Goal: Task Accomplishment & Management: Manage account settings

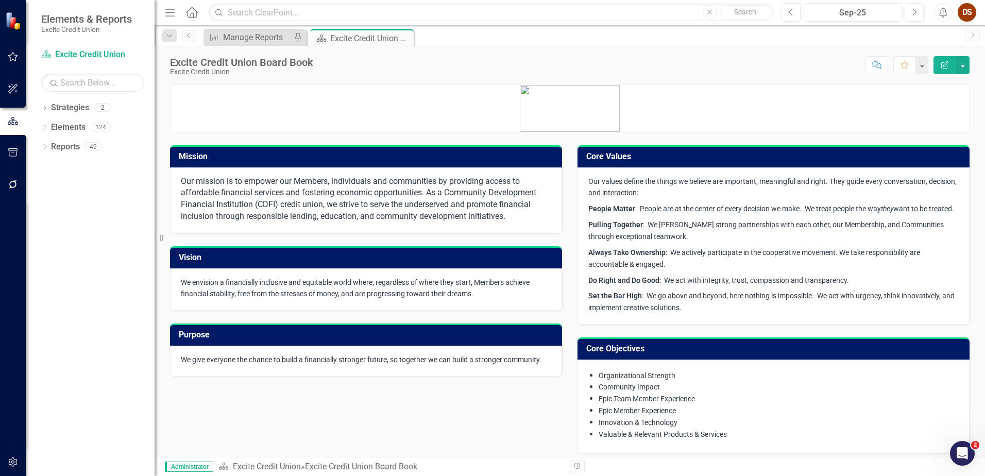
click at [374, 82] on div "Excite Credit Union Board Book Excite Credit Union Score: N/A Sep-25 Completed …" at bounding box center [569, 251] width 830 height 411
click at [276, 38] on div "Manage Reports" at bounding box center [257, 37] width 68 height 13
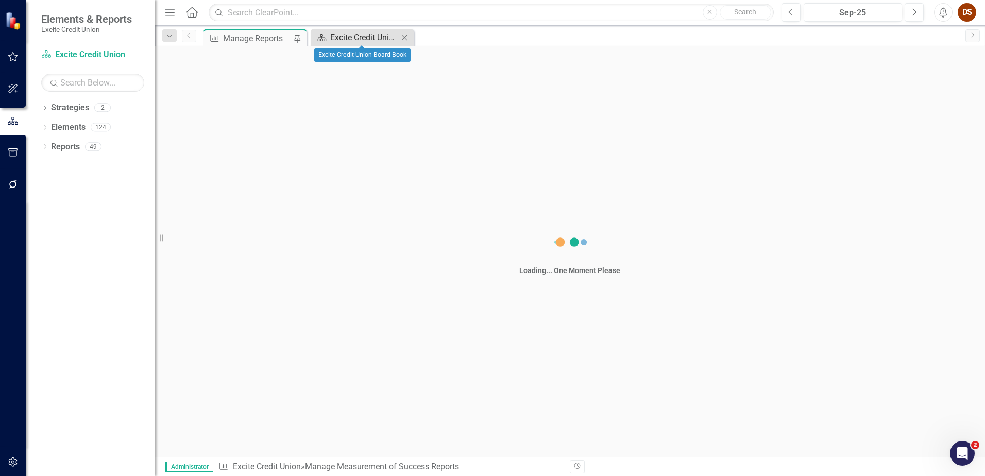
click at [337, 39] on div "Excite Credit Union Board Book" at bounding box center [364, 37] width 68 height 13
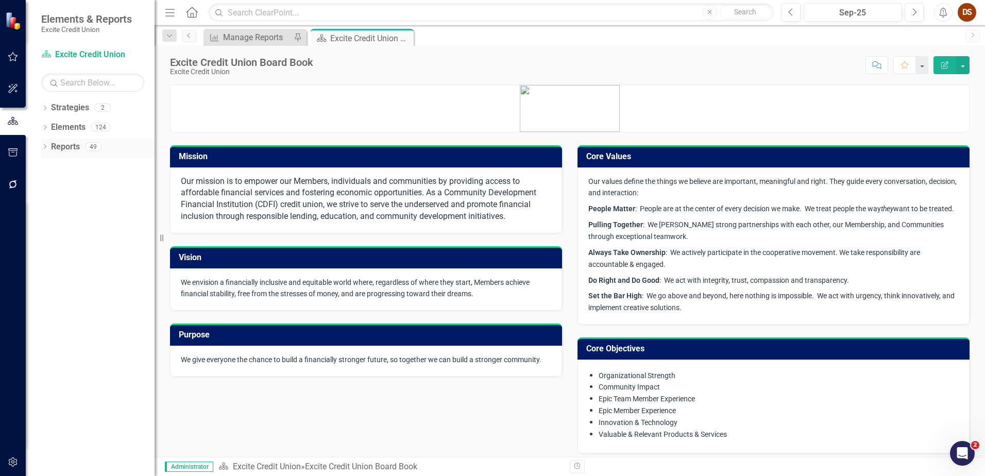
click at [65, 149] on link "Reports" at bounding box center [65, 147] width 29 height 12
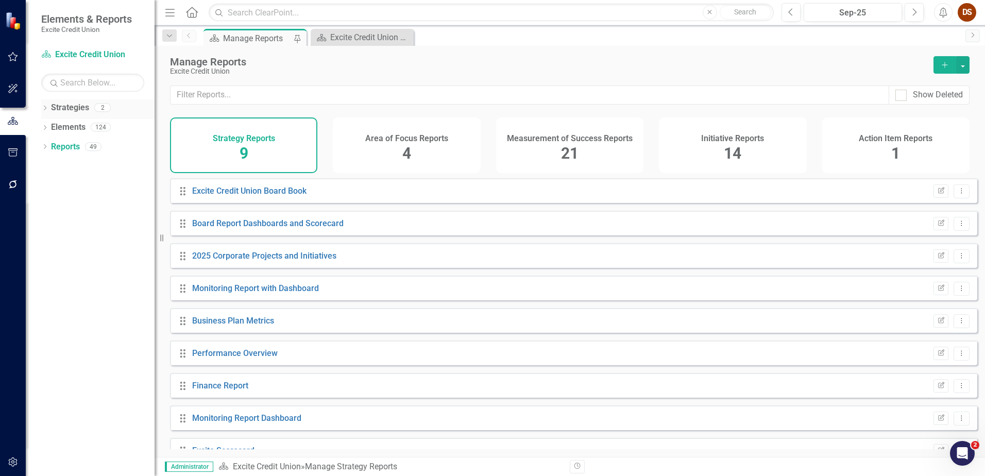
click at [45, 109] on icon at bounding box center [45, 108] width 3 height 5
click at [93, 124] on link "Excite Credit Union" at bounding box center [106, 128] width 98 height 12
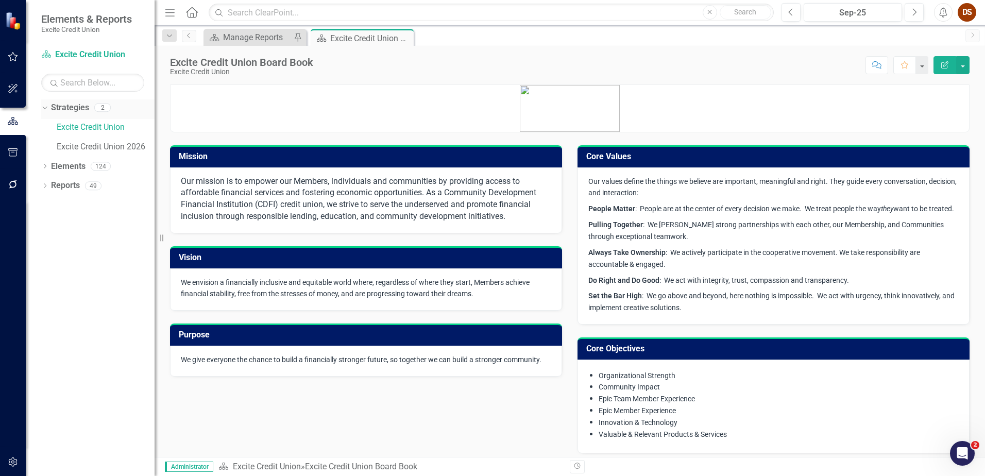
click at [42, 108] on icon "Dropdown" at bounding box center [44, 107] width 6 height 7
click at [68, 141] on link "Reports" at bounding box center [65, 147] width 29 height 12
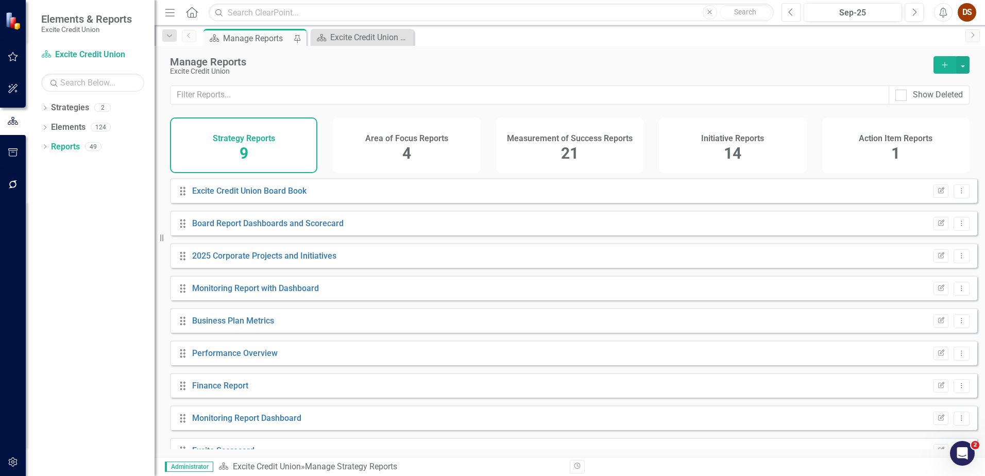
click at [792, 14] on icon "Previous" at bounding box center [791, 12] width 6 height 9
click at [913, 14] on icon "Next" at bounding box center [914, 12] width 6 height 9
click at [403, 149] on span "4" at bounding box center [406, 153] width 9 height 18
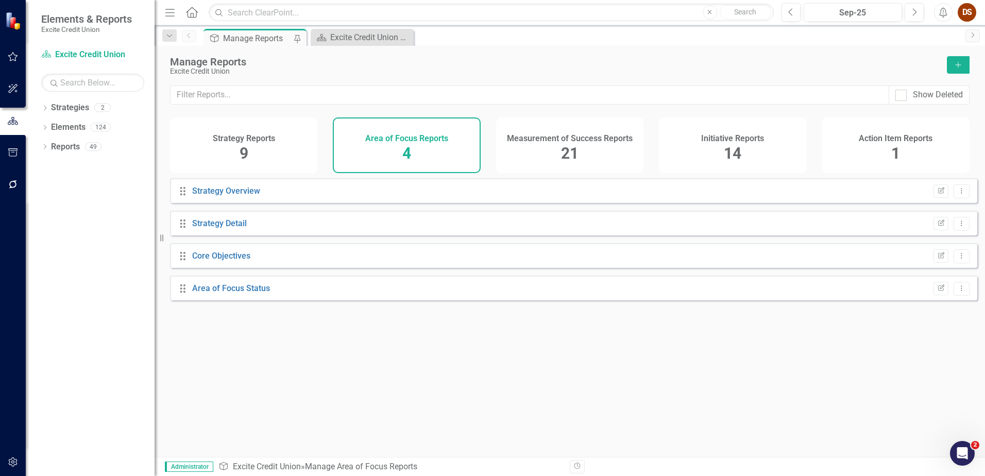
click at [566, 148] on span "21" at bounding box center [570, 153] width 18 height 18
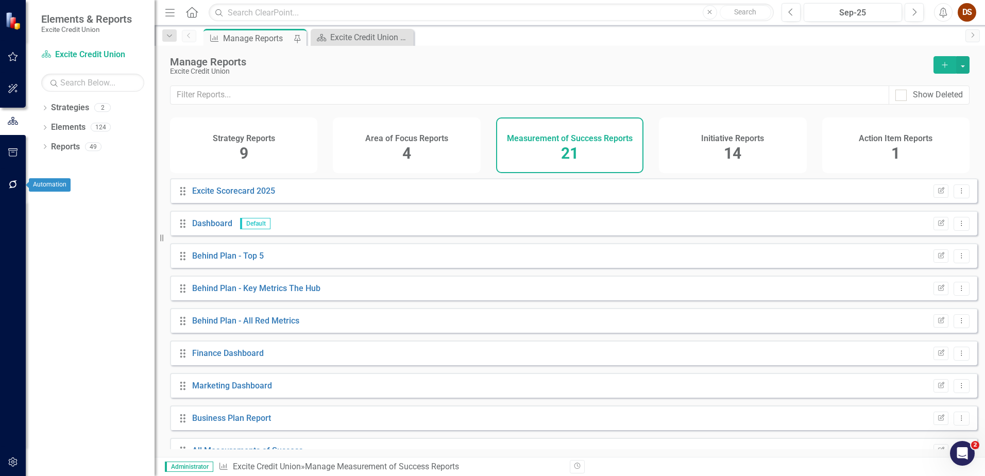
click at [19, 180] on button "button" at bounding box center [13, 185] width 23 height 22
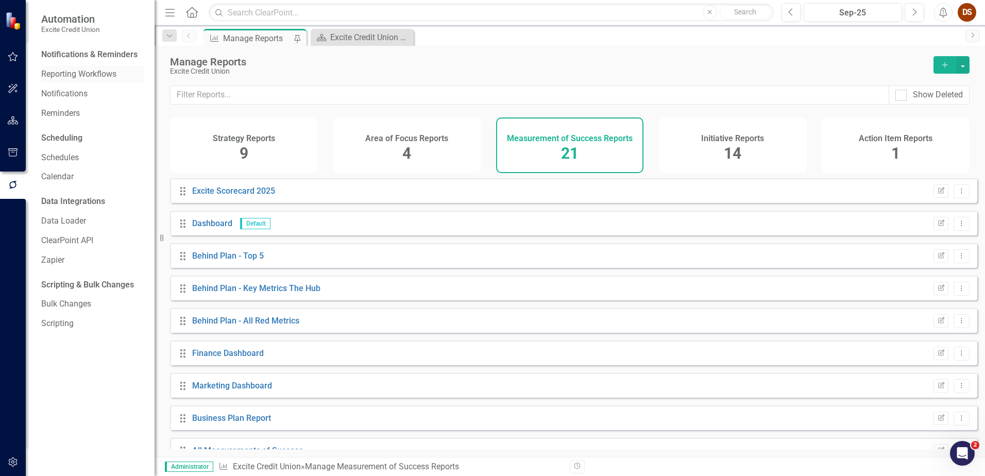
click at [80, 71] on link "Reporting Workflows" at bounding box center [92, 74] width 103 height 12
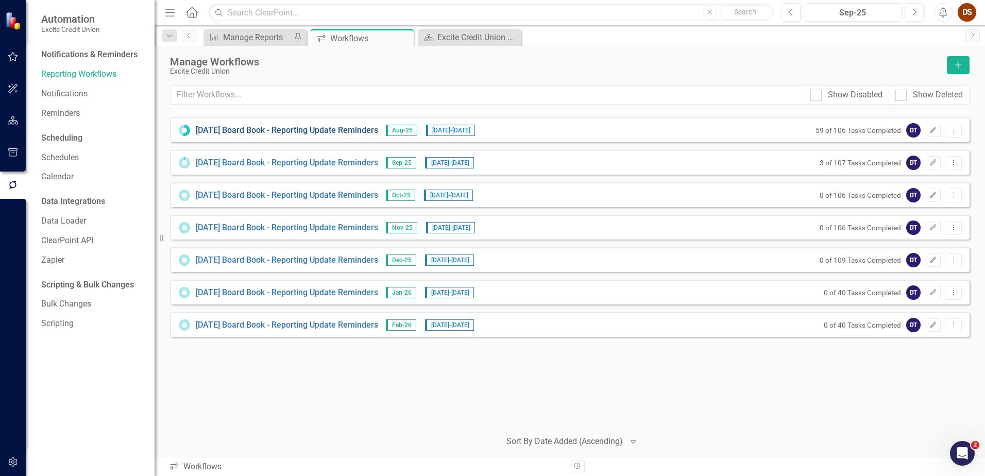
click at [365, 127] on link "[DATE] Board Book - Reporting Update Reminders" at bounding box center [287, 131] width 182 height 12
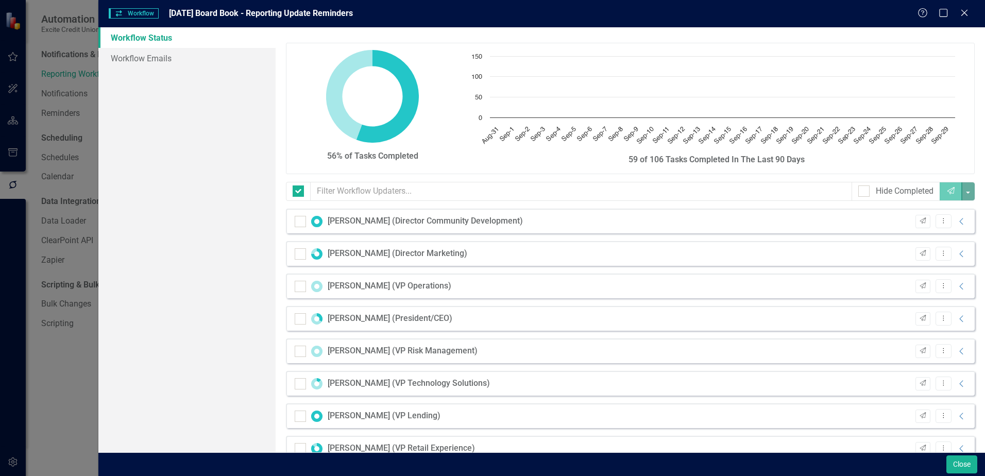
checkbox input "false"
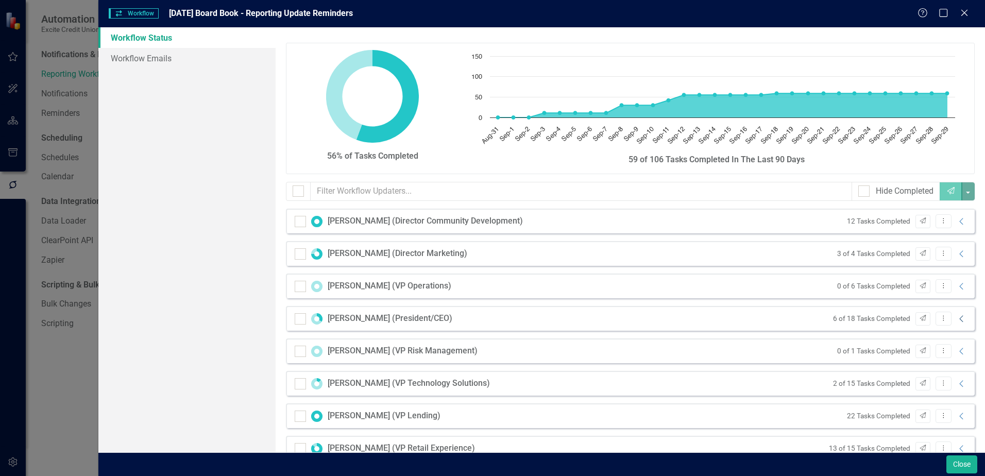
click at [956, 319] on icon "Collapse" at bounding box center [961, 319] width 10 height 8
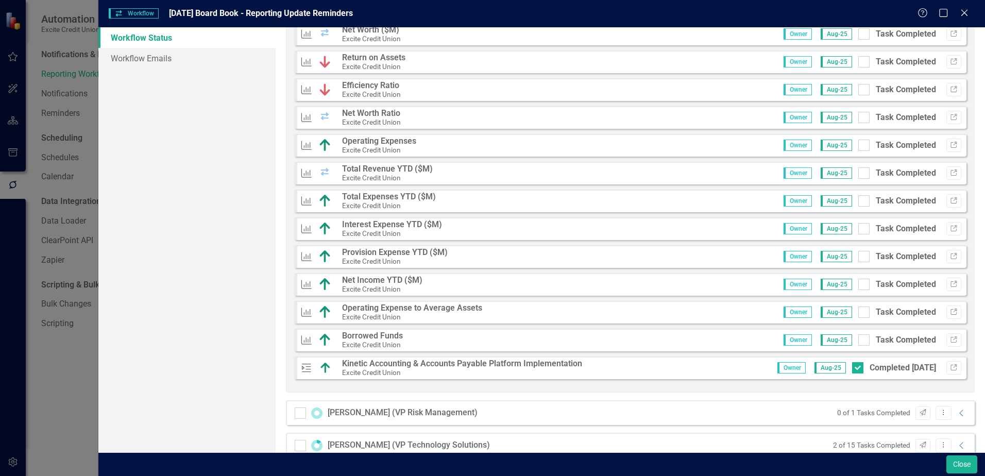
scroll to position [463, 0]
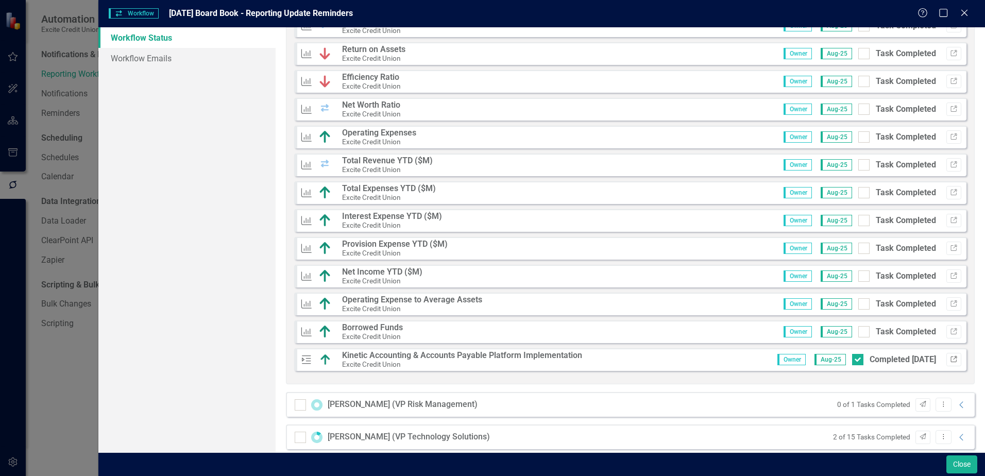
click at [950, 358] on icon "Link" at bounding box center [954, 359] width 8 height 6
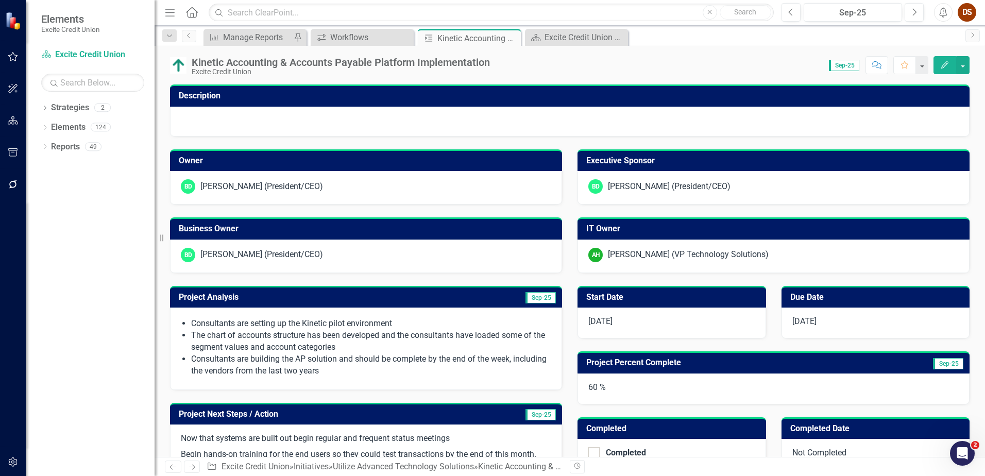
click at [872, 65] on icon "Comment" at bounding box center [876, 64] width 9 height 7
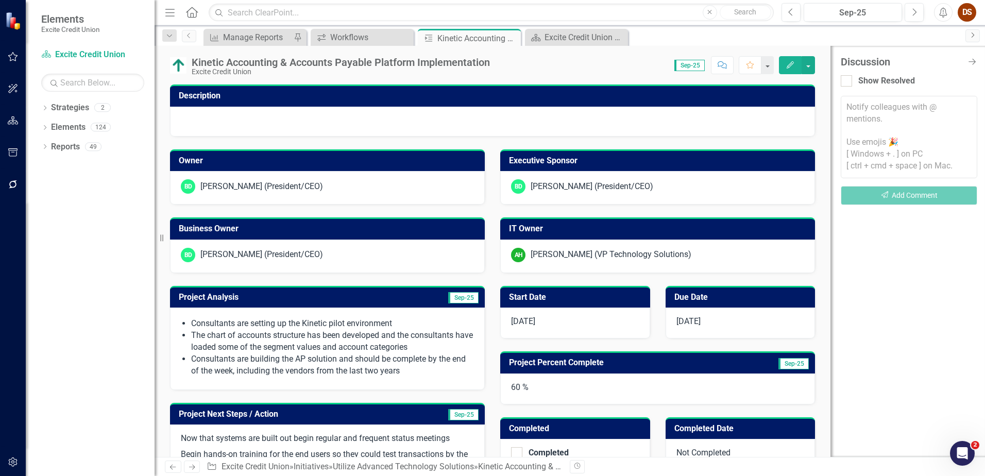
click at [976, 35] on link "Next" at bounding box center [972, 35] width 14 height 13
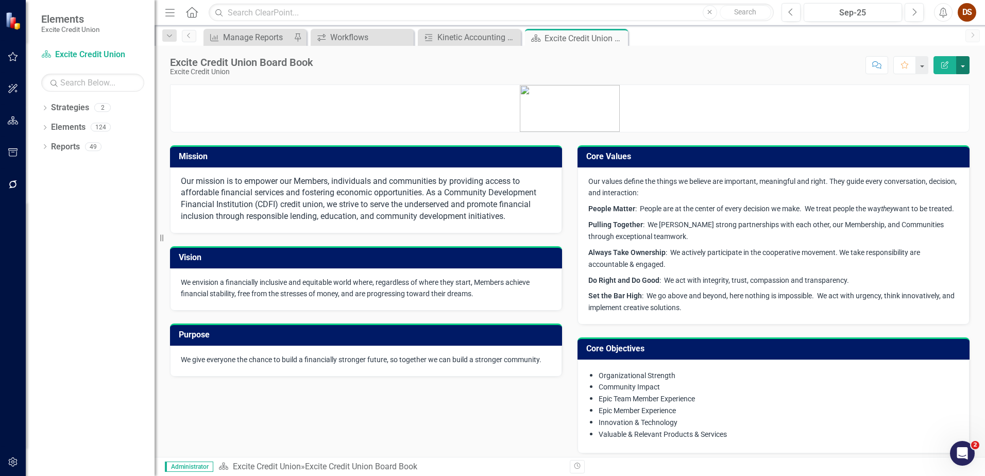
click at [962, 67] on button "button" at bounding box center [962, 65] width 13 height 18
click at [732, 82] on div "Excite Credit Union Board Book Excite Credit Union Score: N/A Sep-25 Completed …" at bounding box center [569, 251] width 830 height 411
click at [967, 65] on button "button" at bounding box center [962, 65] width 13 height 18
click at [727, 97] on p at bounding box center [569, 108] width 798 height 47
click at [617, 38] on icon at bounding box center [618, 39] width 6 height 6
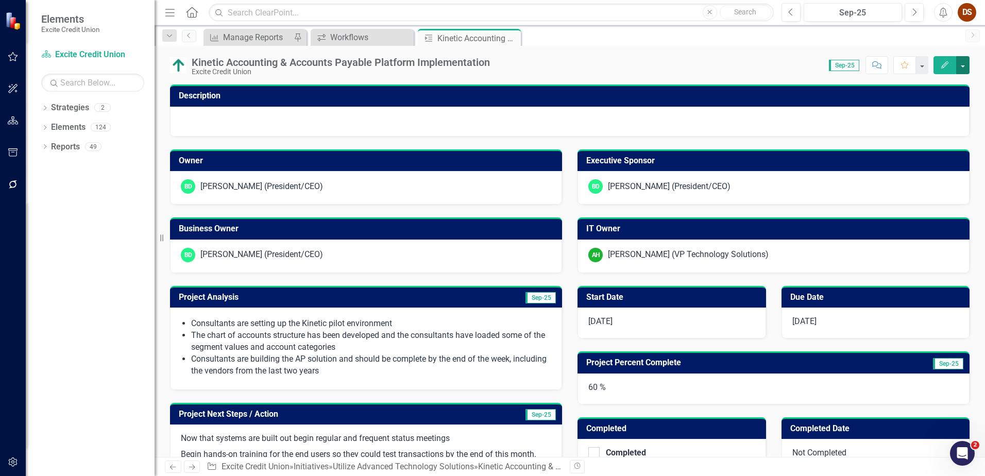
click at [961, 63] on button "button" at bounding box center [962, 65] width 13 height 18
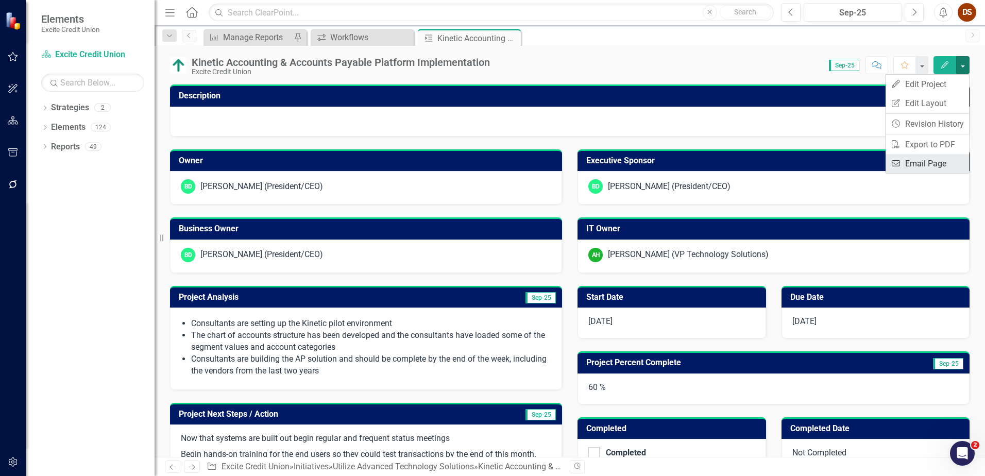
click at [941, 166] on link "Email Email Page" at bounding box center [926, 163] width 83 height 19
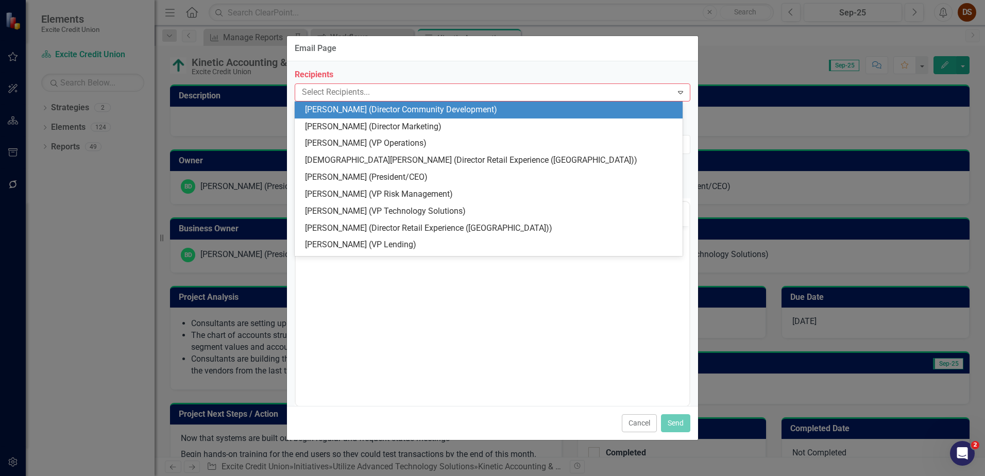
click at [381, 90] on div at bounding box center [485, 92] width 374 height 14
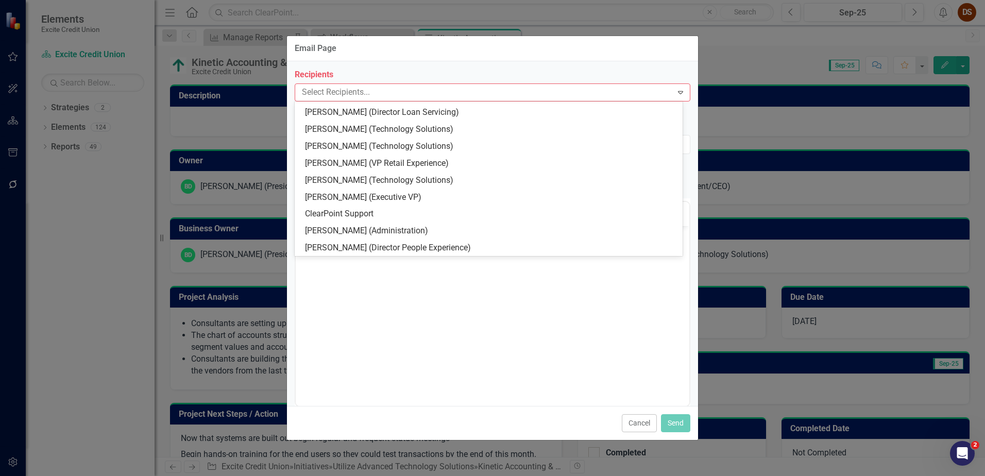
scroll to position [150, 0]
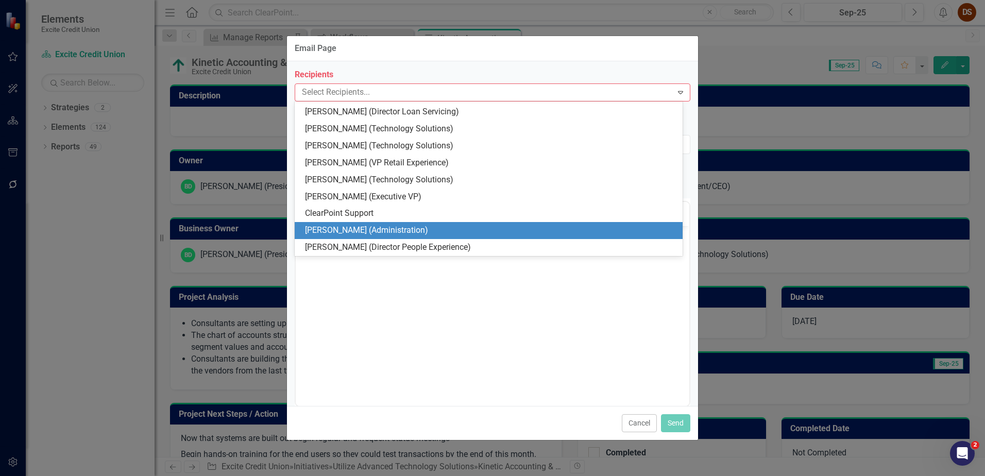
click at [366, 228] on div "[PERSON_NAME] (Administration)" at bounding box center [490, 231] width 371 height 12
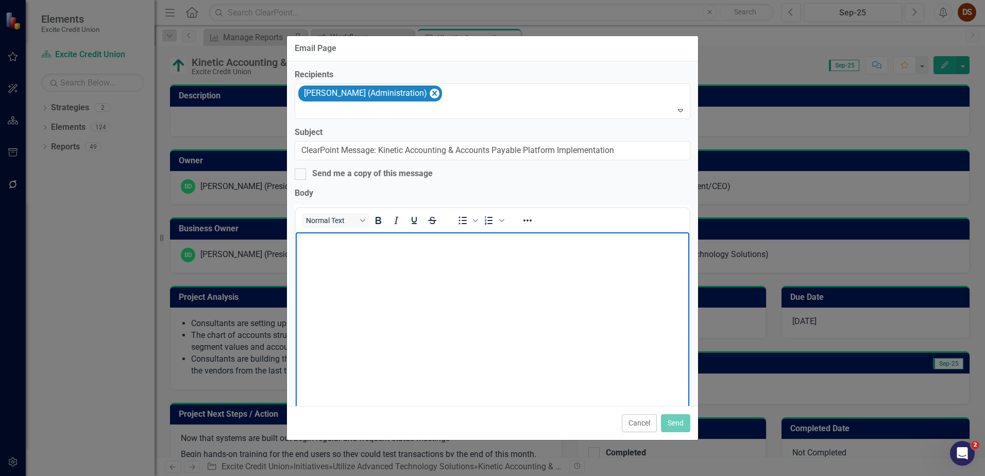
click at [417, 275] on body "Rich Text Area. Press ALT-0 for help." at bounding box center [492, 309] width 393 height 154
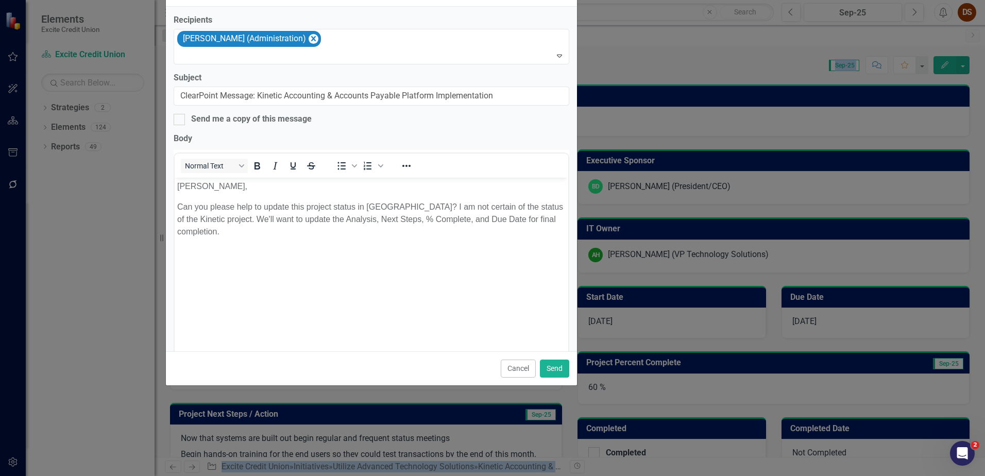
drag, startPoint x: 501, startPoint y: 49, endPoint x: 380, endPoint y: -6, distance: 132.8
click at [380, 0] on html "Elements Excite Credit Union Strategy Excite Credit Union Search Dropdown Strat…" at bounding box center [492, 238] width 985 height 476
click at [448, 231] on p "Can you please help to update this project status in Clearpoint? I am not certa…" at bounding box center [371, 218] width 388 height 37
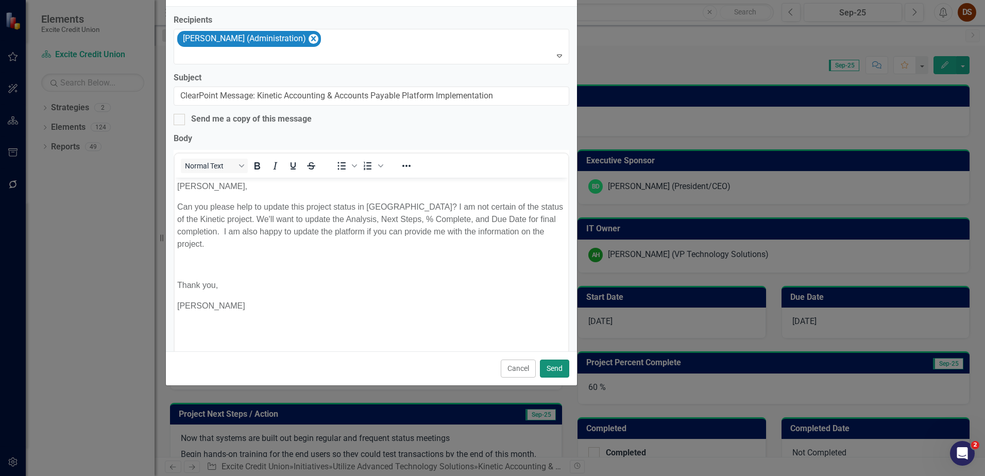
click at [560, 370] on button "Send" at bounding box center [554, 368] width 29 height 18
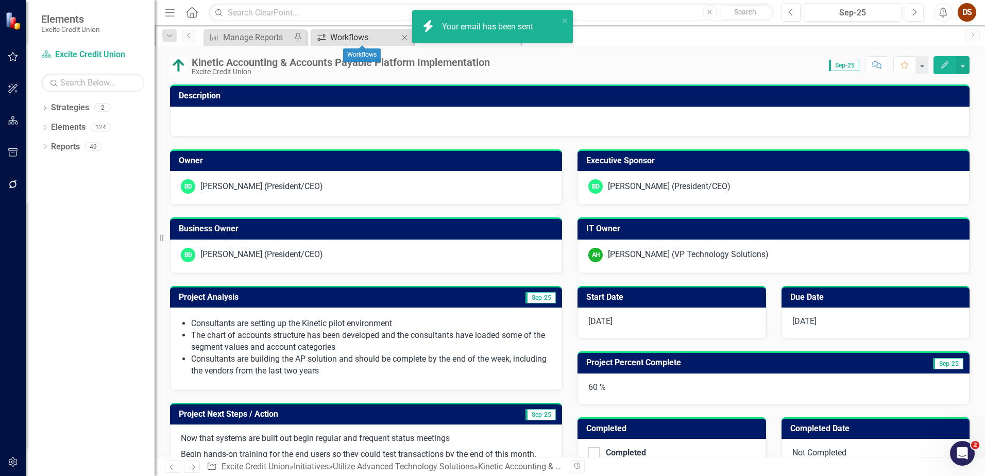
click at [367, 41] on div "Workflows" at bounding box center [364, 37] width 68 height 13
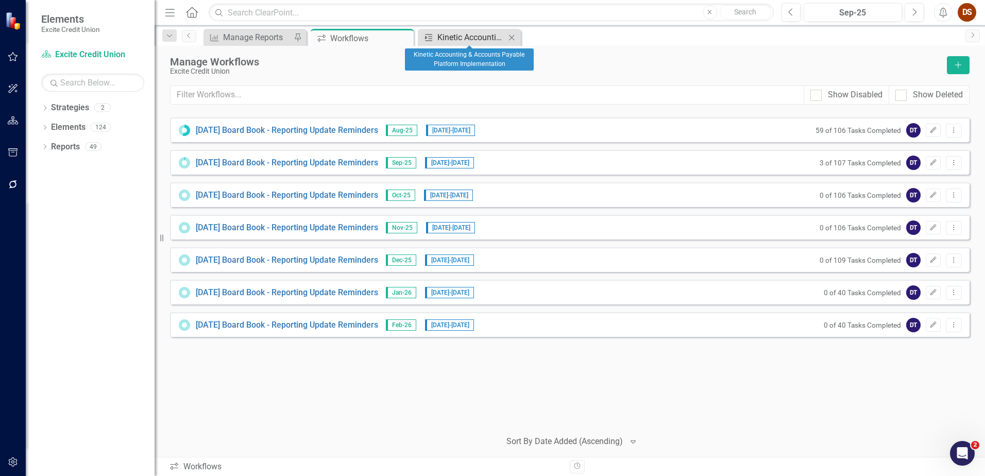
click at [478, 36] on div "Kinetic Accounting & Accounts Payable Platform Implementation" at bounding box center [471, 37] width 68 height 13
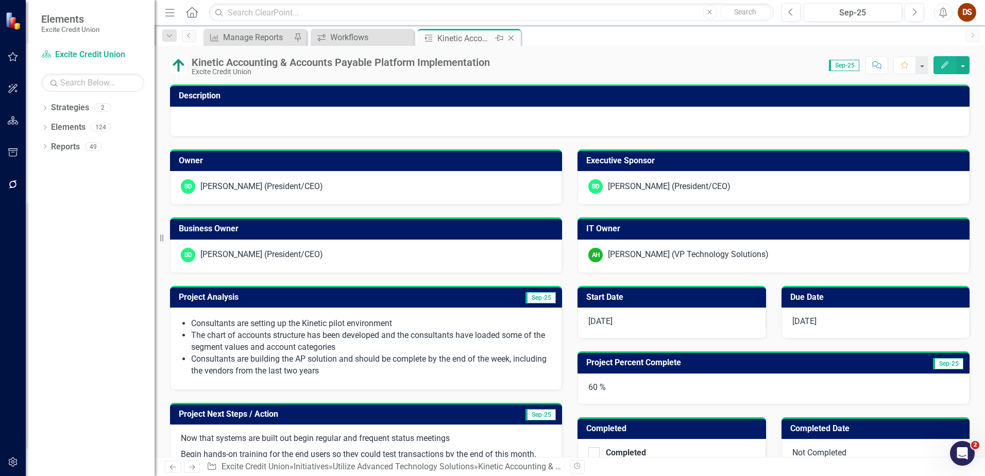
click at [508, 40] on icon "Close" at bounding box center [511, 38] width 10 height 8
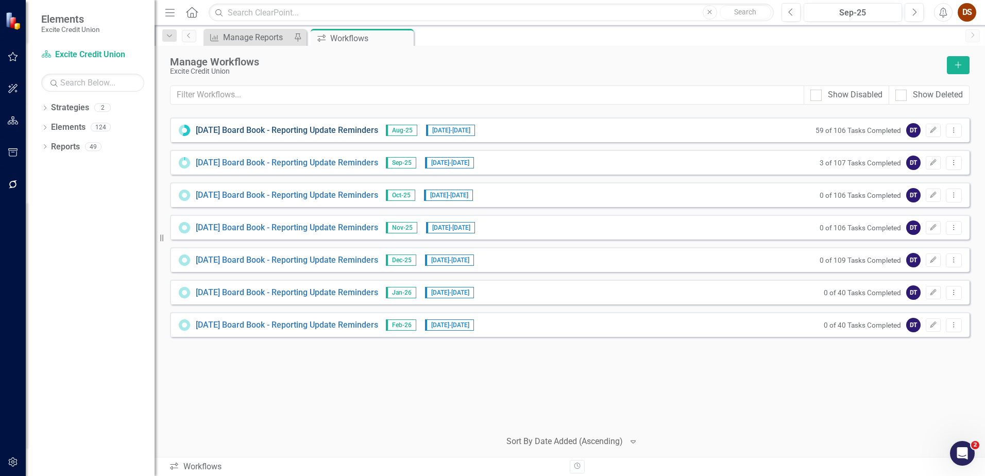
click at [357, 133] on link "[DATE] Board Book - Reporting Update Reminders" at bounding box center [287, 131] width 182 height 12
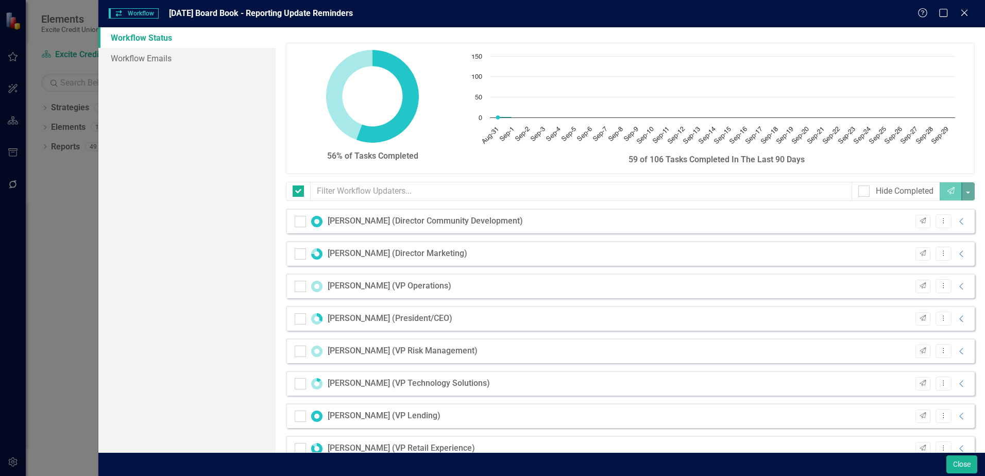
checkbox input "false"
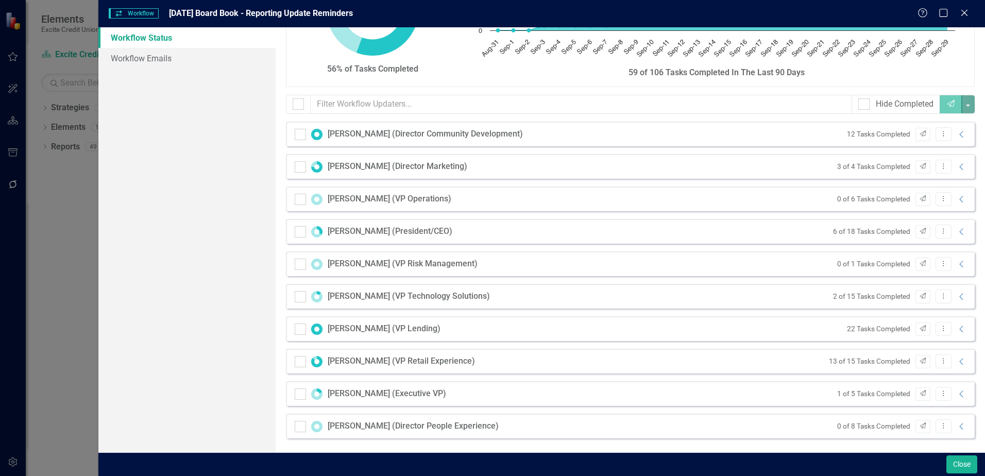
scroll to position [89, 0]
click at [956, 329] on icon "Collapse" at bounding box center [961, 327] width 10 height 8
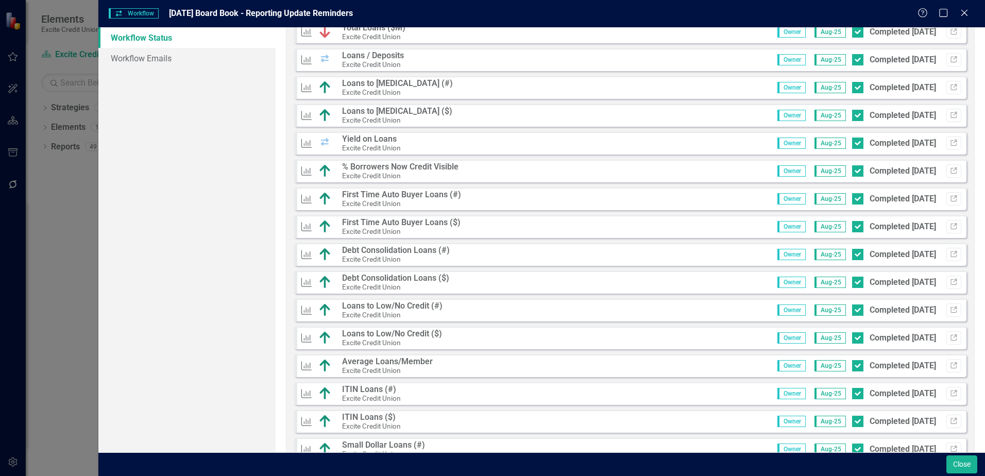
scroll to position [0, 0]
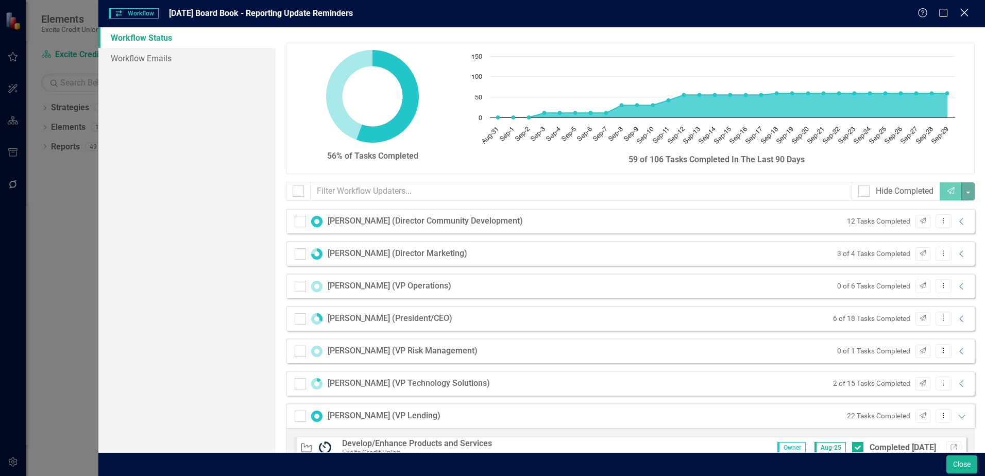
click at [968, 12] on icon "Close" at bounding box center [963, 13] width 13 height 10
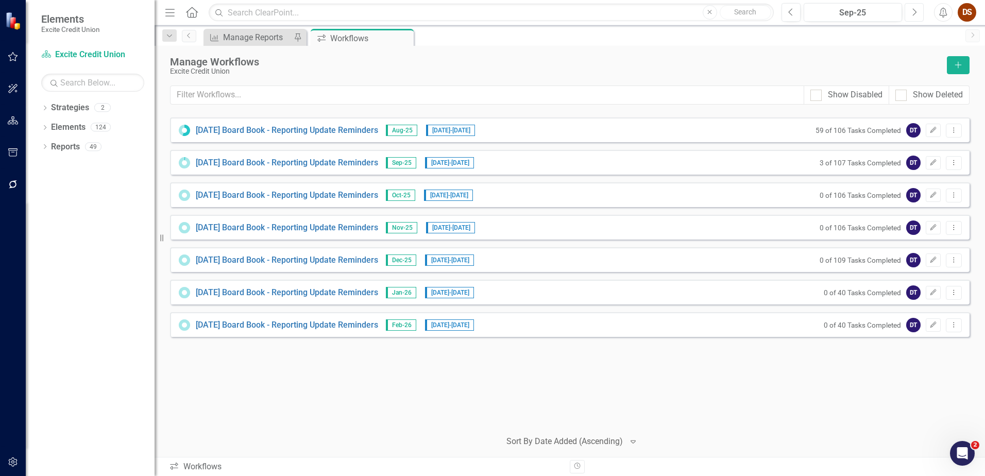
click at [917, 13] on button "Next" at bounding box center [913, 12] width 19 height 19
click at [329, 161] on link "[DATE] Board Book - Reporting Update Reminders" at bounding box center [287, 163] width 182 height 12
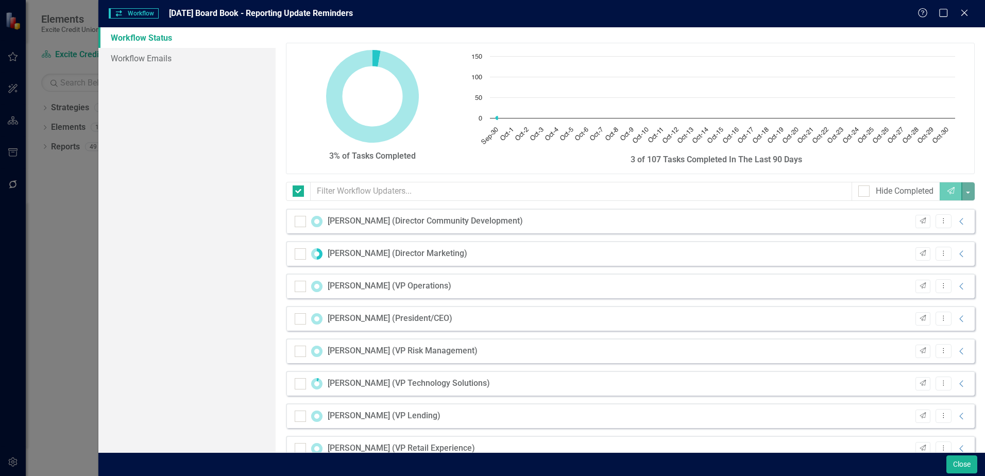
checkbox input "false"
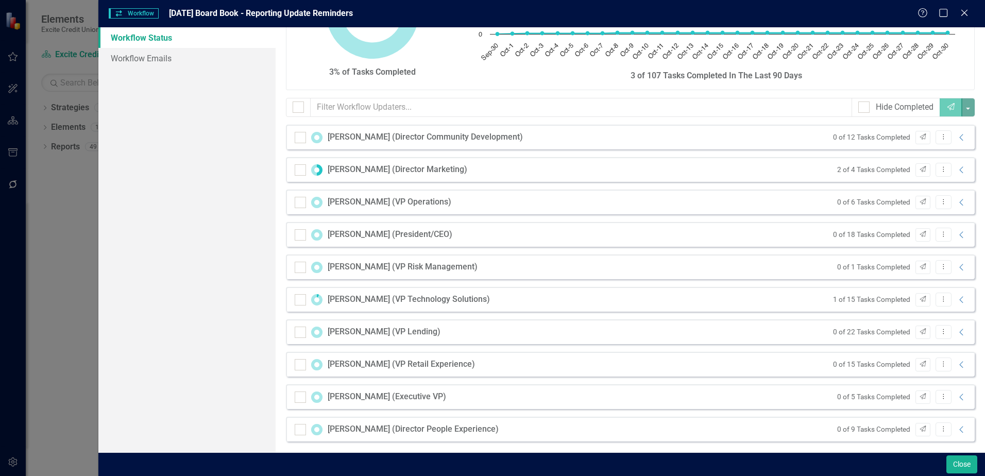
scroll to position [89, 0]
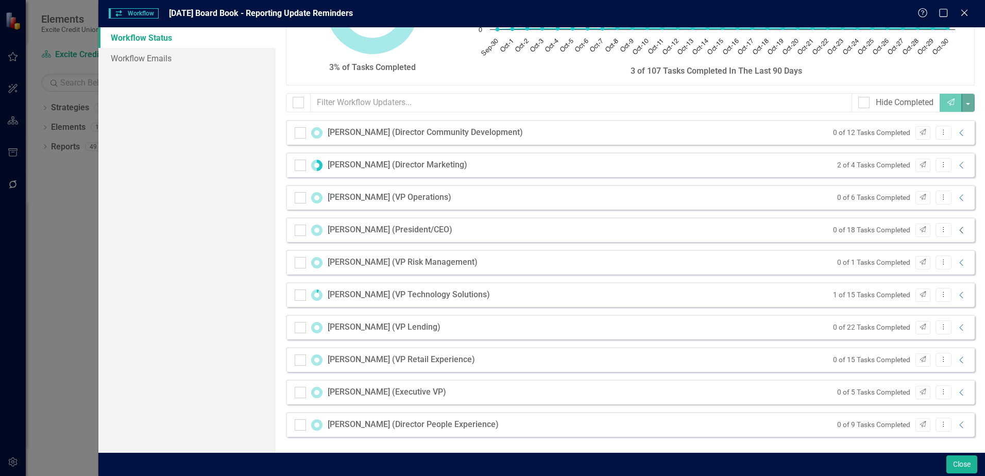
click at [956, 234] on icon "Collapse" at bounding box center [961, 230] width 10 height 8
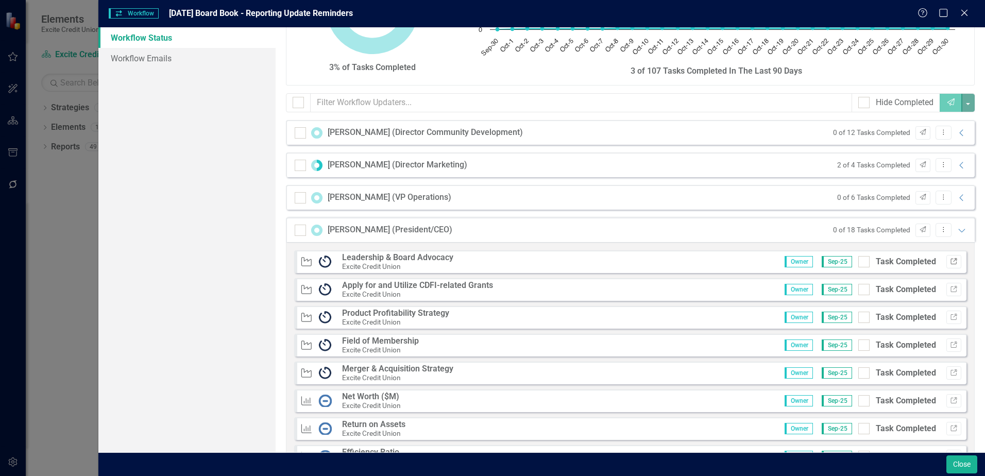
click at [950, 262] on icon "Link" at bounding box center [954, 262] width 8 height 6
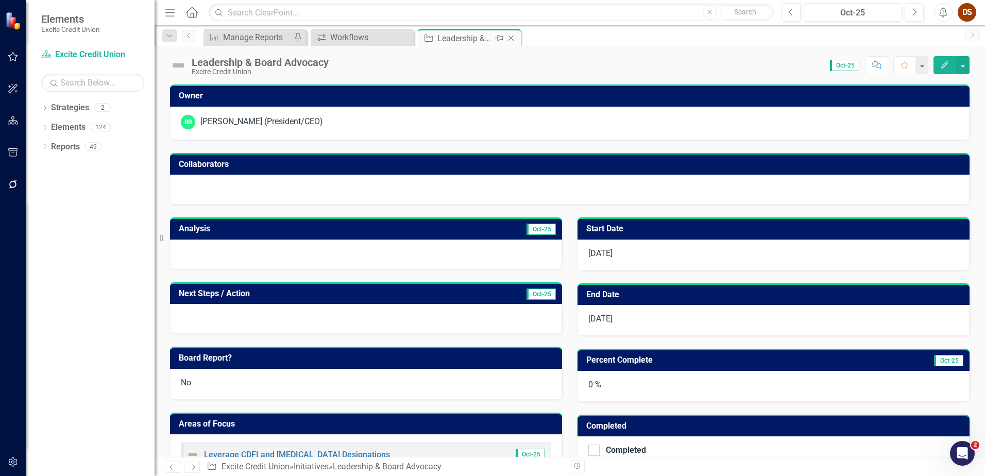
click at [513, 35] on icon "Close" at bounding box center [511, 38] width 10 height 8
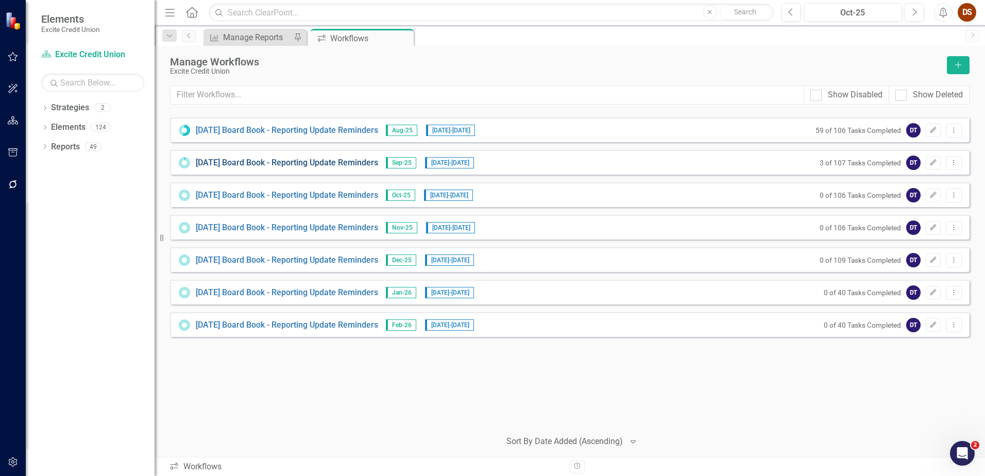
click at [271, 161] on link "[DATE] Board Book - Reporting Update Reminders" at bounding box center [287, 163] width 182 height 12
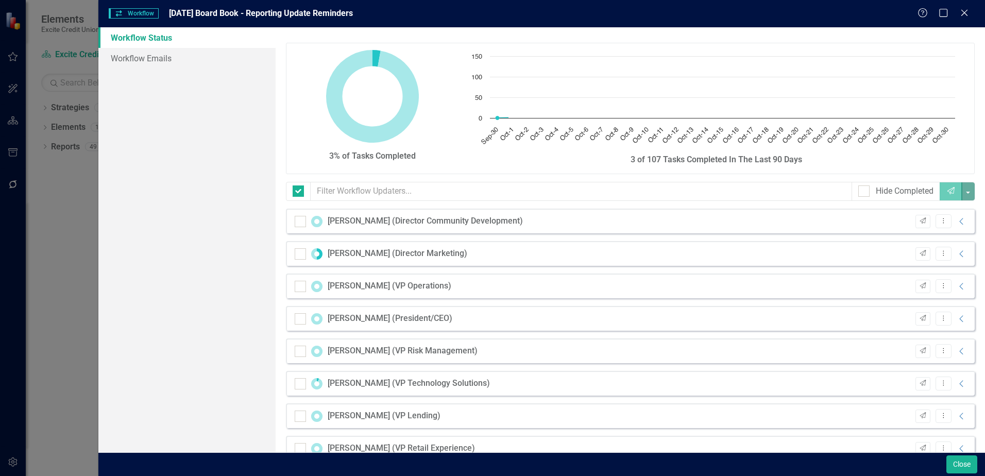
checkbox input "false"
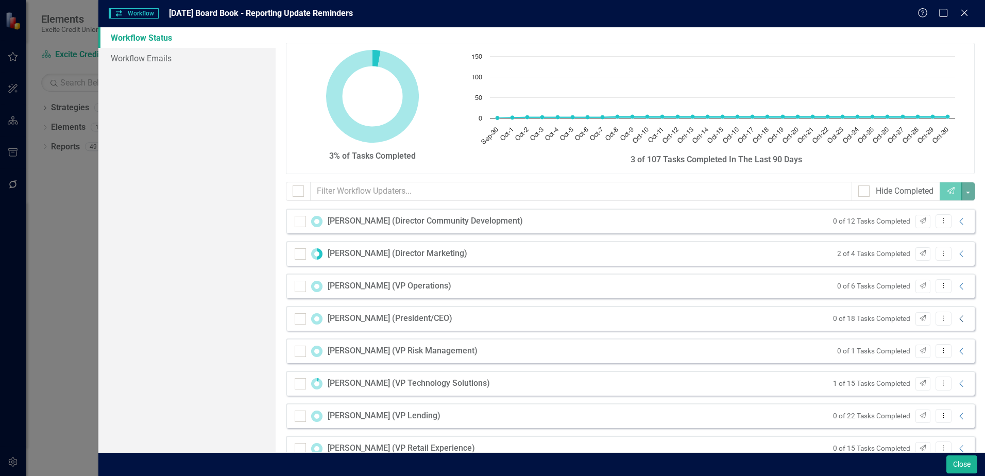
click at [956, 319] on icon "Collapse" at bounding box center [961, 319] width 10 height 8
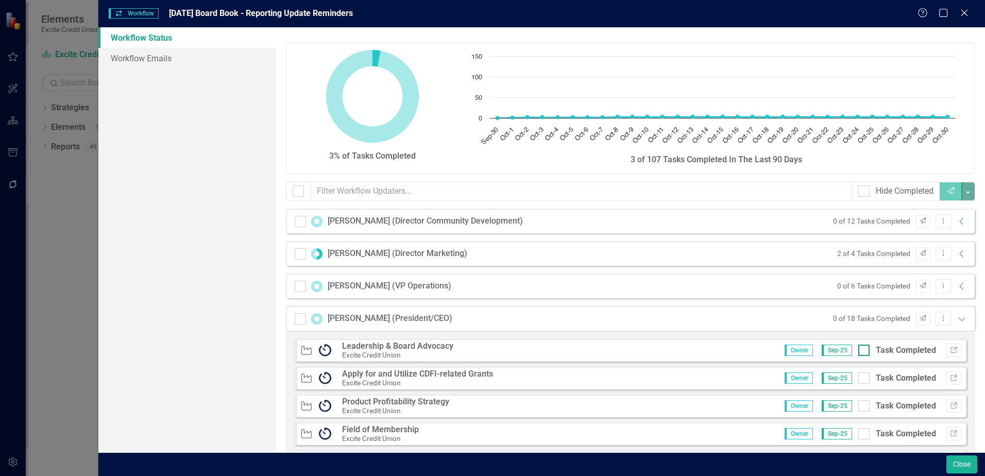
click at [858, 349] on input "Task Completed" at bounding box center [861, 348] width 7 height 7
checkbox input "true"
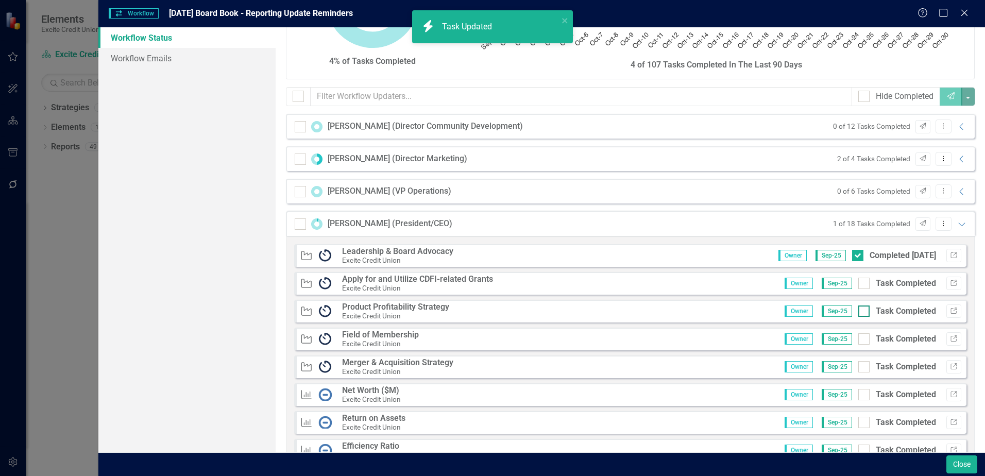
scroll to position [103, 0]
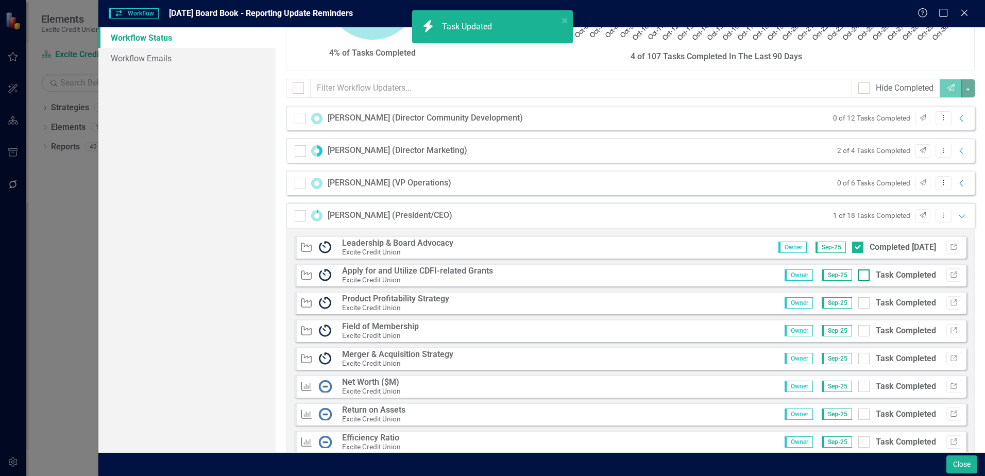
click at [858, 272] on input "Task Completed" at bounding box center [861, 272] width 7 height 7
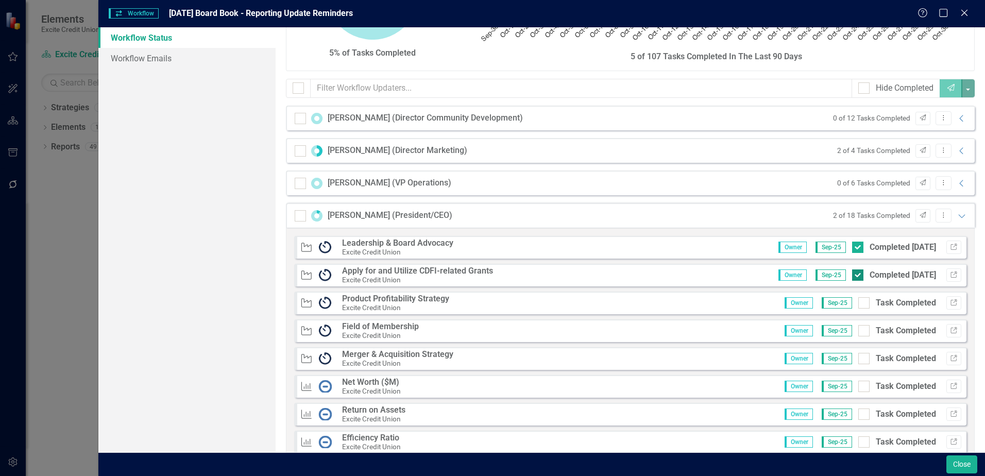
click at [852, 274] on input "Completed [DATE]" at bounding box center [855, 272] width 7 height 7
checkbox input "false"
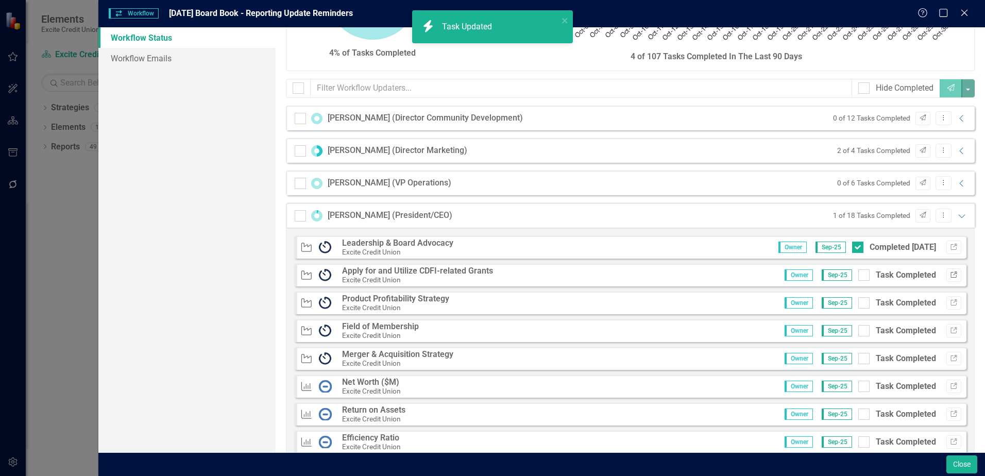
click at [952, 276] on button "Link" at bounding box center [953, 274] width 15 height 13
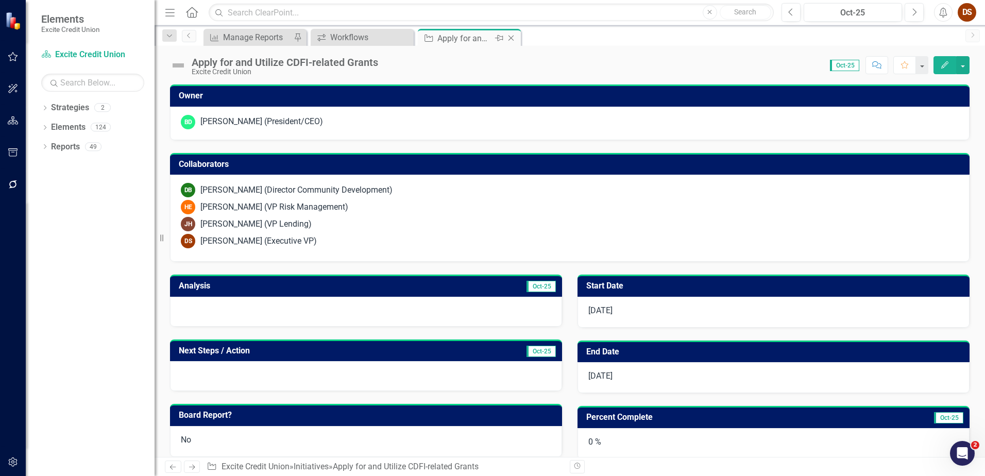
click at [511, 37] on icon "Close" at bounding box center [511, 38] width 10 height 8
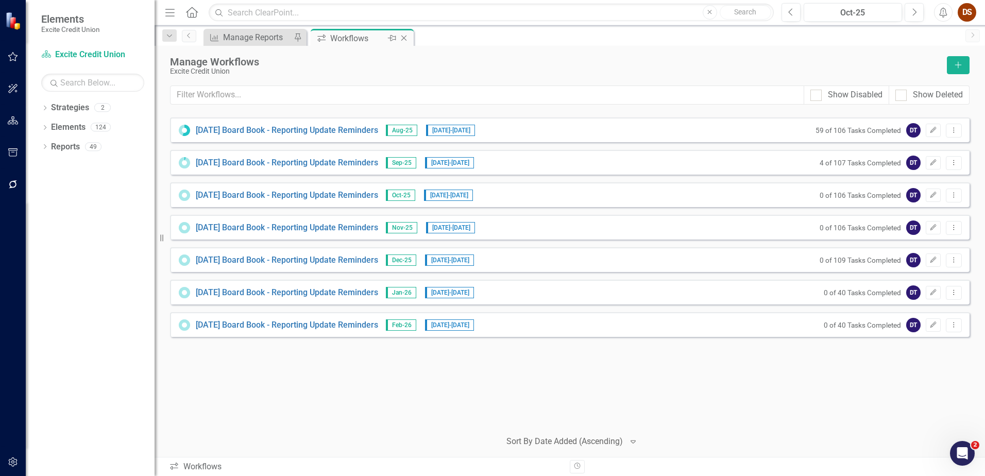
click at [402, 37] on icon "Close" at bounding box center [404, 38] width 10 height 8
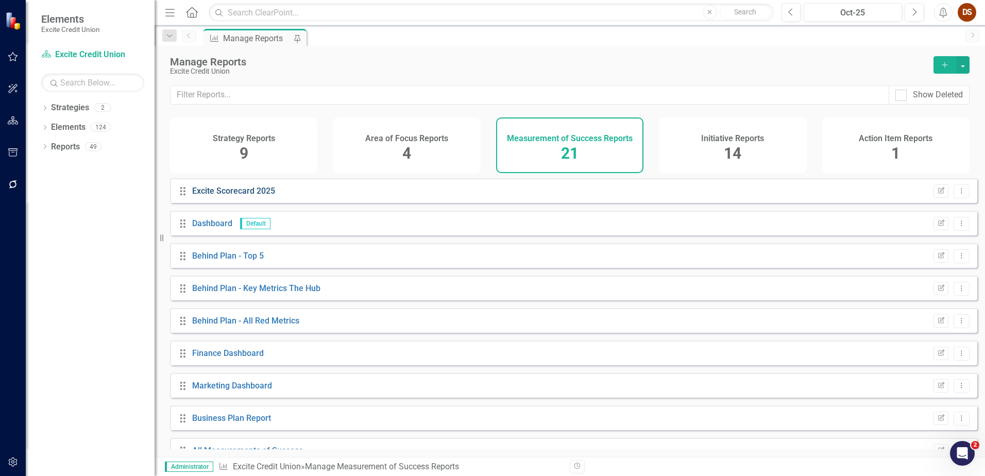
click at [232, 196] on link "Excite Scorecard 2025" at bounding box center [233, 191] width 83 height 10
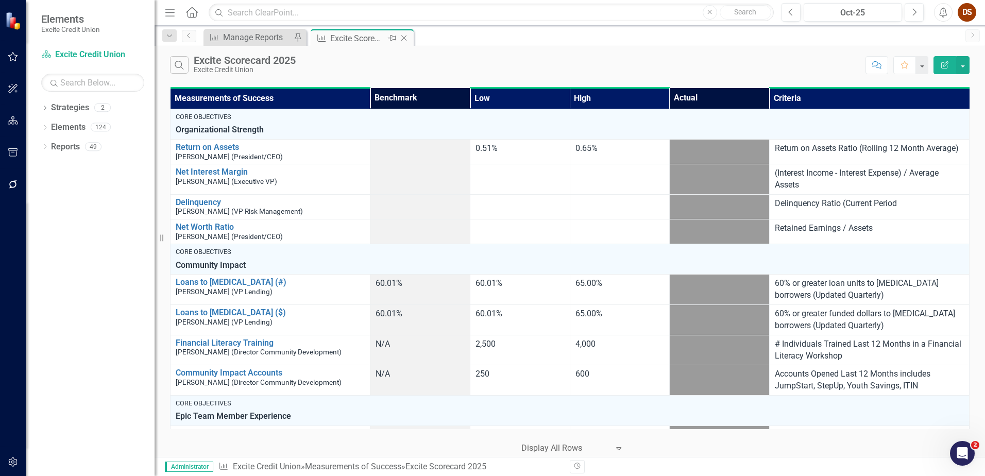
click at [406, 37] on icon "Close" at bounding box center [404, 38] width 10 height 8
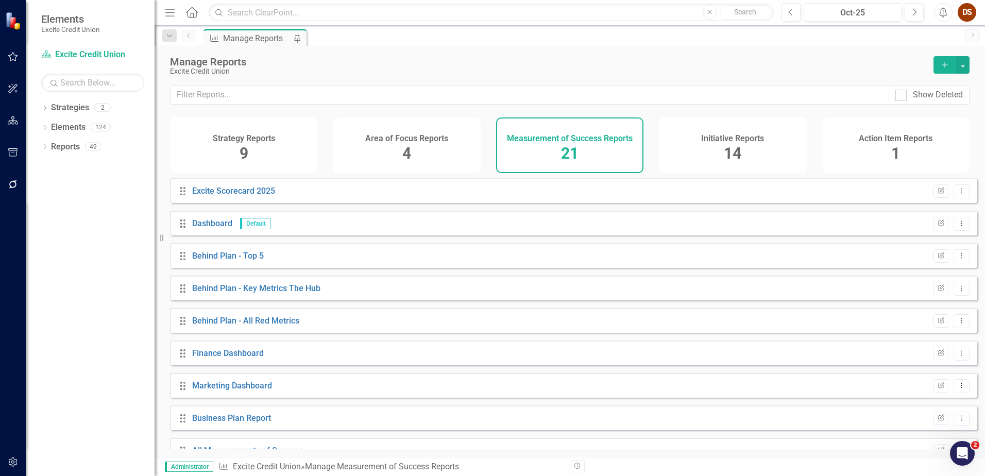
click at [718, 147] on div "Initiative Reports 14" at bounding box center [732, 145] width 147 height 56
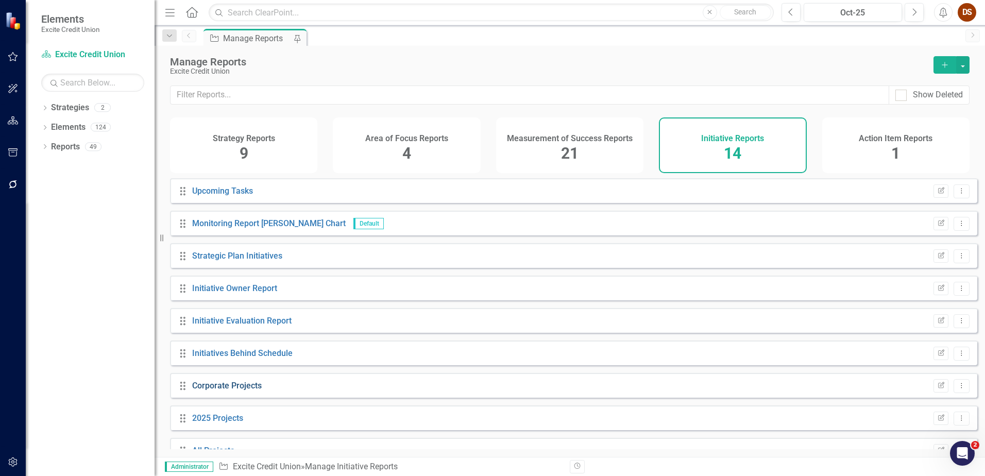
click at [248, 390] on link "Corporate Projects" at bounding box center [227, 386] width 70 height 10
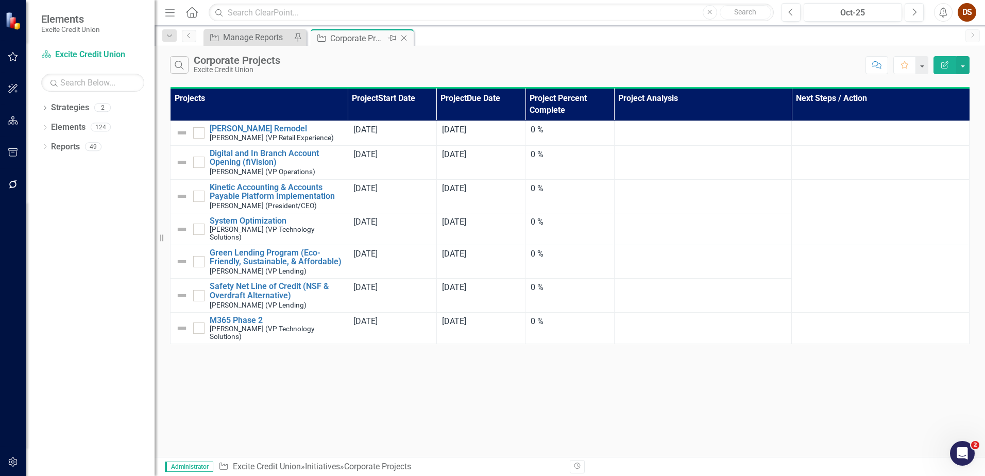
click at [405, 38] on icon "Close" at bounding box center [404, 38] width 10 height 8
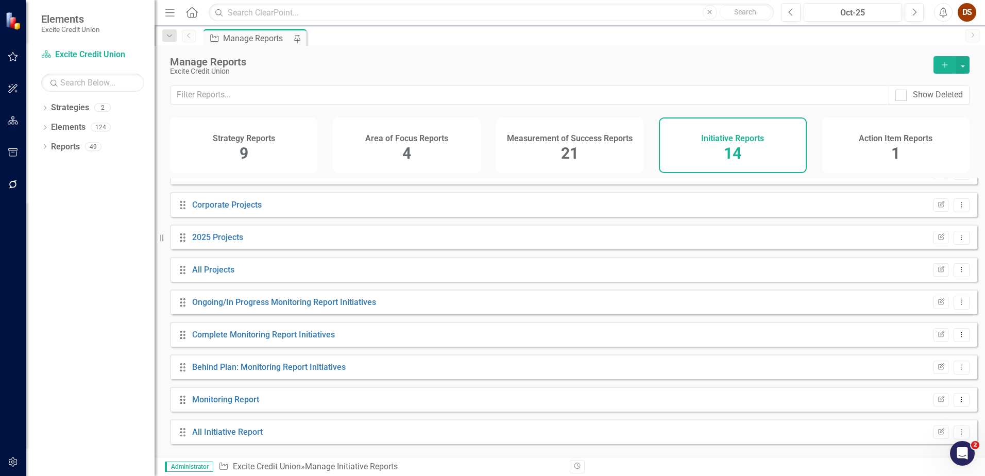
scroll to position [183, 0]
click at [243, 402] on link "Monitoring Report" at bounding box center [225, 397] width 67 height 10
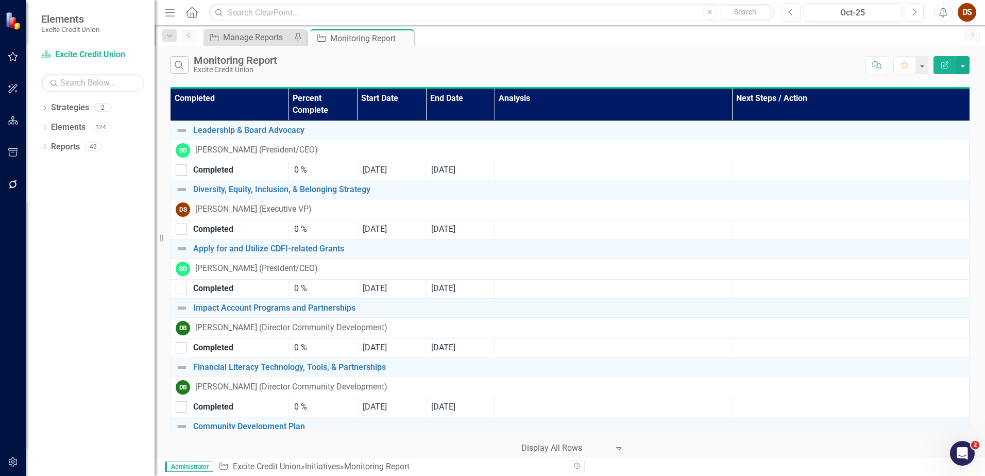
click at [787, 8] on button "Previous" at bounding box center [790, 12] width 19 height 19
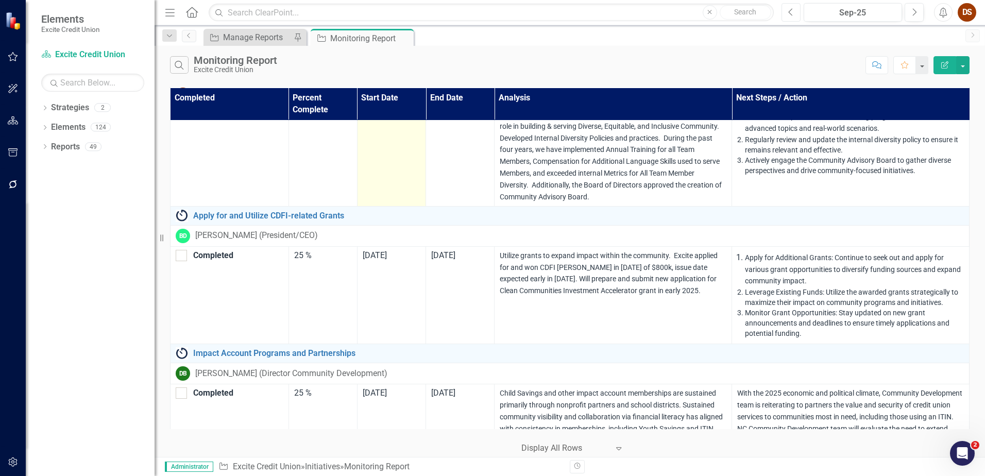
scroll to position [154, 0]
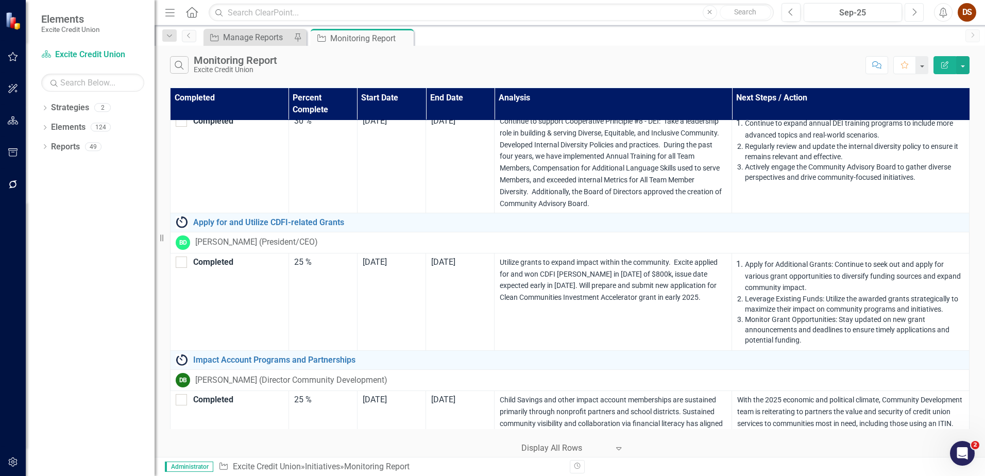
click at [917, 12] on button "Next" at bounding box center [913, 12] width 19 height 19
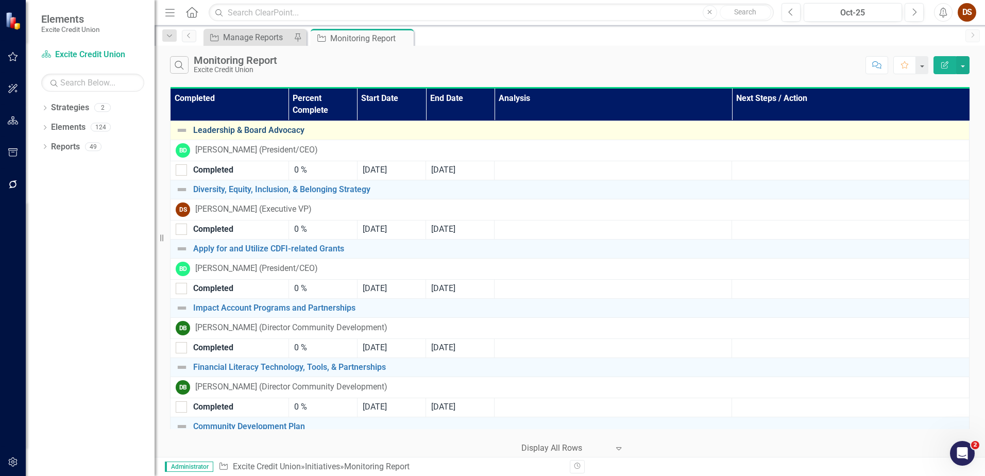
click at [248, 130] on link "Leadership & Board Advocacy" at bounding box center [578, 130] width 770 height 9
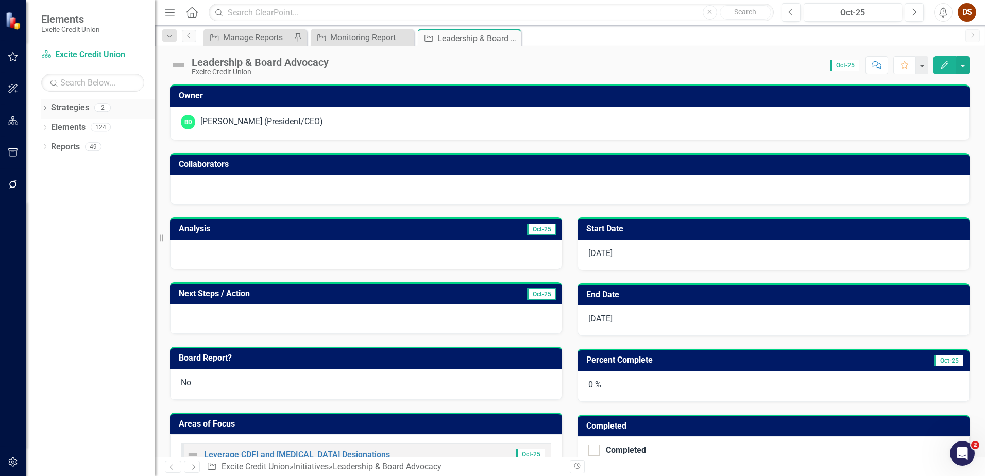
click at [44, 110] on icon "Dropdown" at bounding box center [44, 109] width 7 height 6
click at [94, 143] on link "Excite Credit Union 2026" at bounding box center [106, 147] width 98 height 12
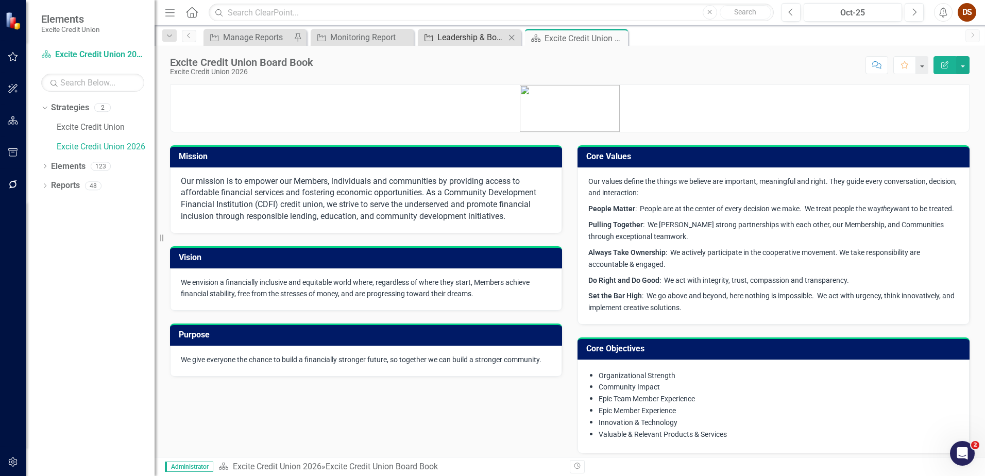
click at [461, 37] on div "Leadership & Board Advocacy" at bounding box center [471, 37] width 68 height 13
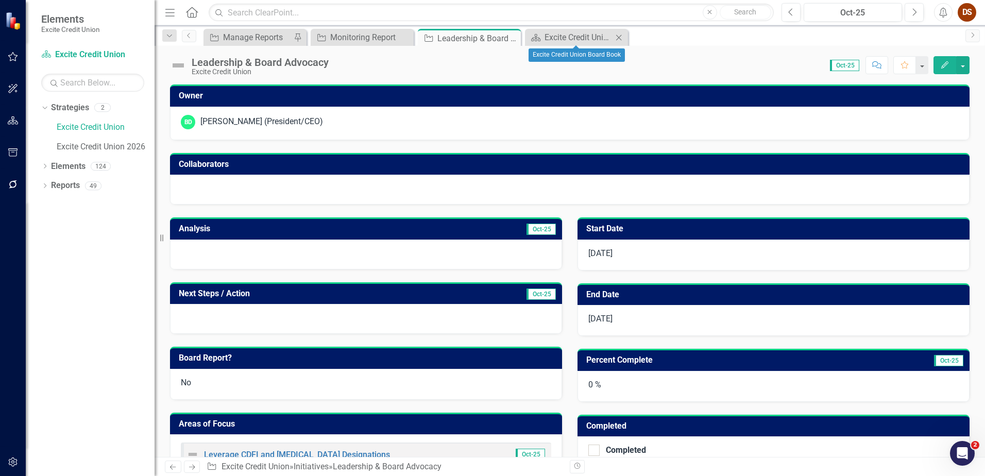
click at [616, 38] on icon "Close" at bounding box center [618, 37] width 10 height 8
click at [71, 106] on link "Strategies" at bounding box center [70, 108] width 38 height 12
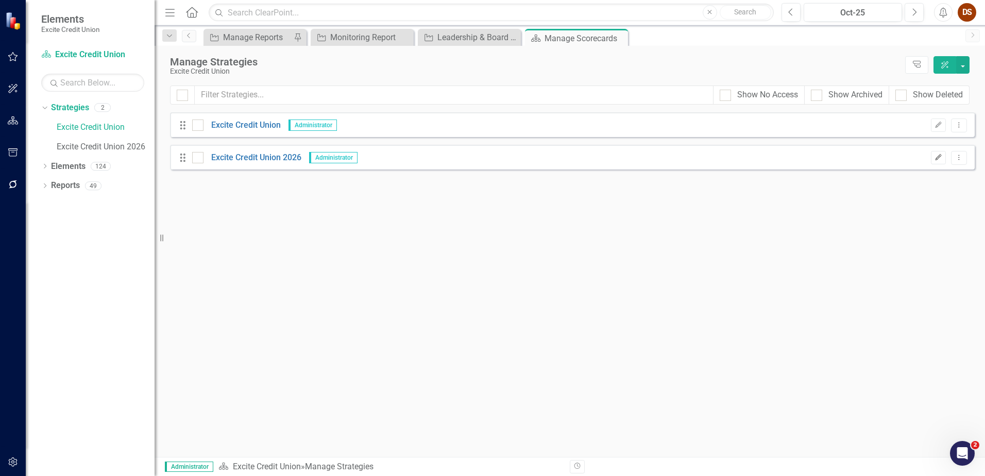
click at [935, 156] on icon "Edit" at bounding box center [938, 157] width 8 height 6
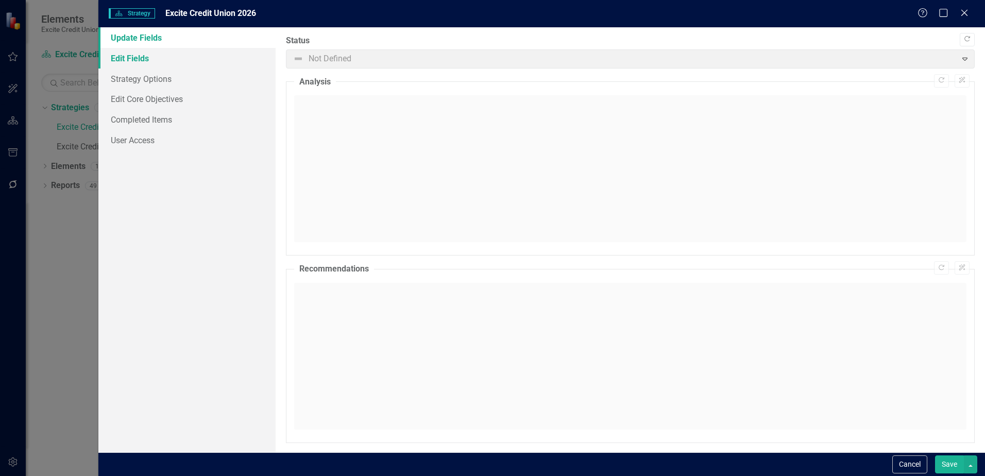
click at [155, 65] on link "Edit Fields" at bounding box center [186, 58] width 177 height 21
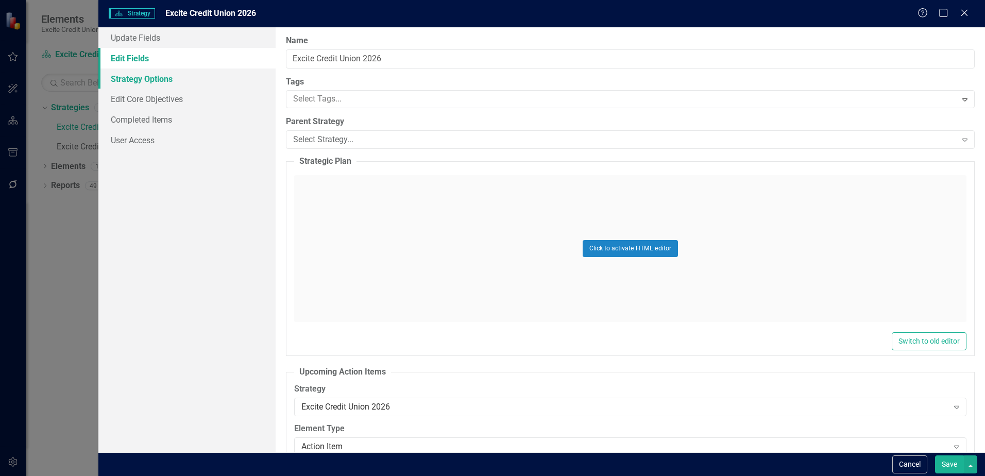
click at [146, 80] on link "Strategy Options" at bounding box center [186, 78] width 177 height 21
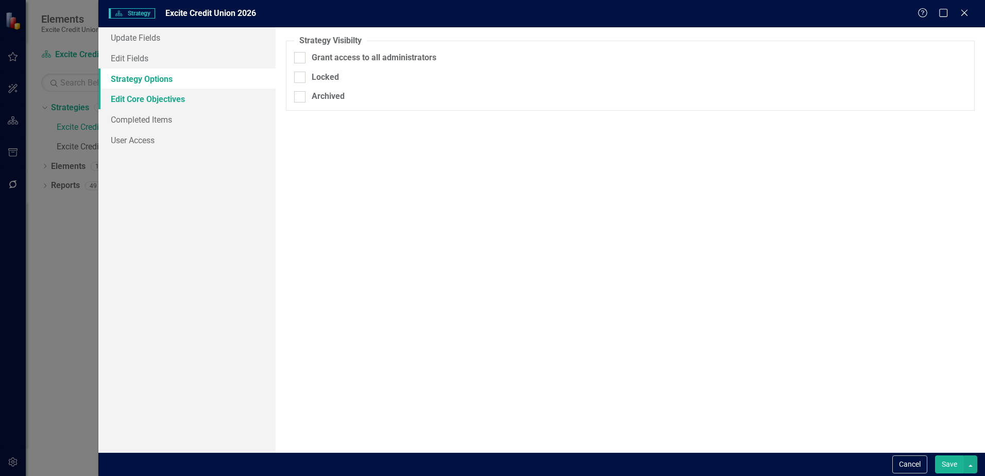
click at [152, 101] on link "Edit Core Objectives" at bounding box center [186, 99] width 177 height 21
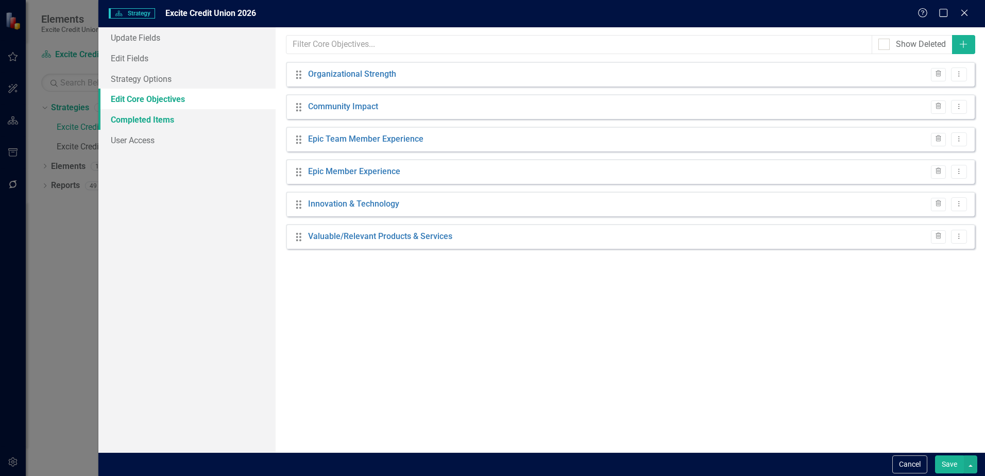
click at [155, 121] on link "Completed Items" at bounding box center [186, 119] width 177 height 21
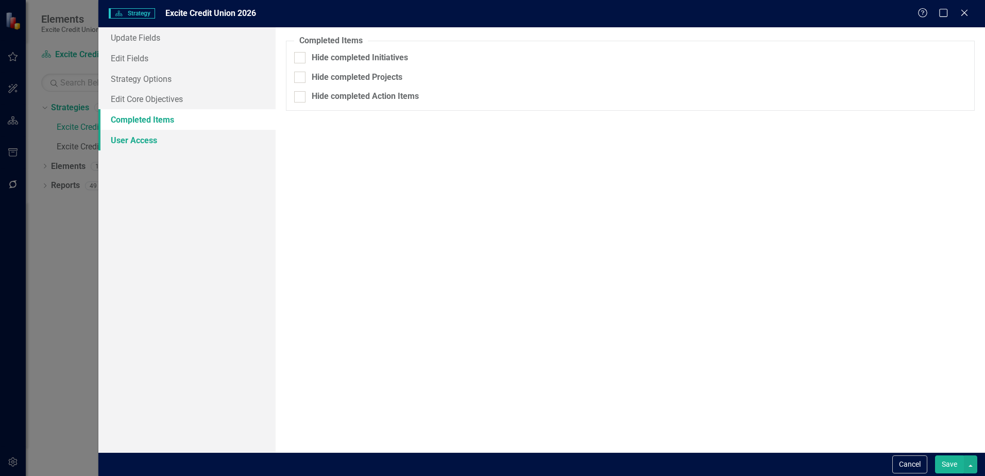
click at [155, 141] on link "User Access" at bounding box center [186, 140] width 177 height 21
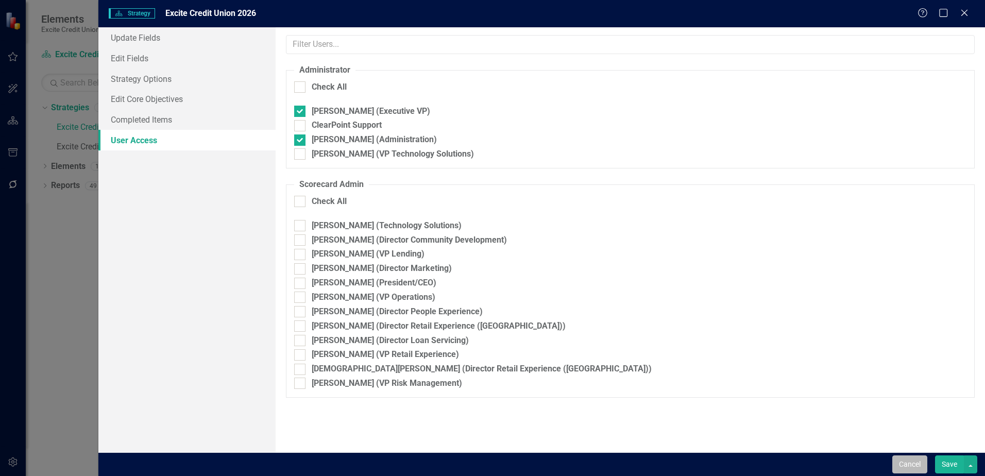
click at [904, 464] on button "Cancel" at bounding box center [909, 464] width 35 height 18
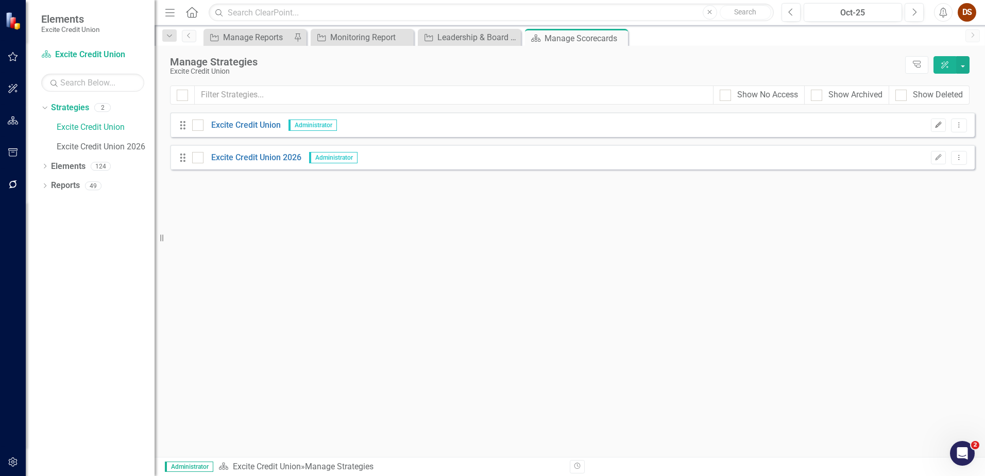
click at [939, 129] on button "Edit" at bounding box center [938, 124] width 15 height 13
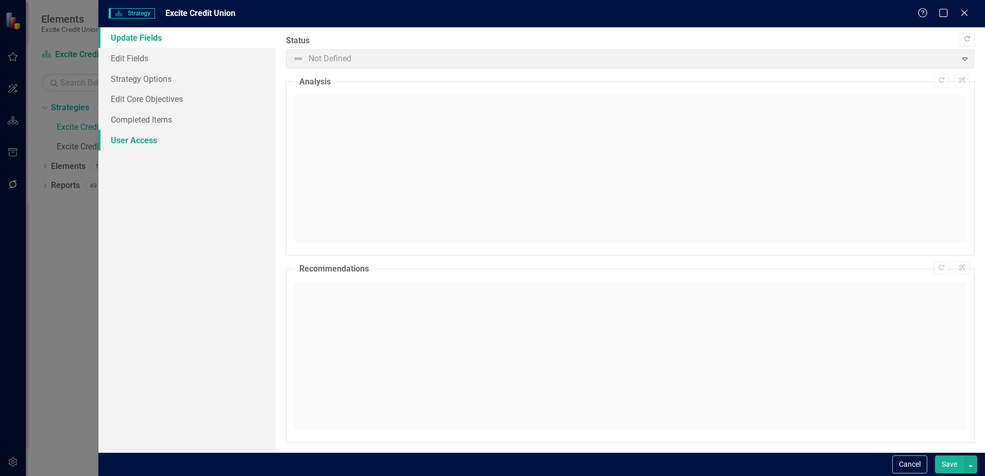
click at [139, 134] on link "User Access" at bounding box center [186, 140] width 177 height 21
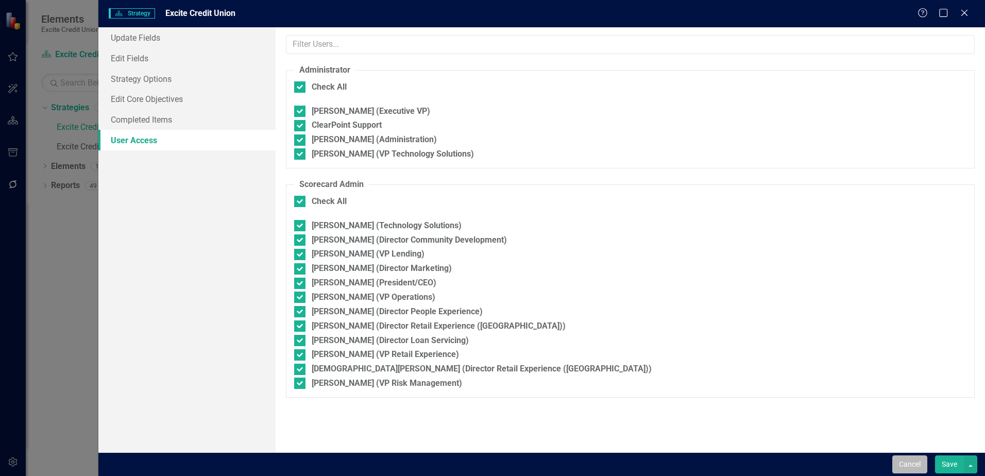
click at [910, 463] on button "Cancel" at bounding box center [909, 464] width 35 height 18
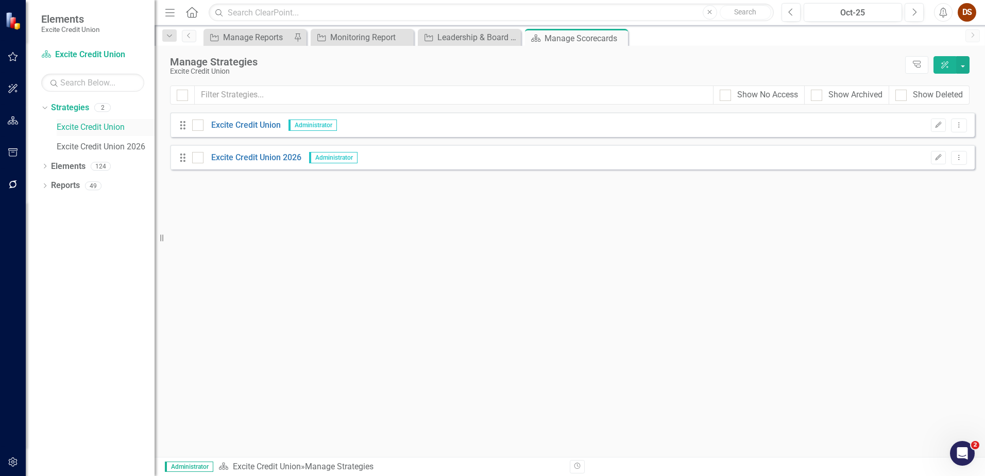
click at [87, 131] on link "Excite Credit Union" at bounding box center [106, 128] width 98 height 12
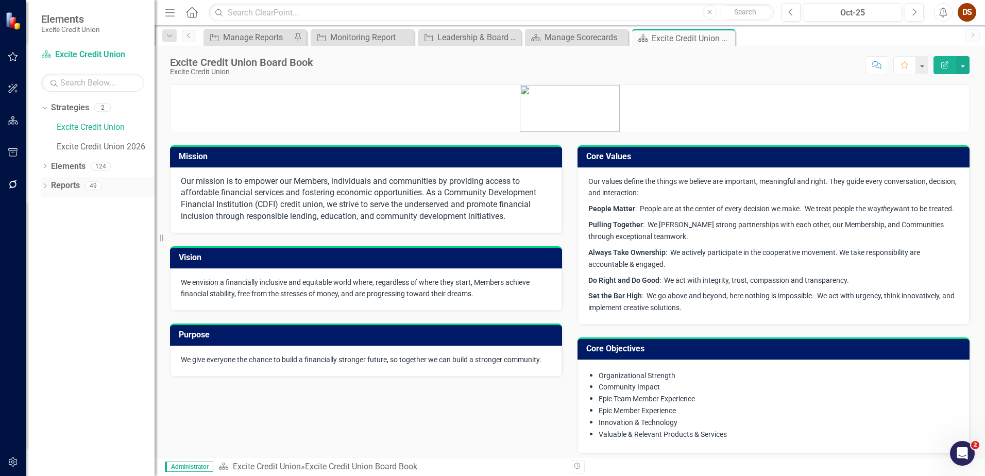
click at [75, 184] on link "Reports" at bounding box center [65, 186] width 29 height 12
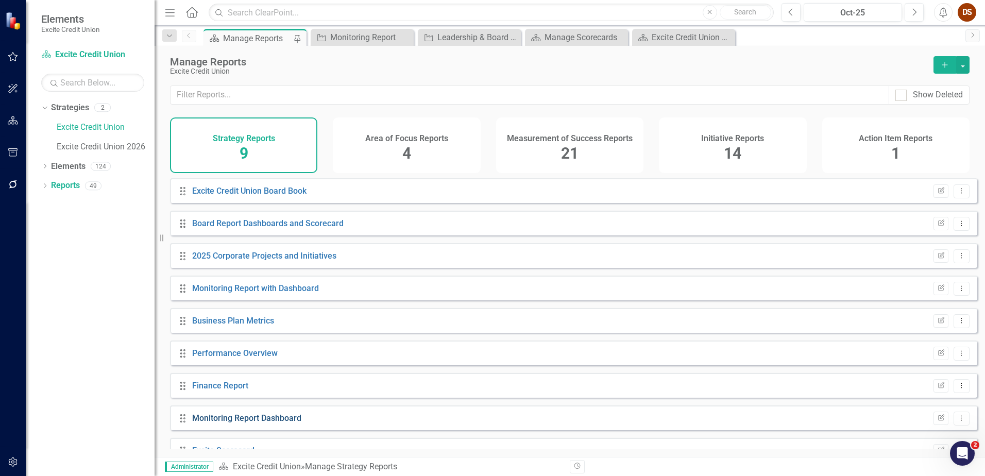
click at [291, 423] on link "Monitoring Report Dashboard" at bounding box center [246, 418] width 109 height 10
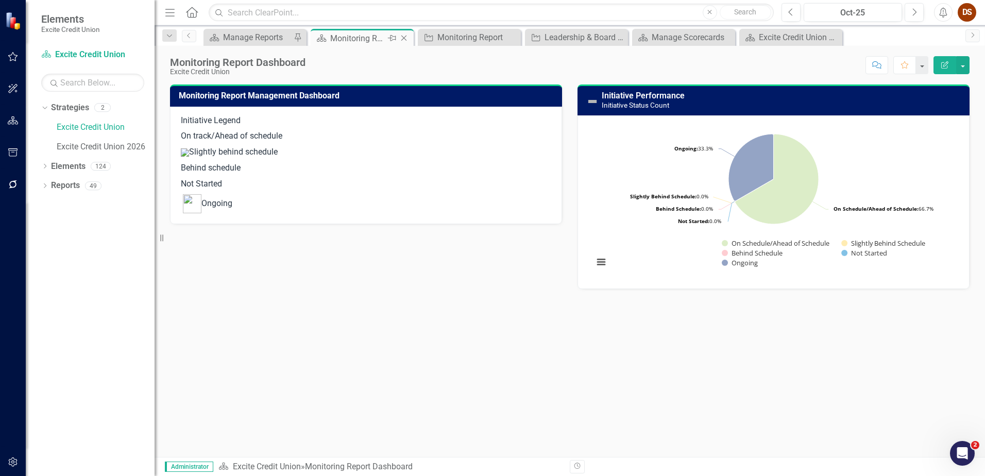
click at [404, 37] on icon "Close" at bounding box center [404, 38] width 10 height 8
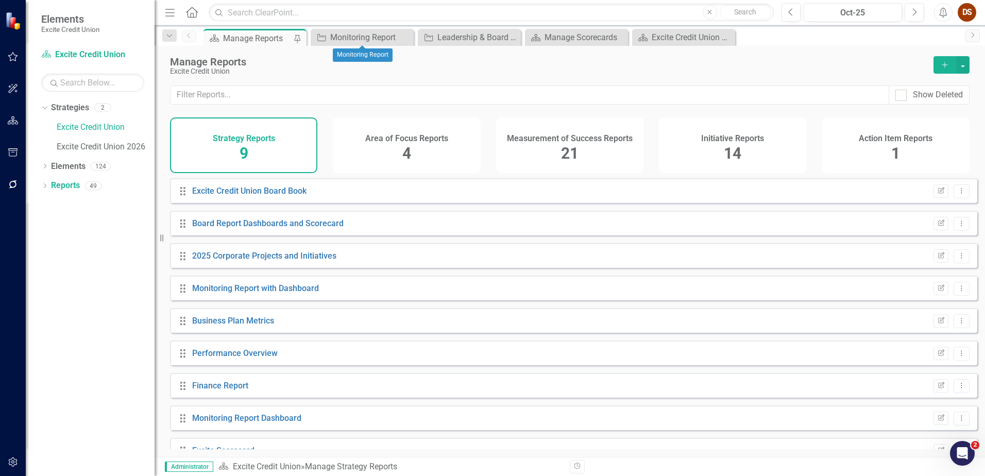
click at [0, 0] on icon at bounding box center [0, 0] width 0 height 0
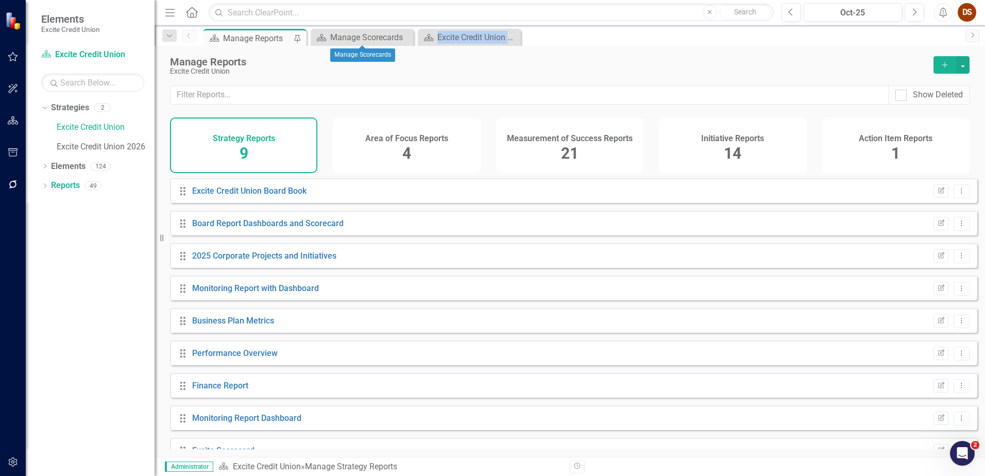
click at [0, 0] on icon at bounding box center [0, 0] width 0 height 0
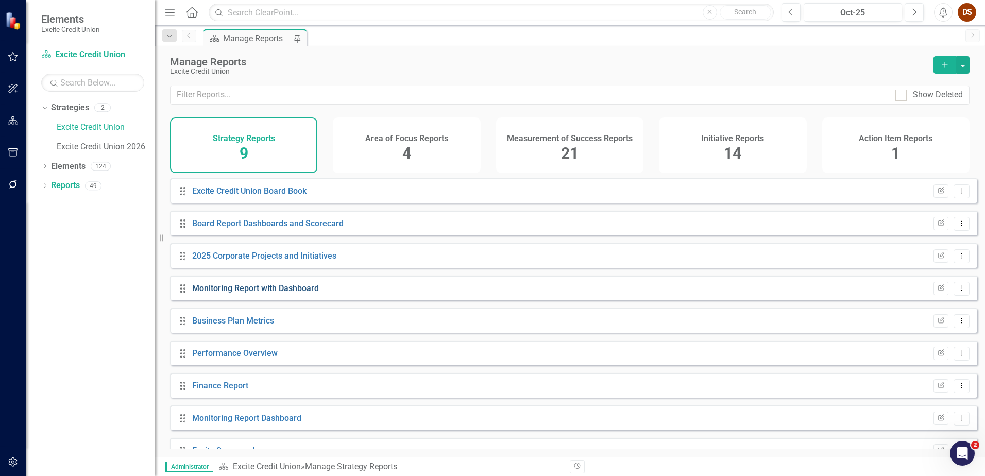
click at [243, 290] on link "Monitoring Report with Dashboard" at bounding box center [255, 288] width 127 height 10
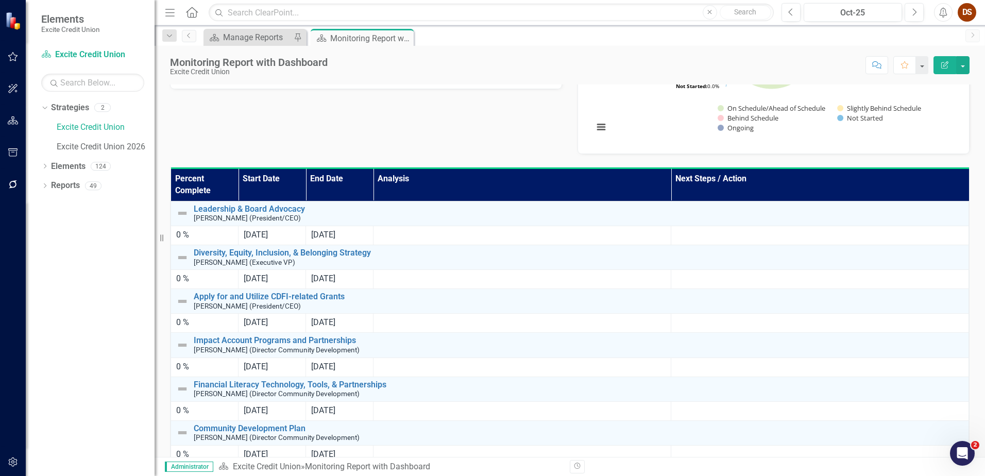
scroll to position [154, 0]
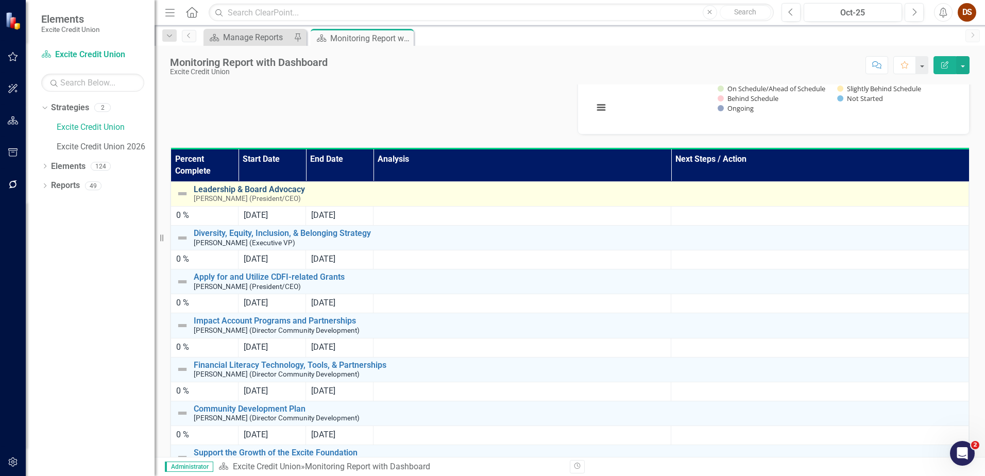
click at [296, 188] on link "Leadership & Board Advocacy" at bounding box center [578, 189] width 769 height 9
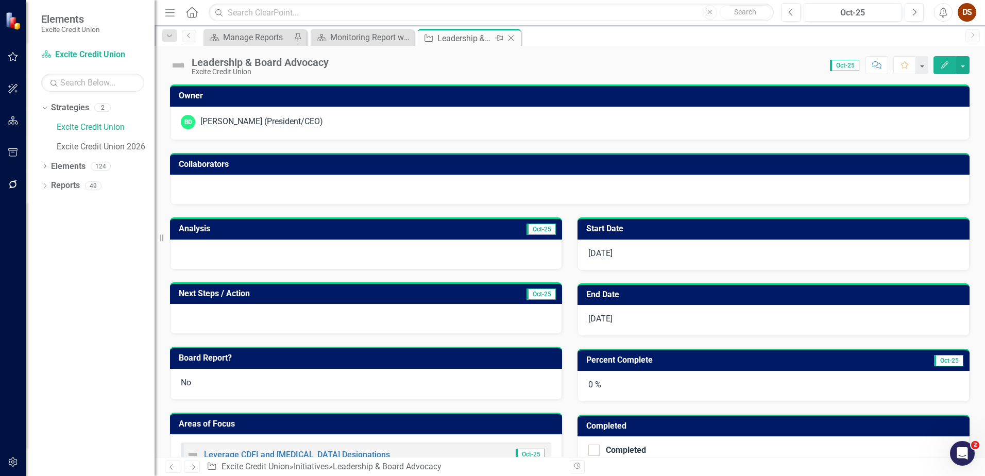
click at [510, 39] on icon "Close" at bounding box center [511, 38] width 10 height 8
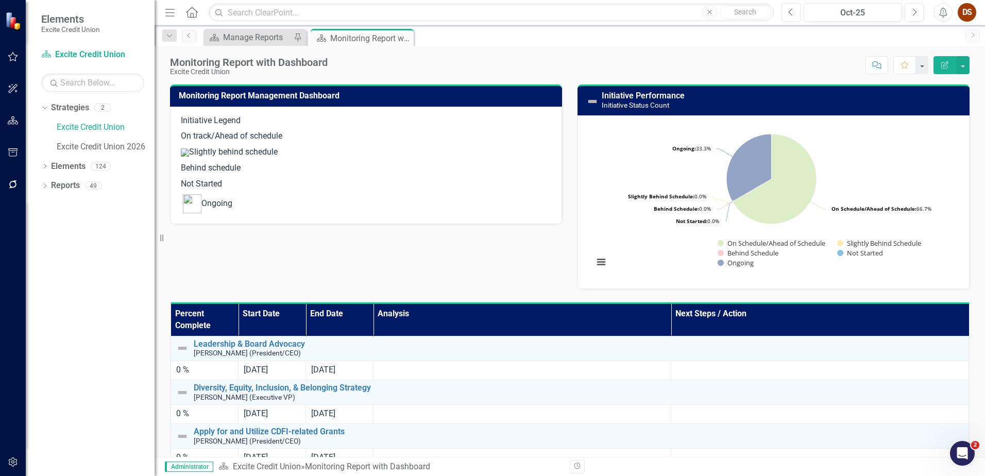
click at [789, 13] on icon "button" at bounding box center [790, 11] width 4 height 7
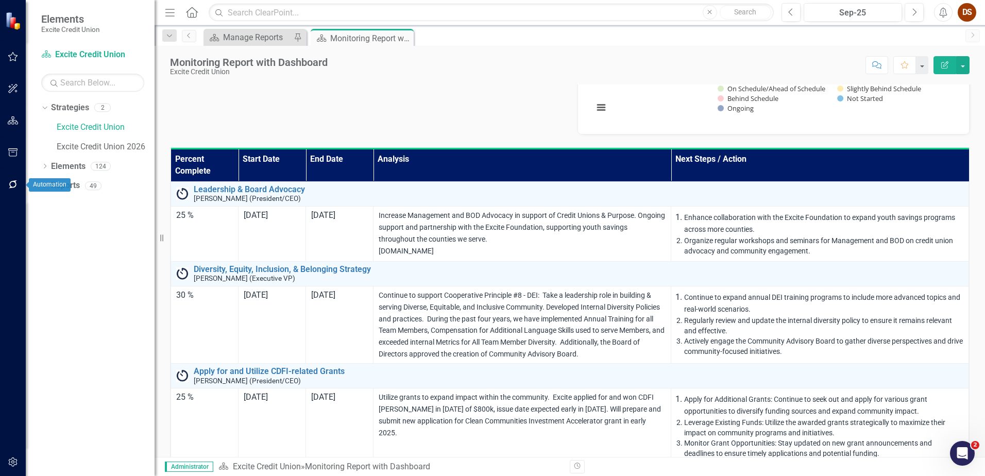
click at [15, 183] on icon "button" at bounding box center [13, 184] width 8 height 8
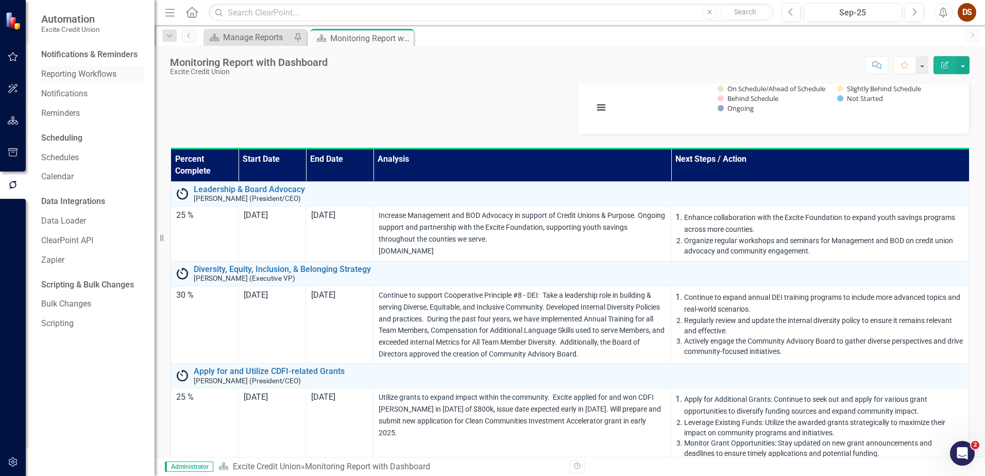
click at [101, 74] on link "Reporting Workflows" at bounding box center [92, 74] width 103 height 12
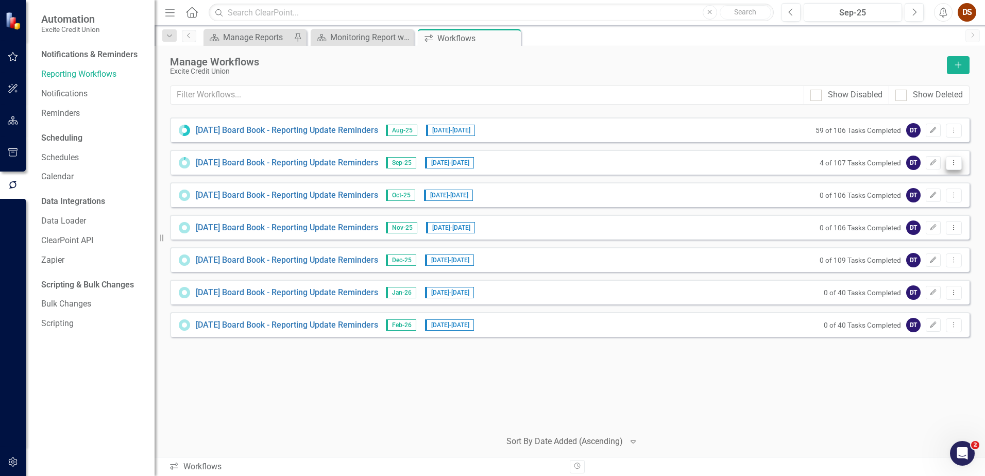
click at [957, 164] on icon "Dropdown Menu" at bounding box center [953, 162] width 9 height 7
click at [207, 165] on link "October 2025 Board Book - Reporting Update Reminders" at bounding box center [287, 163] width 182 height 12
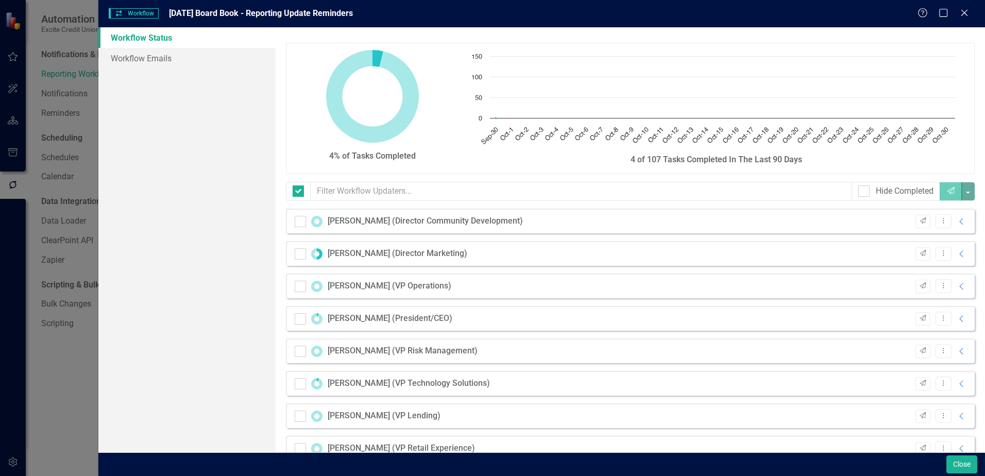
checkbox input "false"
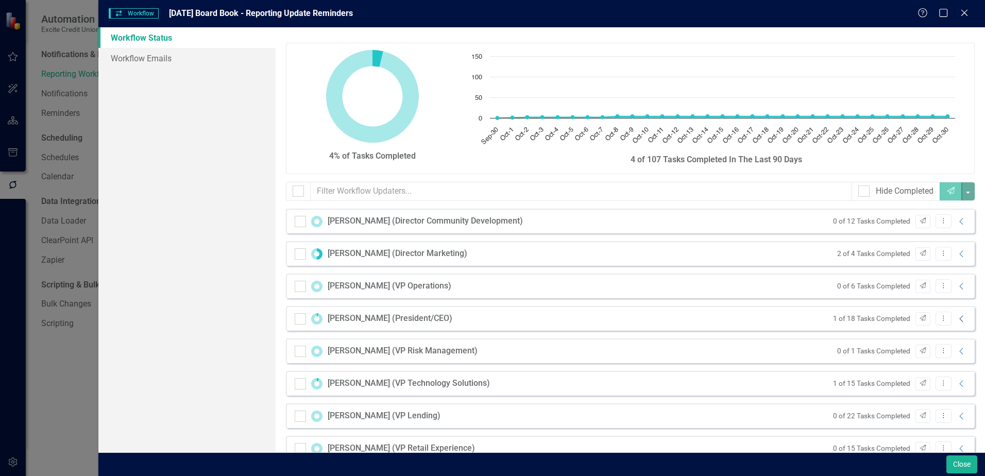
click at [956, 318] on icon "Collapse" at bounding box center [961, 319] width 10 height 8
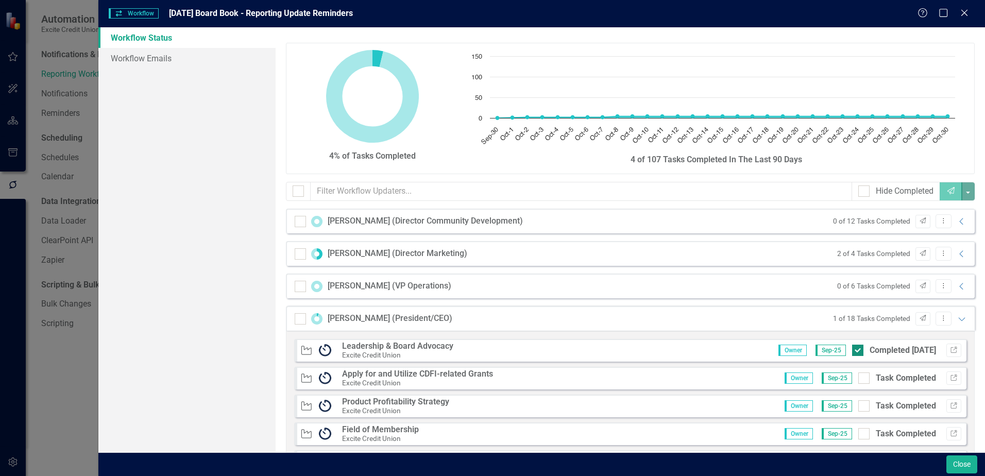
click at [852, 349] on div at bounding box center [857, 350] width 11 height 11
click at [852, 349] on input "Completed 10/8/25" at bounding box center [855, 348] width 7 height 7
checkbox input "false"
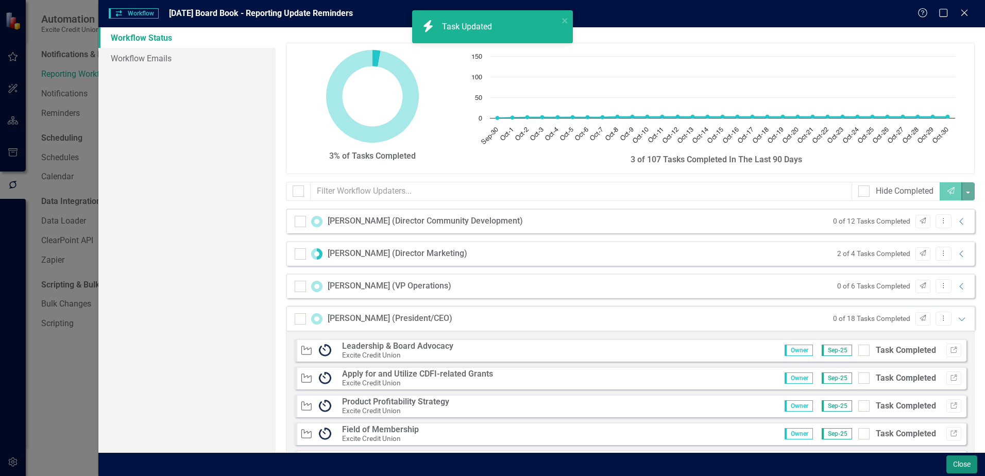
click at [955, 466] on button "Close" at bounding box center [961, 464] width 31 height 18
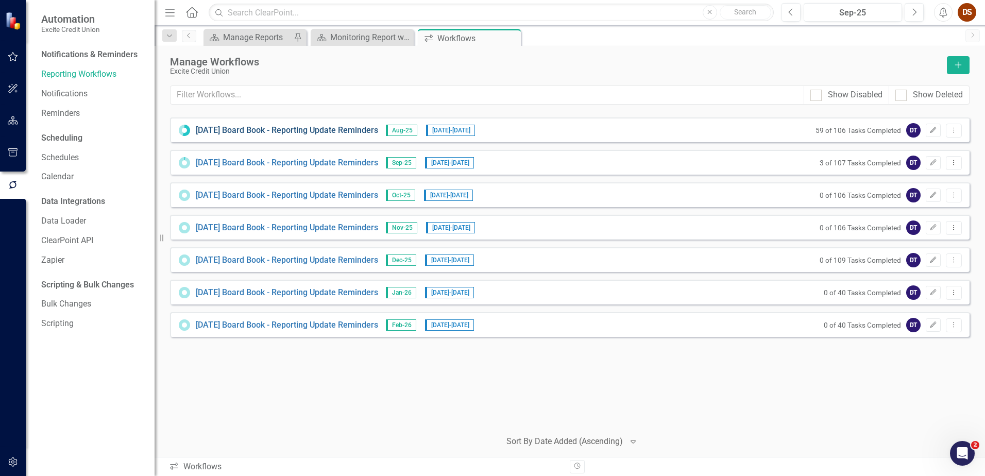
click at [329, 126] on link "September 2025 Board Book - Reporting Update Reminders" at bounding box center [287, 131] width 182 height 12
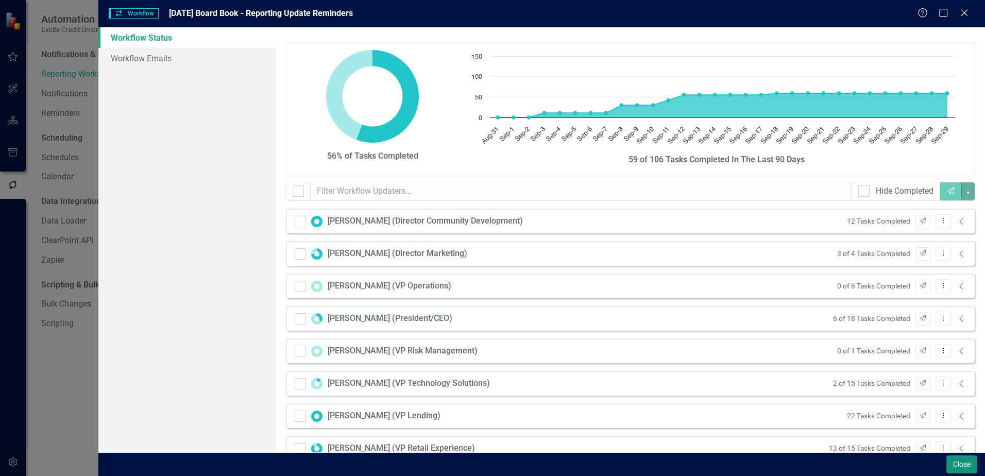
click at [954, 467] on button "Close" at bounding box center [961, 464] width 31 height 18
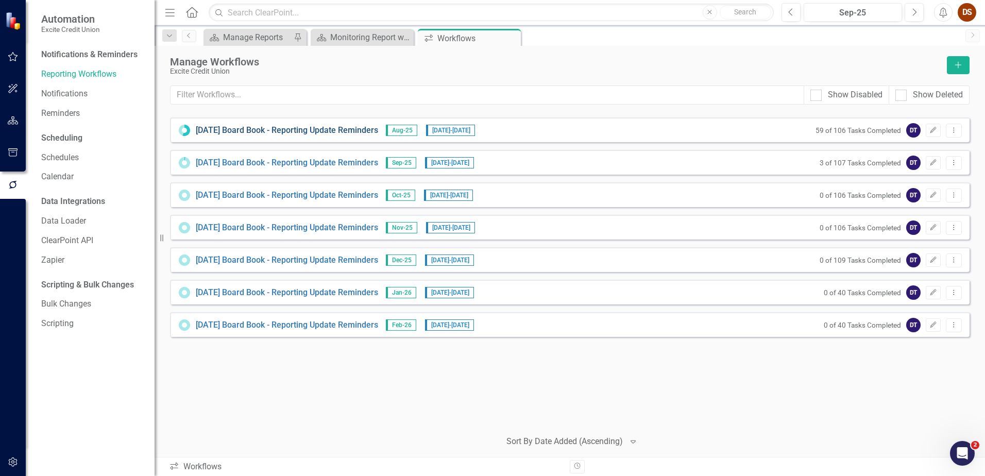
click at [378, 129] on link "September 2025 Board Book - Reporting Update Reminders" at bounding box center [287, 131] width 182 height 12
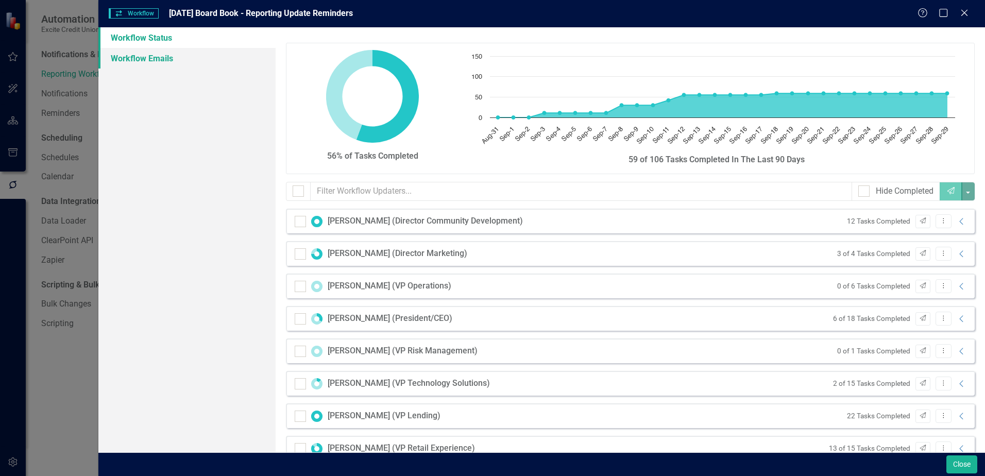
click at [149, 62] on link "Workflow Emails" at bounding box center [186, 58] width 177 height 21
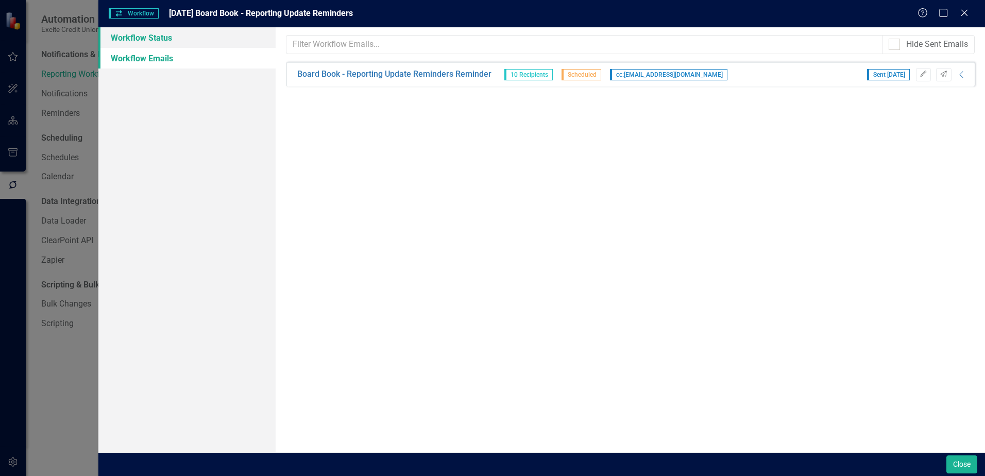
click at [144, 32] on link "Workflow Status" at bounding box center [186, 37] width 177 height 21
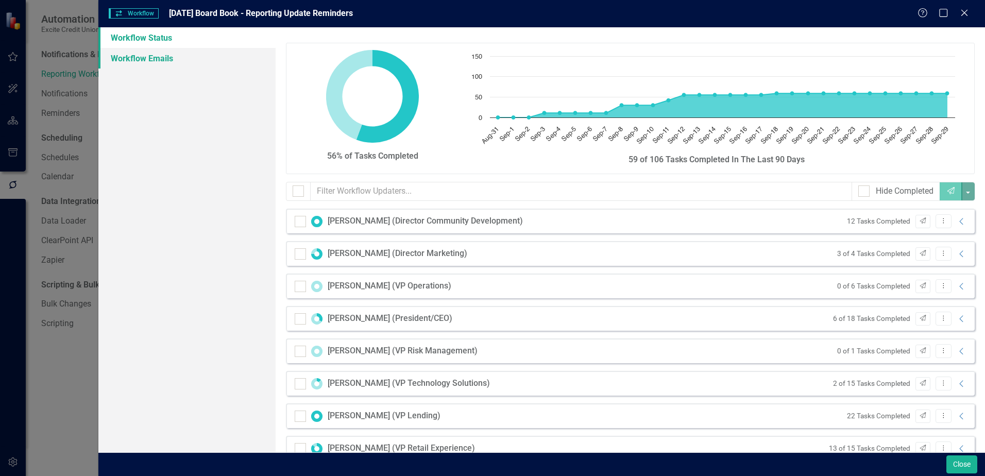
click at [142, 55] on link "Workflow Emails" at bounding box center [186, 58] width 177 height 21
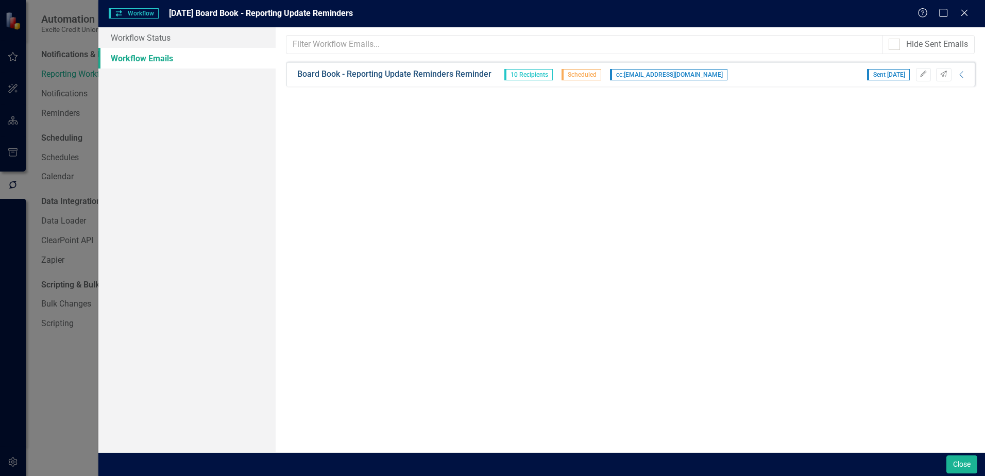
click at [404, 79] on link "Board Book - Reporting Update Reminders Reminder" at bounding box center [394, 74] width 194 height 12
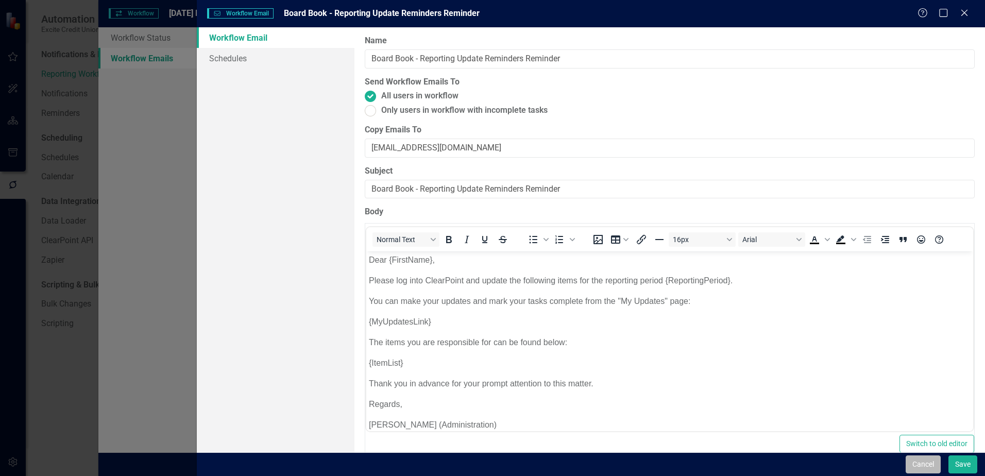
click at [915, 463] on button "Cancel" at bounding box center [922, 464] width 35 height 18
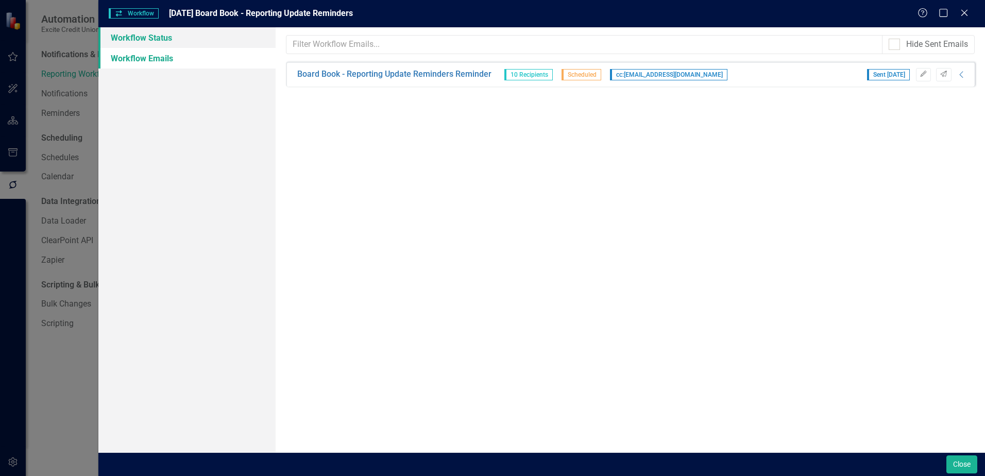
click at [154, 32] on link "Workflow Status" at bounding box center [186, 37] width 177 height 21
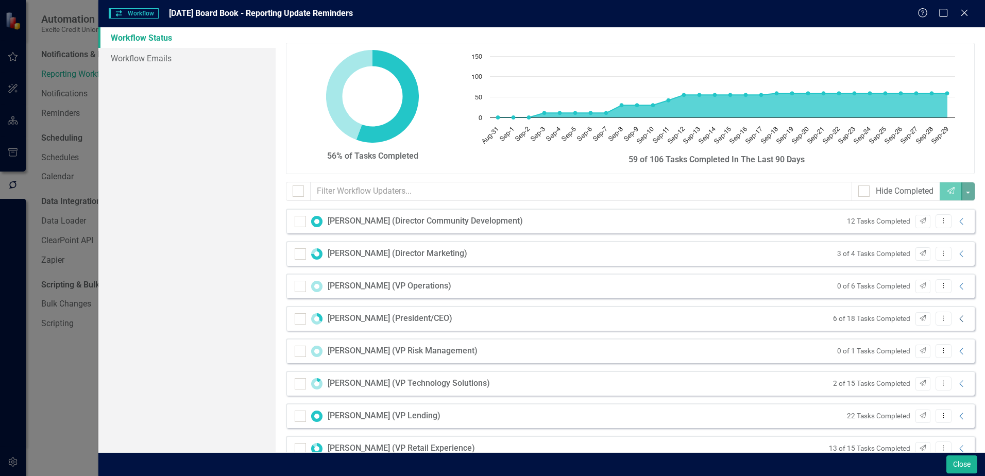
click at [956, 319] on icon "Collapse" at bounding box center [961, 319] width 10 height 8
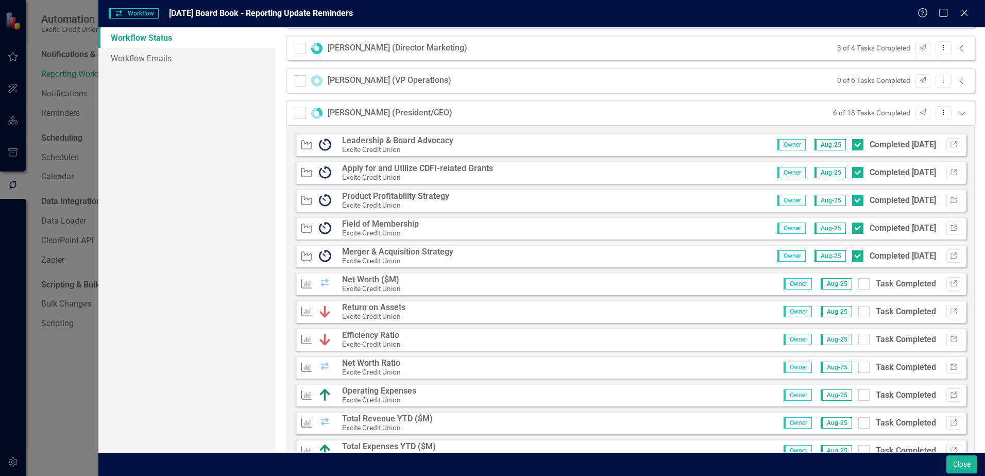
scroll to position [206, 0]
click at [946, 147] on button "Link" at bounding box center [953, 143] width 15 height 13
click at [951, 176] on button "Link" at bounding box center [953, 171] width 15 height 13
click at [946, 203] on button "Link" at bounding box center [953, 199] width 15 height 13
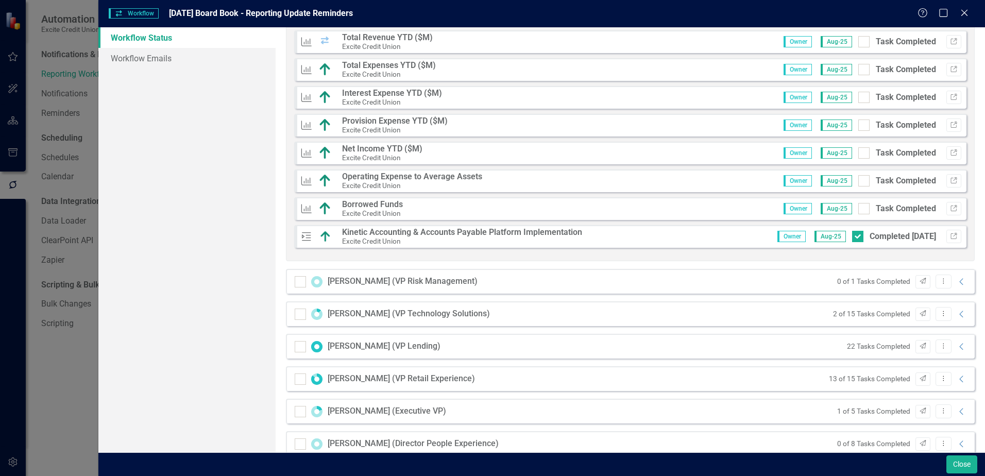
scroll to position [606, 0]
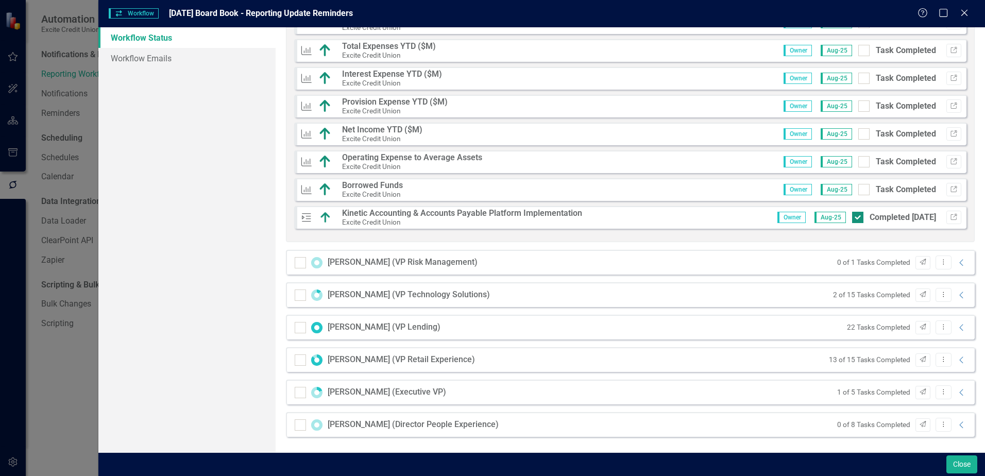
click at [852, 217] on div at bounding box center [857, 217] width 11 height 11
click at [852, 217] on input "Completed 9/3/25" at bounding box center [855, 215] width 7 height 7
checkbox input "false"
click at [956, 260] on icon "Collapse" at bounding box center [961, 263] width 10 height 8
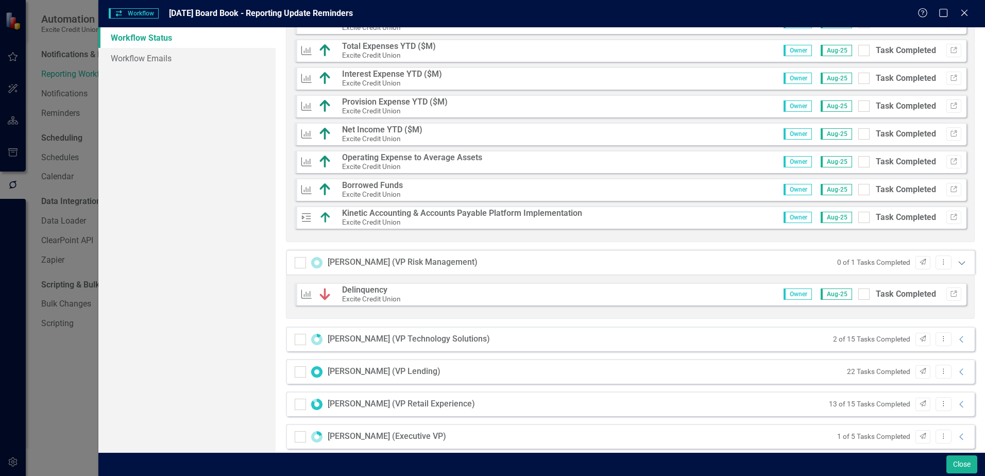
click at [956, 260] on icon "Expanded" at bounding box center [961, 263] width 10 height 8
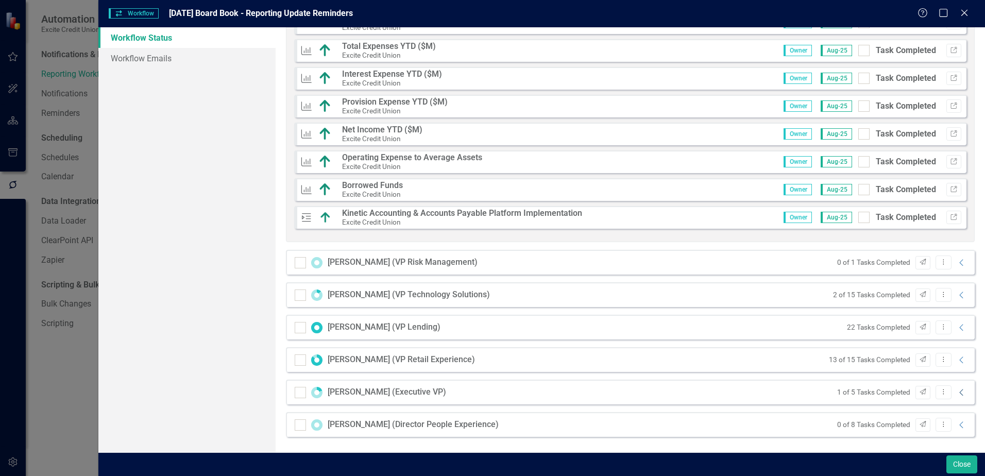
click at [956, 393] on icon "Collapse" at bounding box center [961, 392] width 10 height 8
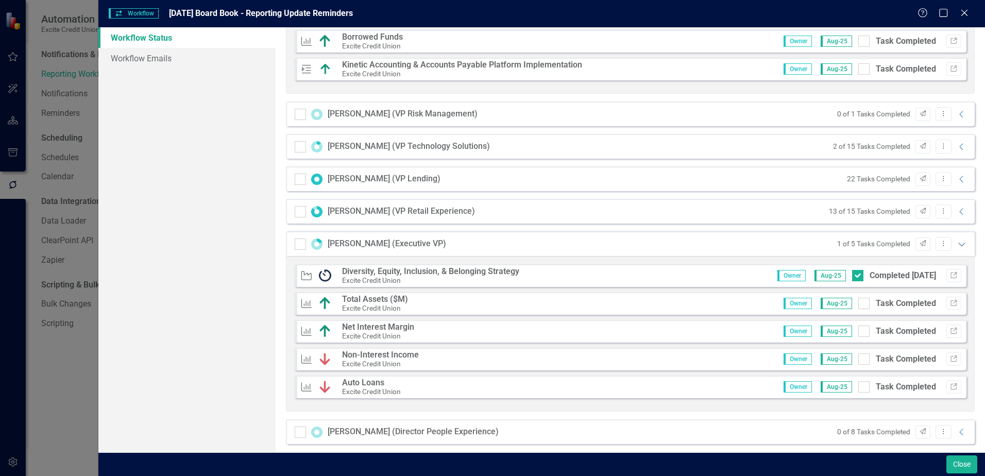
scroll to position [761, 0]
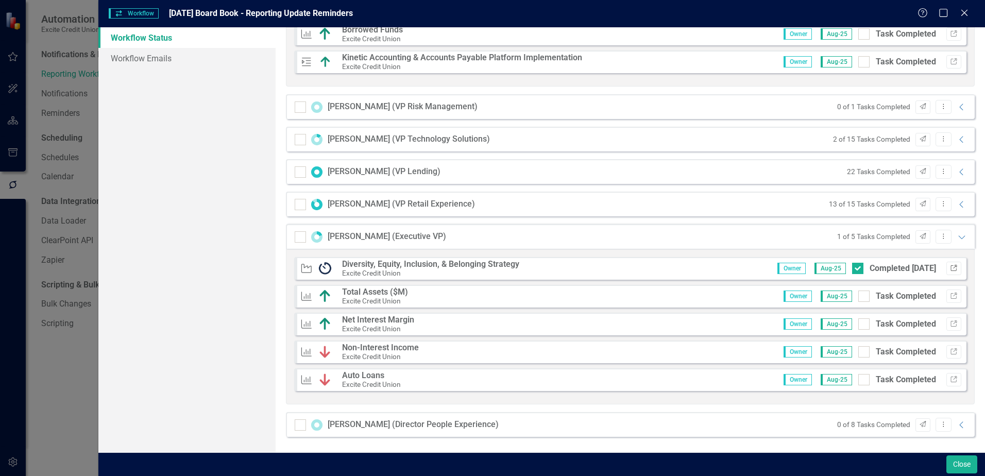
click at [950, 266] on icon "Link" at bounding box center [954, 268] width 8 height 6
click at [956, 240] on icon "Expanded" at bounding box center [961, 237] width 10 height 8
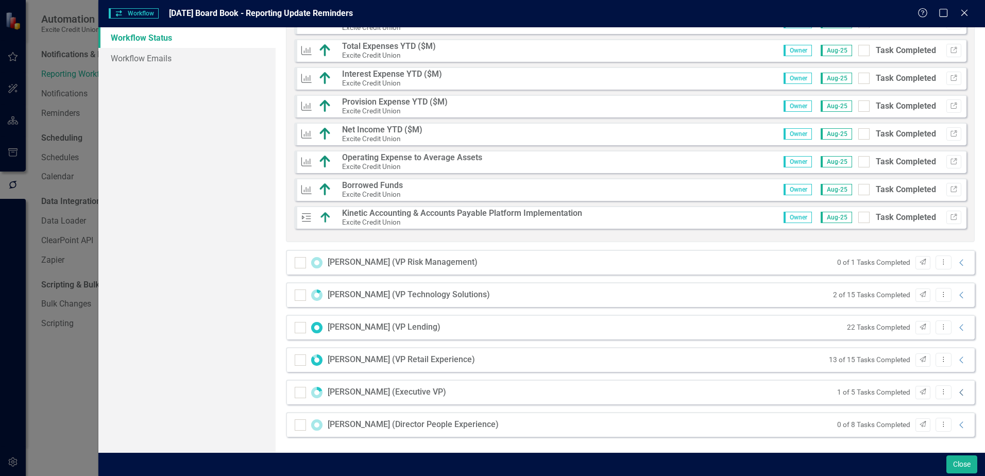
scroll to position [606, 0]
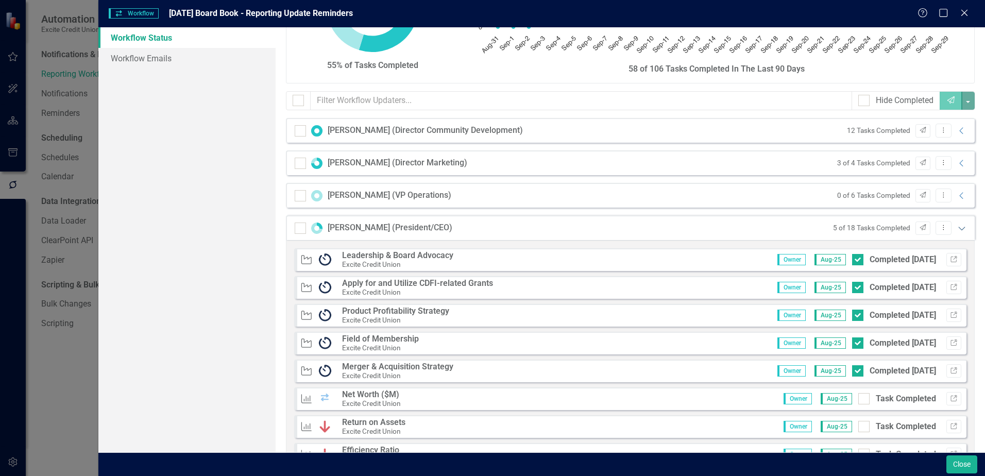
click at [956, 225] on icon "Expanded" at bounding box center [961, 228] width 10 height 8
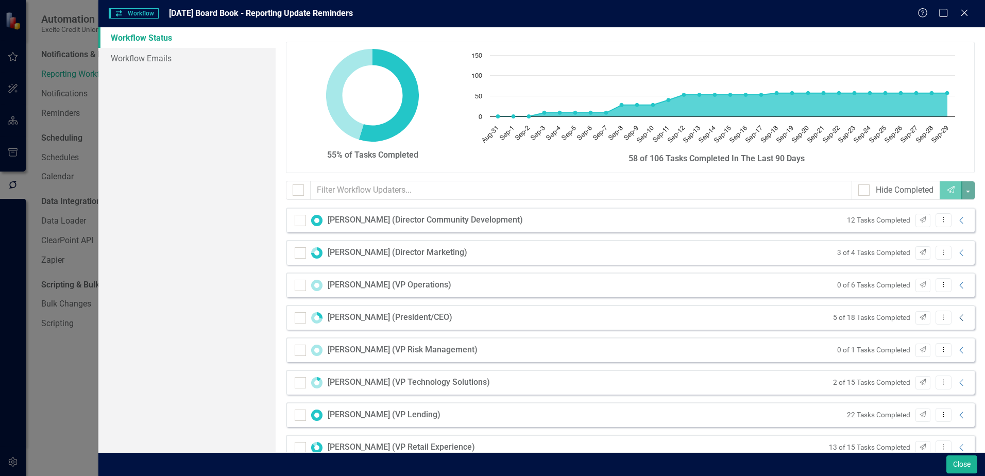
scroll to position [0, 0]
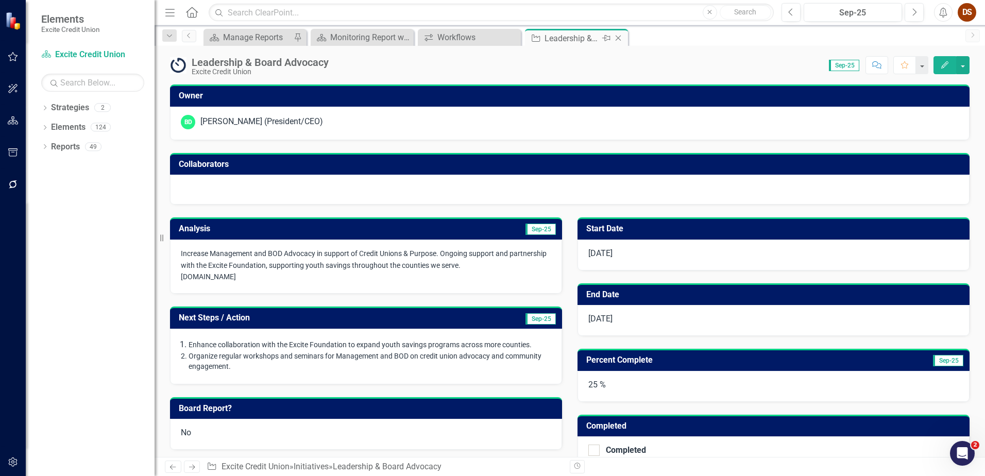
click at [619, 37] on icon at bounding box center [618, 39] width 6 height 6
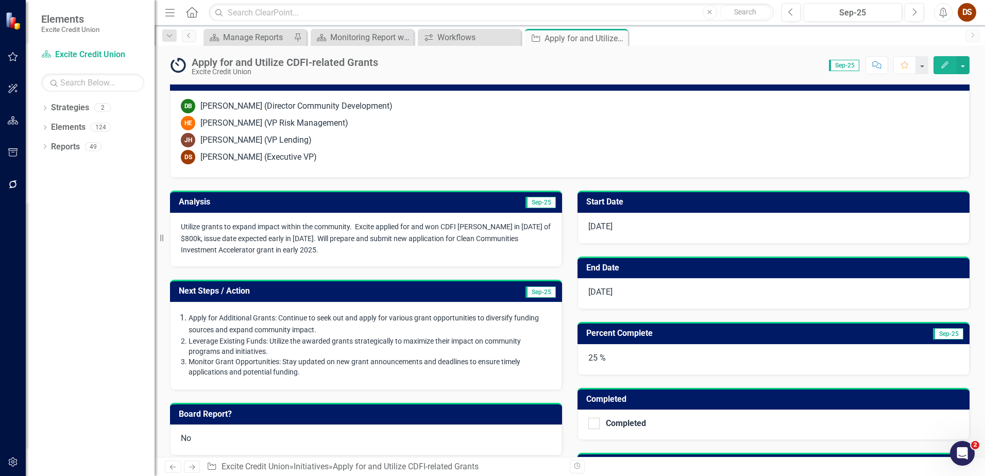
scroll to position [154, 0]
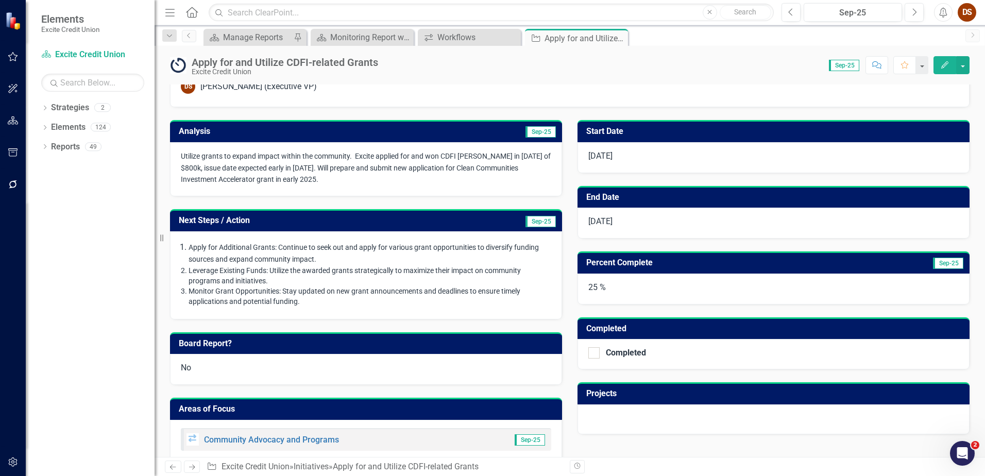
click at [410, 168] on span "Utilize grants to expand impact within the community. Excite applied for and wo…" at bounding box center [366, 168] width 370 height 32
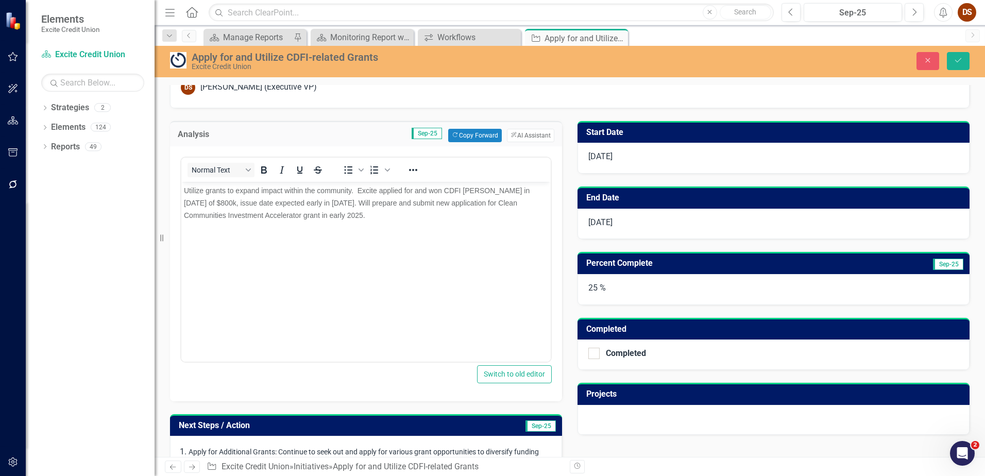
scroll to position [0, 0]
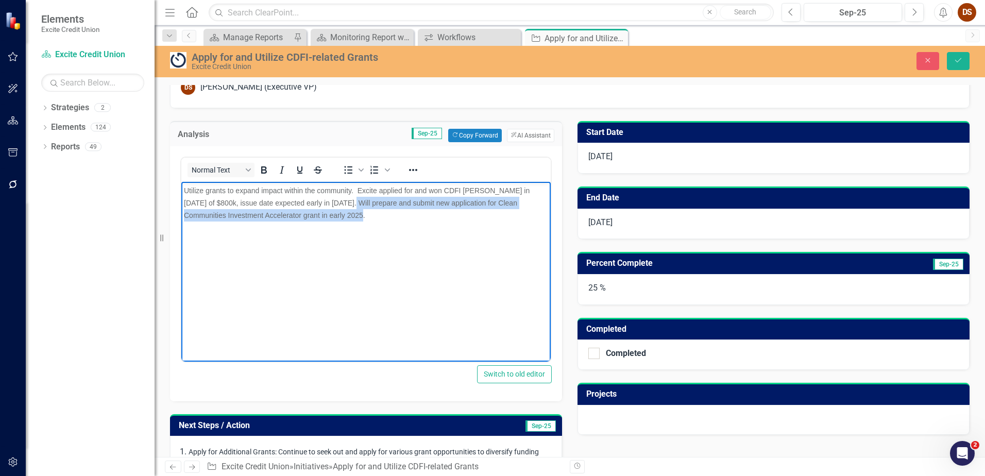
drag, startPoint x: 438, startPoint y: 212, endPoint x: 328, endPoint y: 207, distance: 110.3
click at [328, 207] on p "Utilize grants to expand impact within the community. Excite applied for and wo…" at bounding box center [366, 202] width 364 height 37
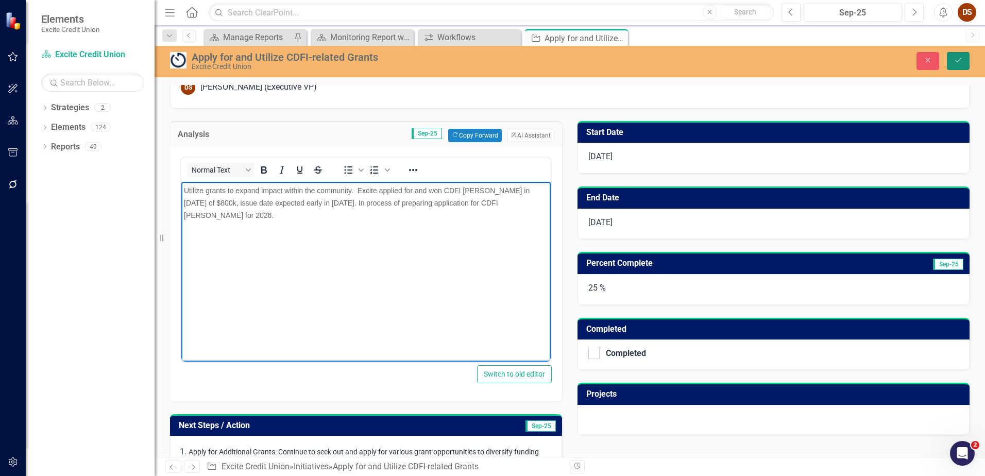
click at [957, 59] on icon "Save" at bounding box center [957, 60] width 9 height 7
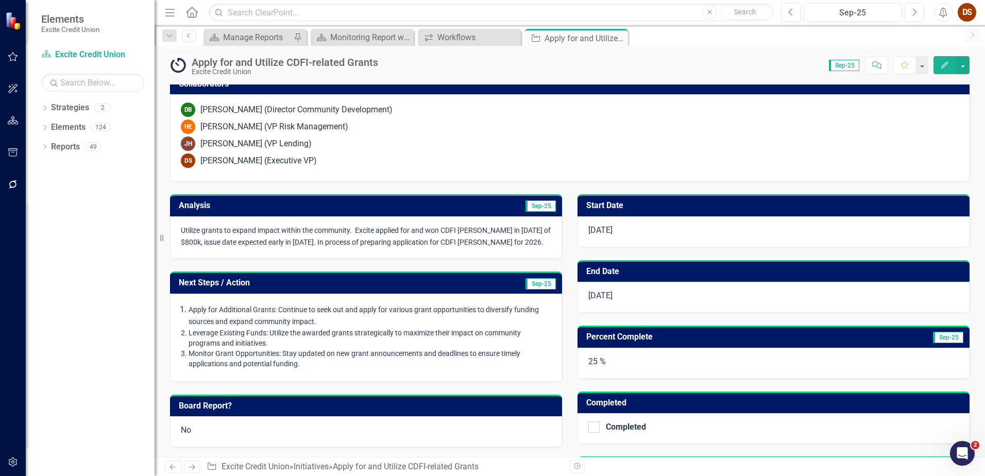
scroll to position [103, 0]
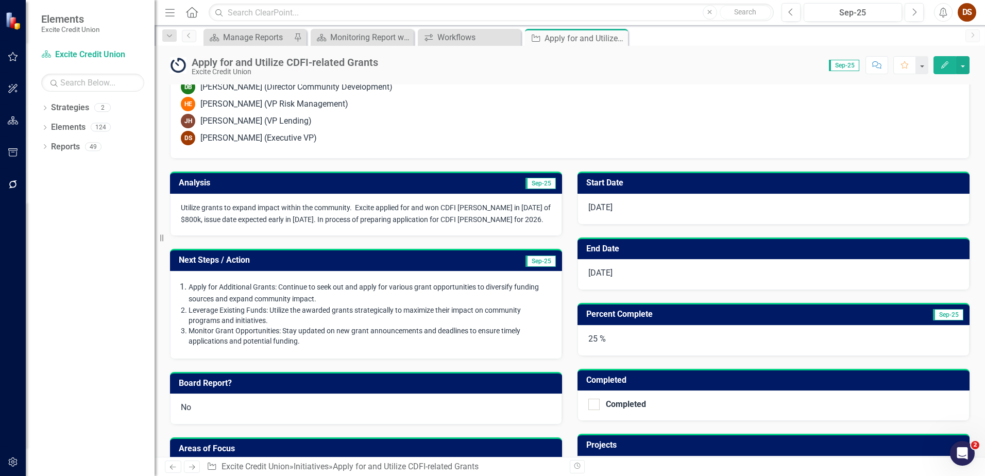
click at [593, 339] on div "25 %" at bounding box center [773, 340] width 392 height 31
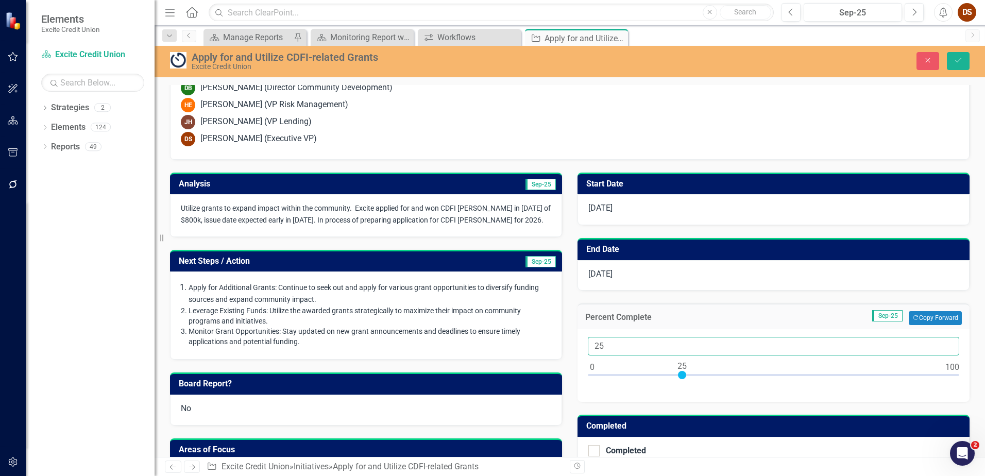
drag, startPoint x: 608, startPoint y: 339, endPoint x: 561, endPoint y: 347, distance: 46.9
click at [562, 347] on div "Analysis Sep-25 Utilize grants to expand impact within the community. Excite ap…" at bounding box center [569, 346] width 815 height 372
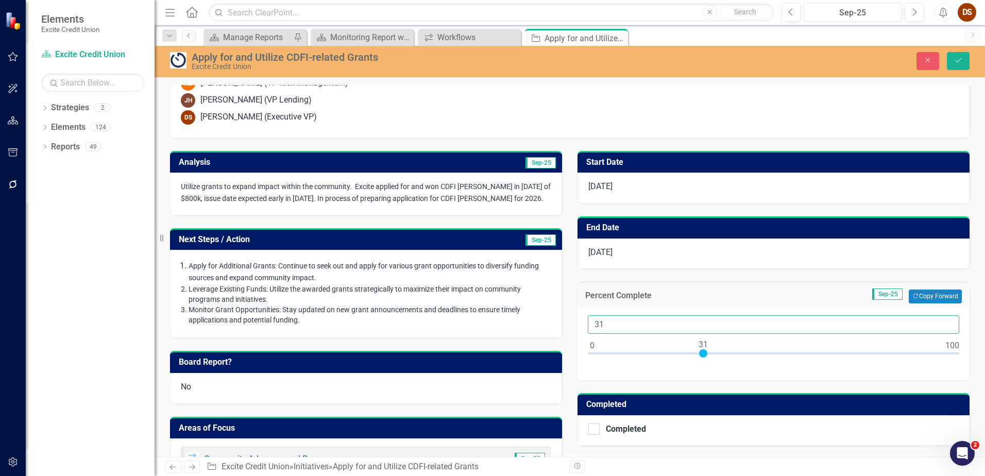
scroll to position [0, 0]
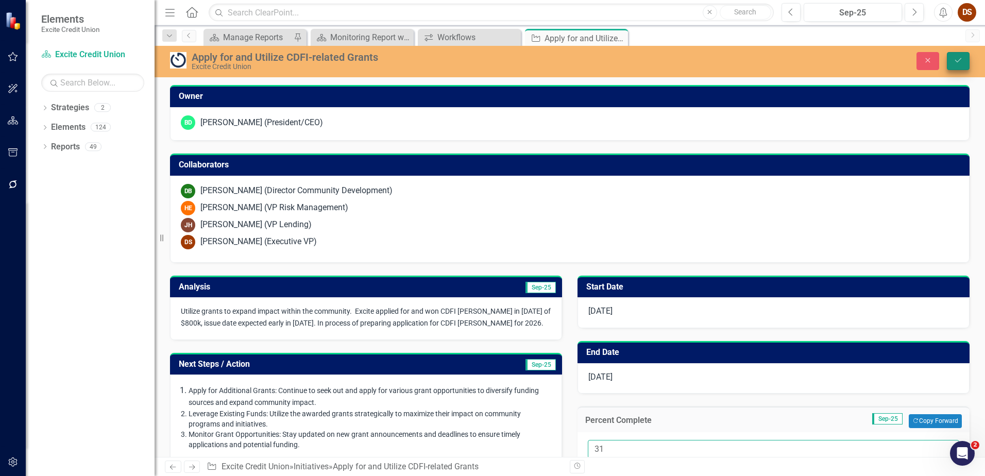
type input "31"
click at [961, 59] on icon "Save" at bounding box center [957, 60] width 9 height 7
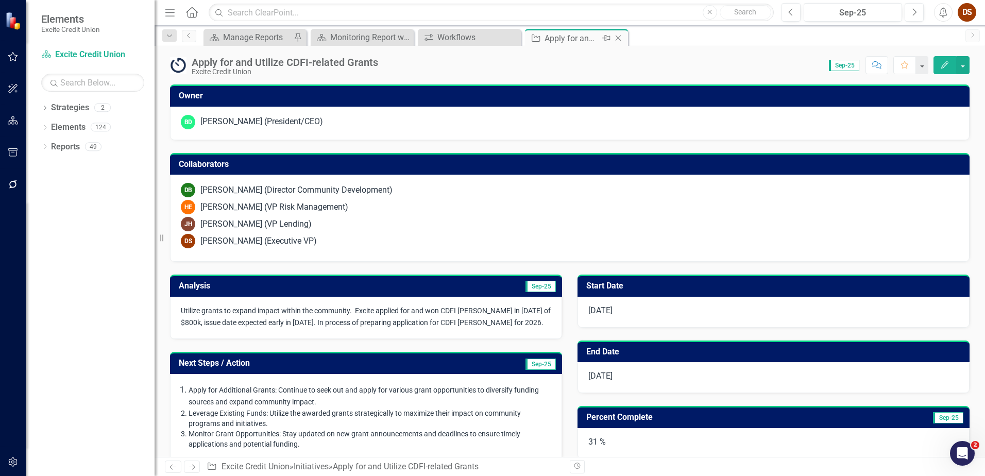
click at [616, 41] on icon "Close" at bounding box center [618, 38] width 10 height 8
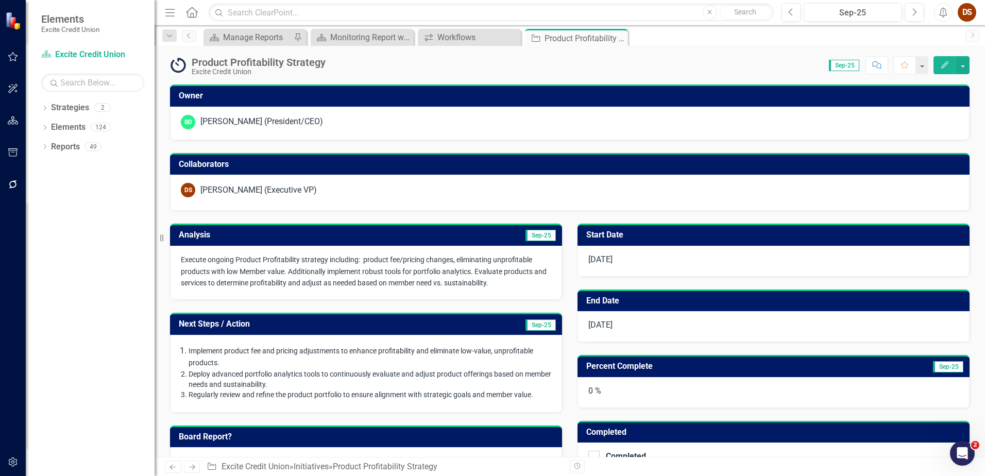
click at [356, 263] on span "Execute ongoing Product Profitability strategy including: product fee/pricing c…" at bounding box center [364, 271] width 366 height 32
click at [446, 271] on span "Execute ongoing Product Profitability strategy including: product fee/pricing c…" at bounding box center [364, 271] width 366 height 32
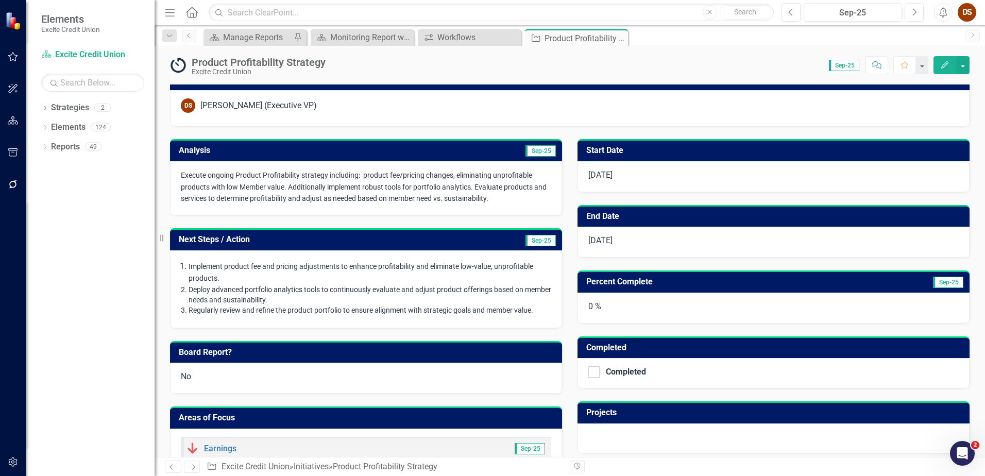
scroll to position [103, 0]
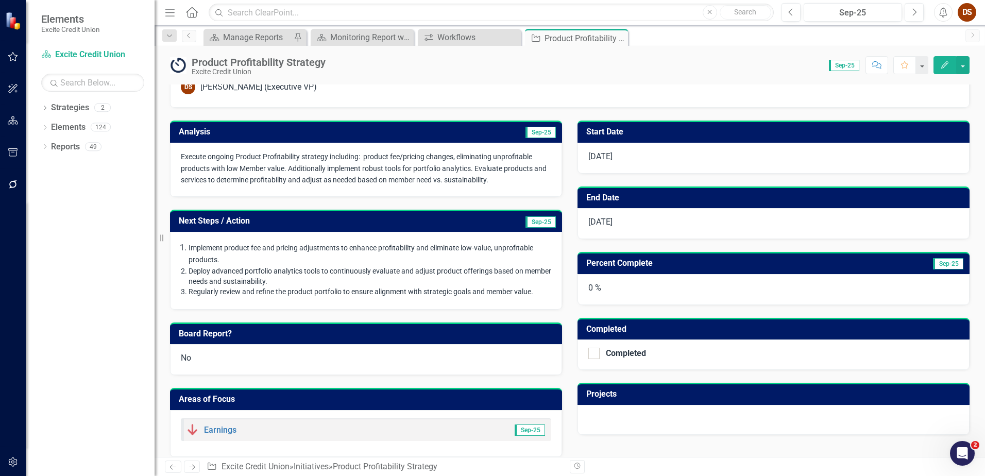
click at [508, 180] on p "Execute ongoing Product Profitability strategy including: product fee/pricing c…" at bounding box center [366, 169] width 370 height 36
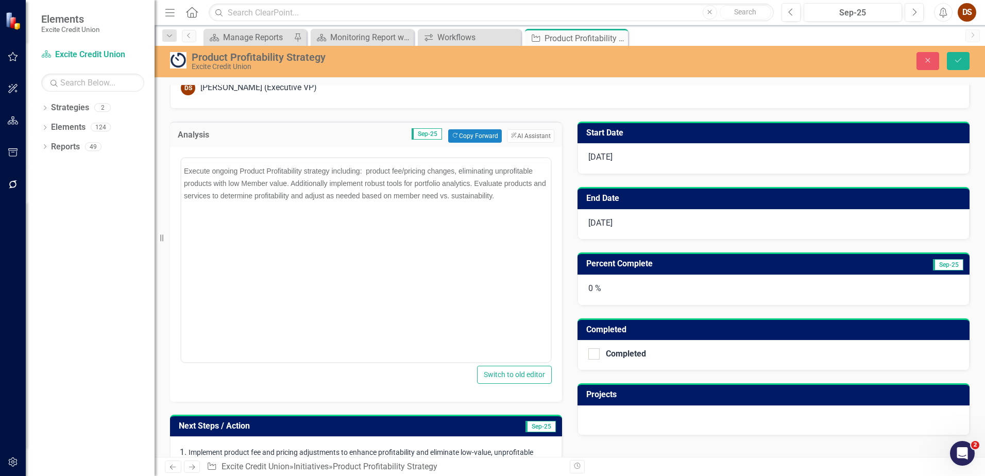
scroll to position [0, 0]
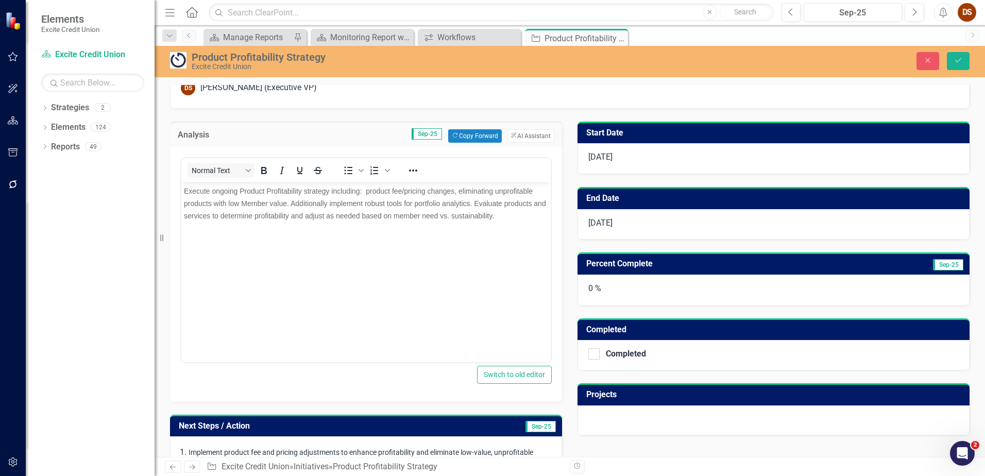
click at [523, 218] on p "Execute ongoing Product Profitability strategy including: product fee/pricing c…" at bounding box center [366, 202] width 364 height 37
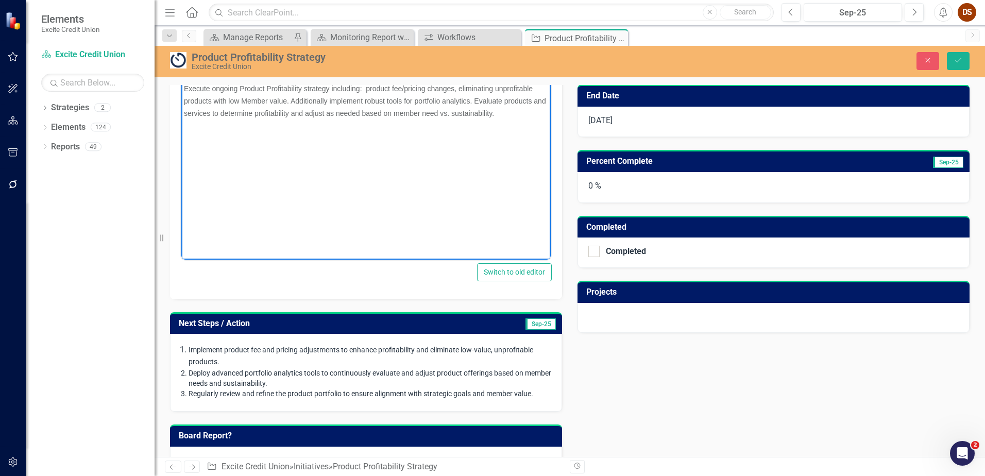
scroll to position [257, 0]
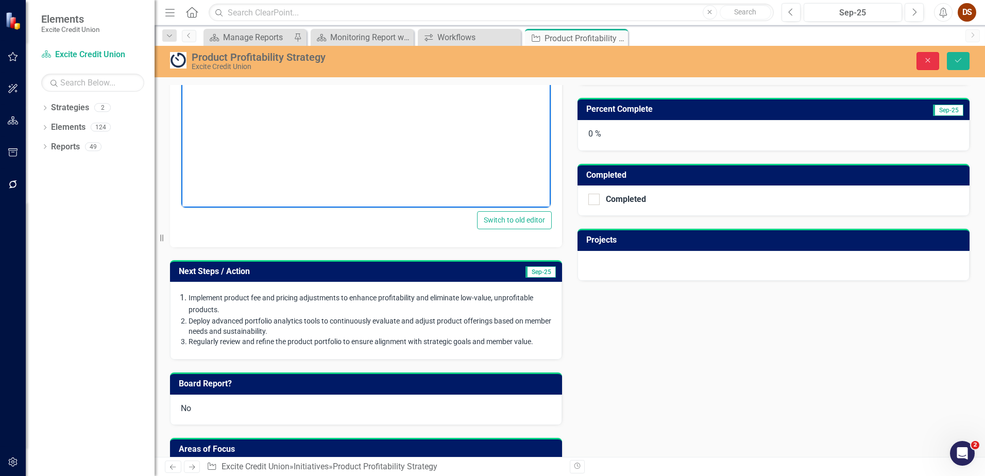
click at [929, 64] on icon "Close" at bounding box center [927, 60] width 9 height 7
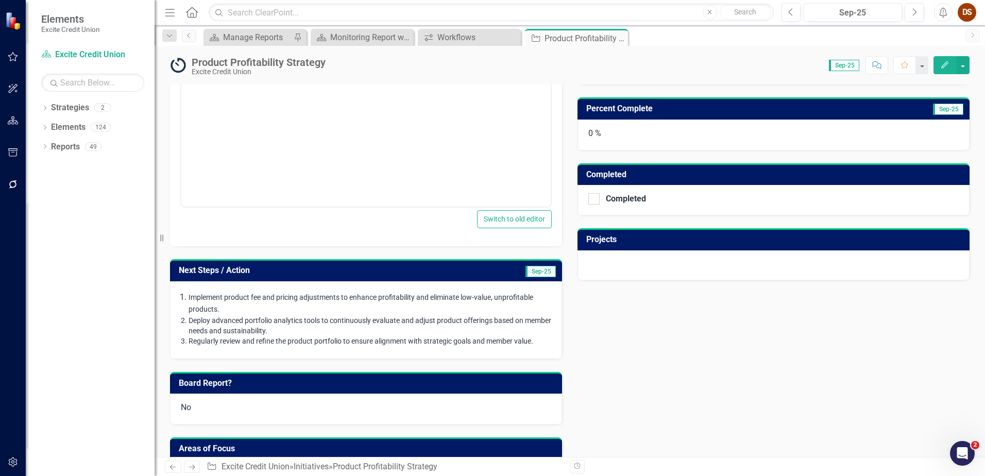
scroll to position [220, 0]
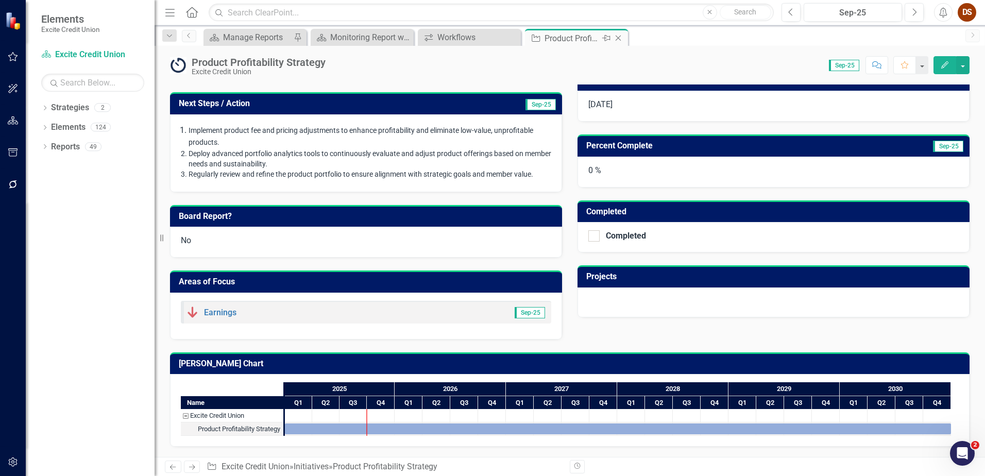
click at [621, 38] on icon "Close" at bounding box center [618, 38] width 10 height 8
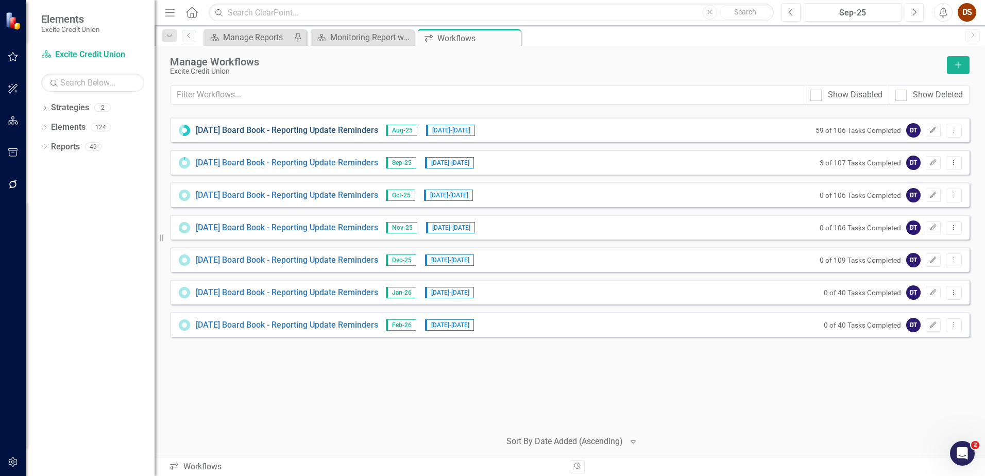
click at [318, 132] on link "[DATE] Board Book - Reporting Update Reminders" at bounding box center [287, 131] width 182 height 12
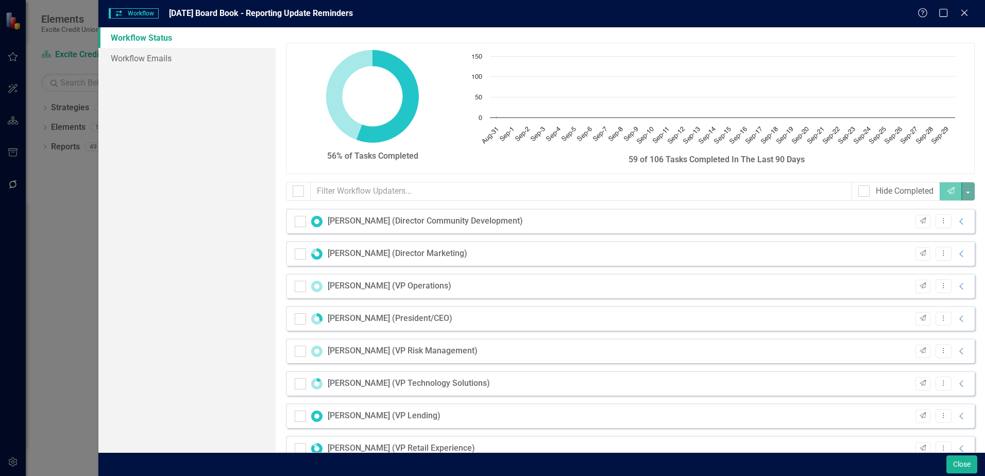
checkbox input "false"
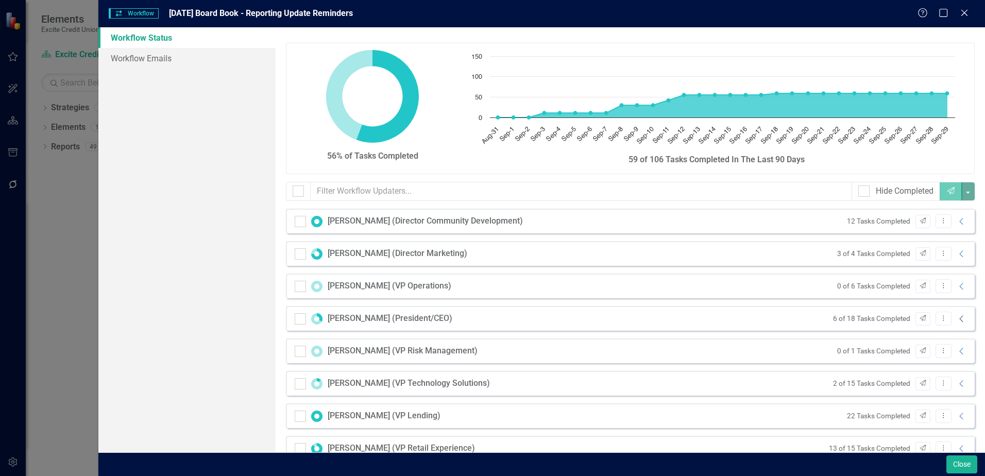
click at [956, 315] on icon "Collapse" at bounding box center [961, 319] width 10 height 8
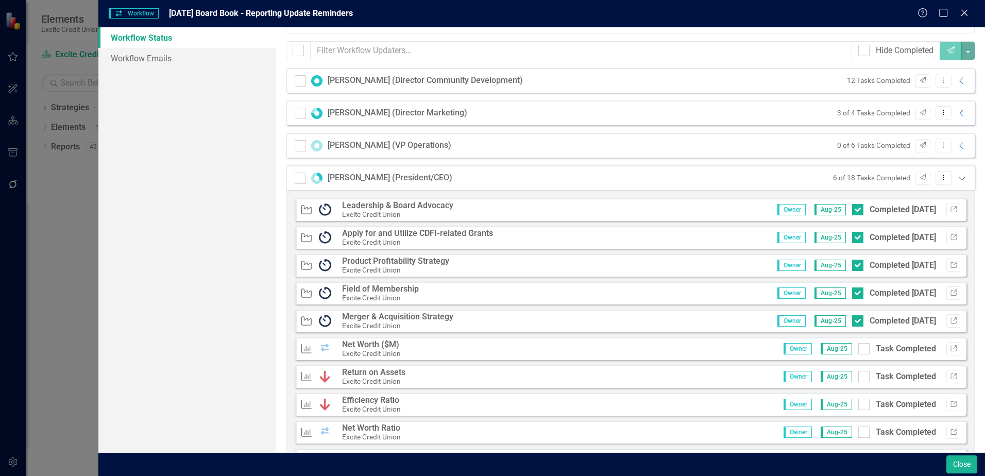
scroll to position [206, 0]
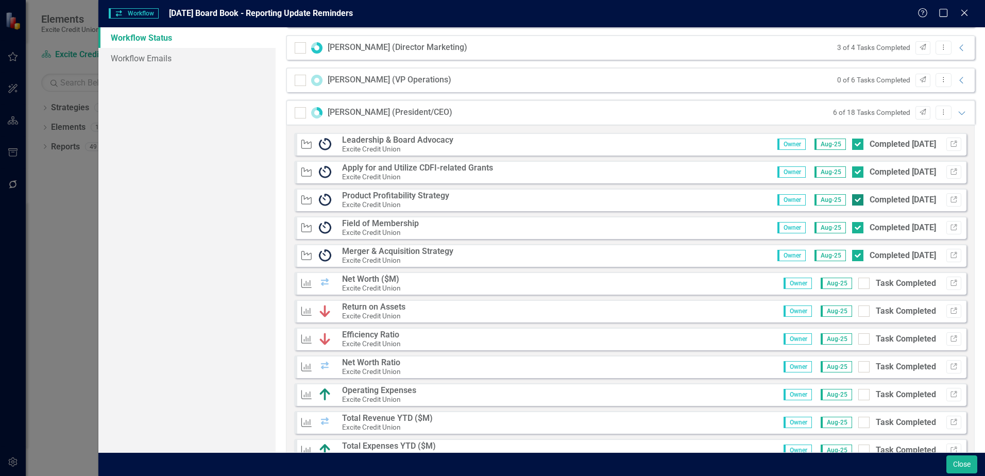
click at [852, 201] on div at bounding box center [857, 199] width 11 height 11
click at [852, 201] on input "Completed 9/3/25" at bounding box center [855, 197] width 7 height 7
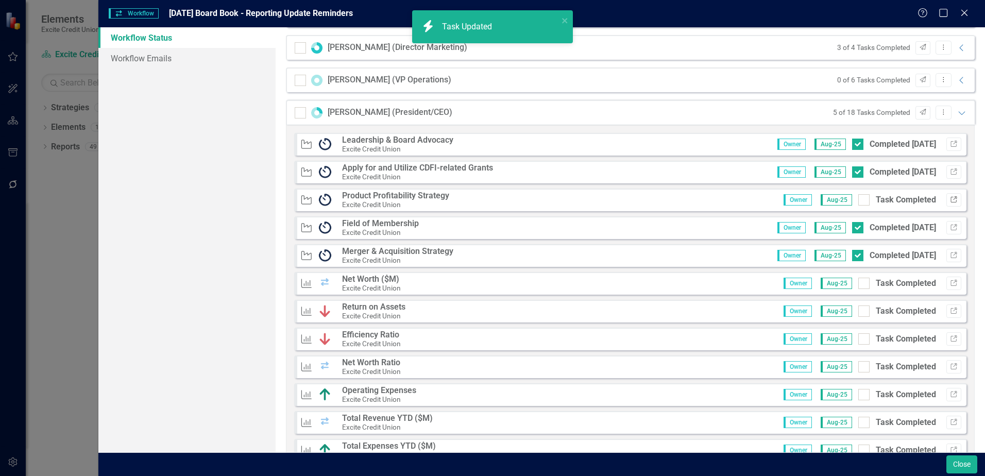
click at [950, 199] on icon "Link" at bounding box center [954, 200] width 8 height 6
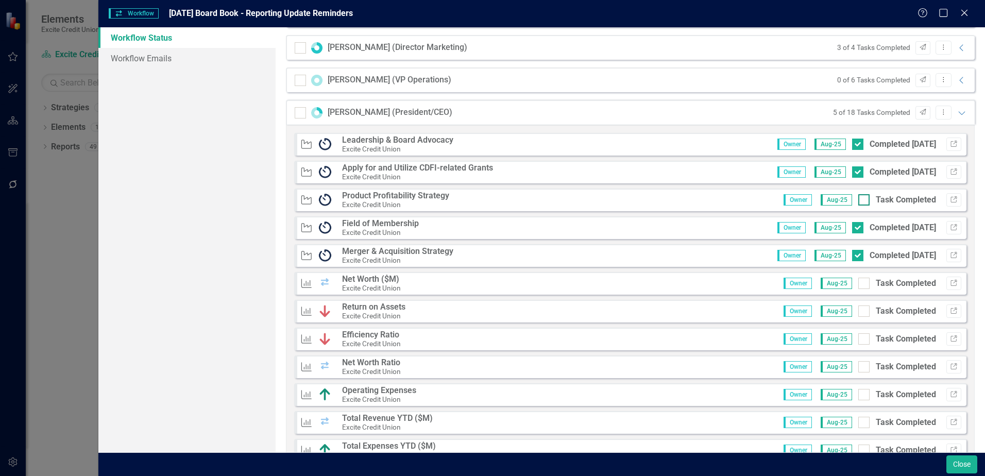
click at [858, 202] on div at bounding box center [863, 199] width 11 height 11
click at [858, 201] on input "Task Completed" at bounding box center [861, 197] width 7 height 7
checkbox input "true"
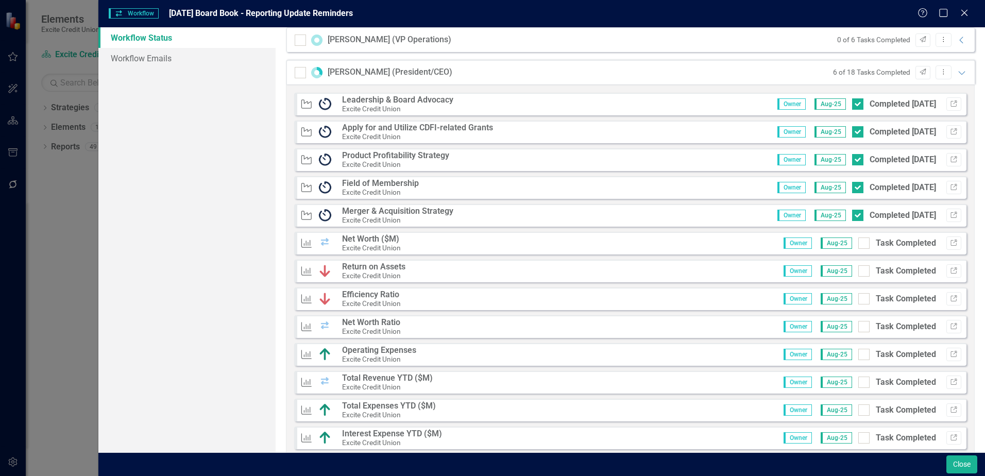
scroll to position [257, 0]
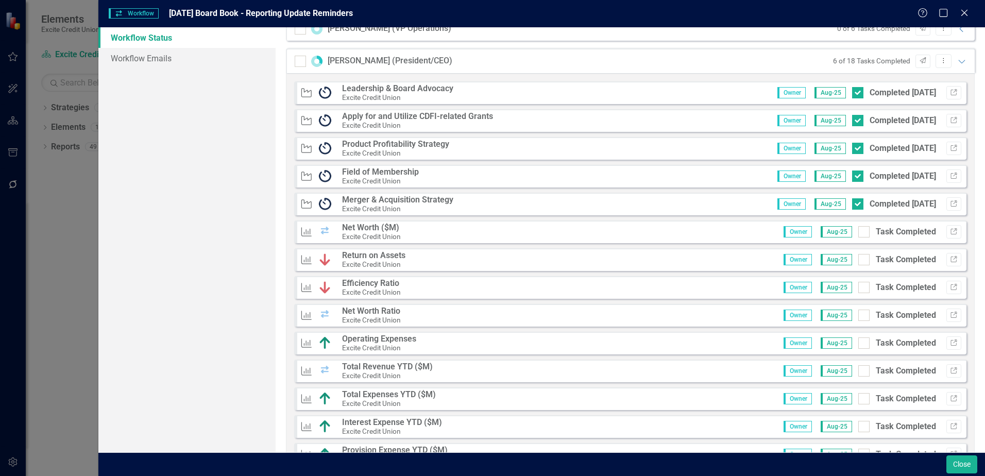
drag, startPoint x: 445, startPoint y: 146, endPoint x: 466, endPoint y: 146, distance: 21.1
click at [445, 146] on strong "Product Profitability Strategy" at bounding box center [395, 144] width 107 height 10
click at [950, 150] on icon "Link" at bounding box center [954, 148] width 8 height 6
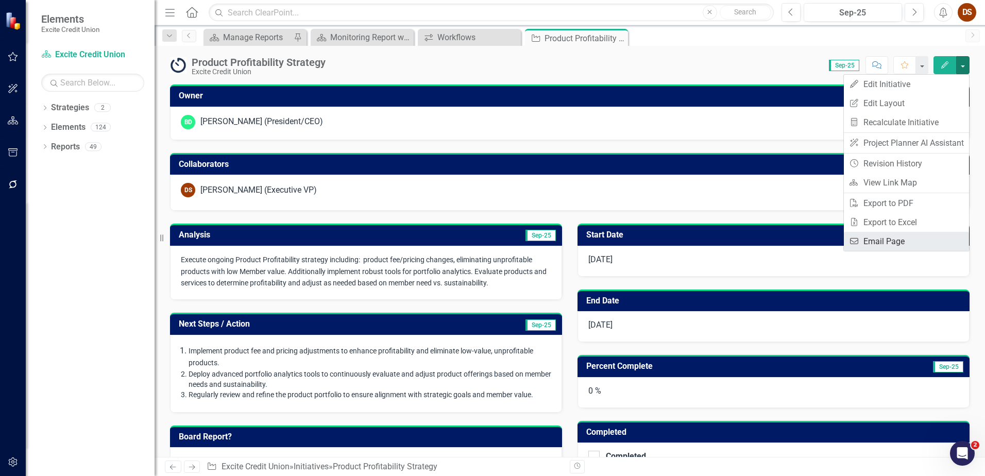
click at [897, 237] on link "Email Email Page" at bounding box center [906, 241] width 125 height 19
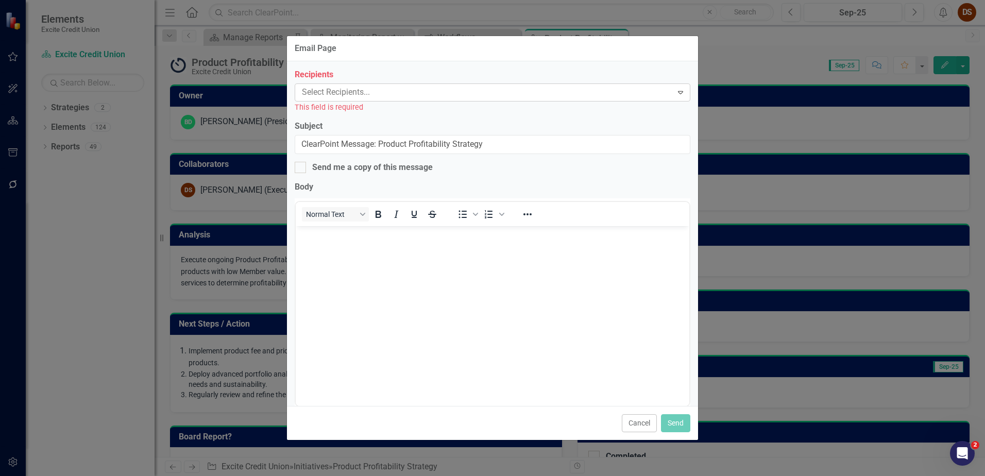
click at [390, 89] on div at bounding box center [485, 92] width 374 height 14
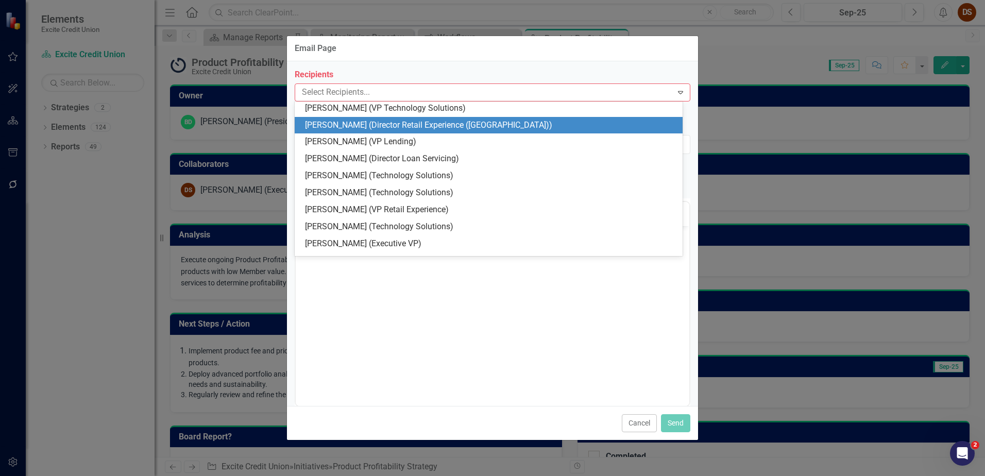
scroll to position [150, 0]
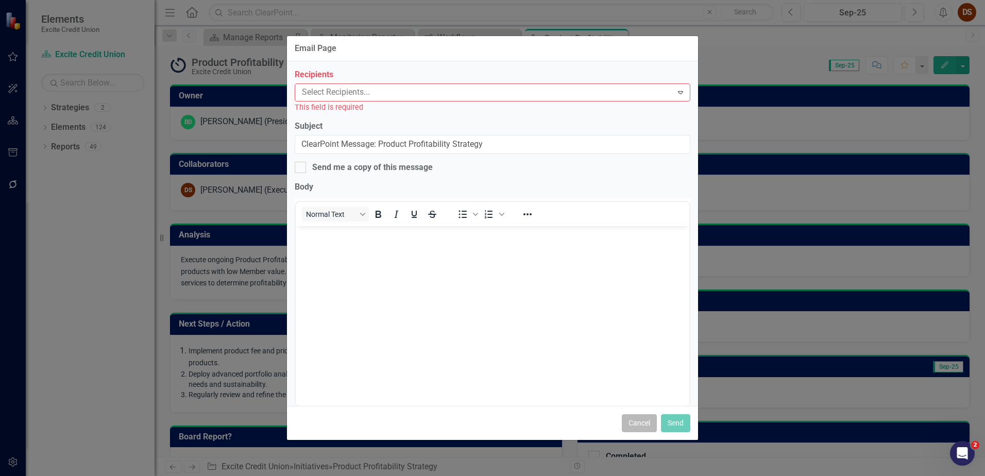
click at [635, 421] on button "Cancel" at bounding box center [639, 423] width 35 height 18
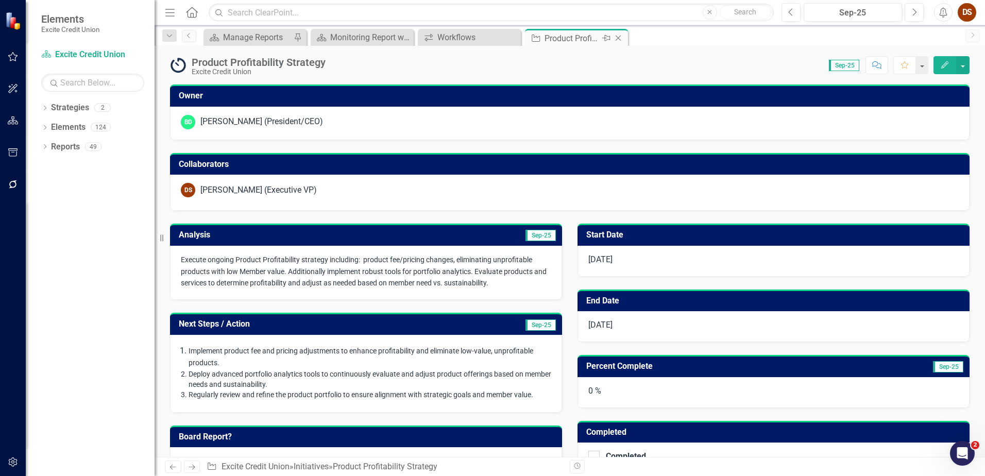
click at [618, 39] on icon at bounding box center [618, 39] width 6 height 6
